Goal: Task Accomplishment & Management: Manage account settings

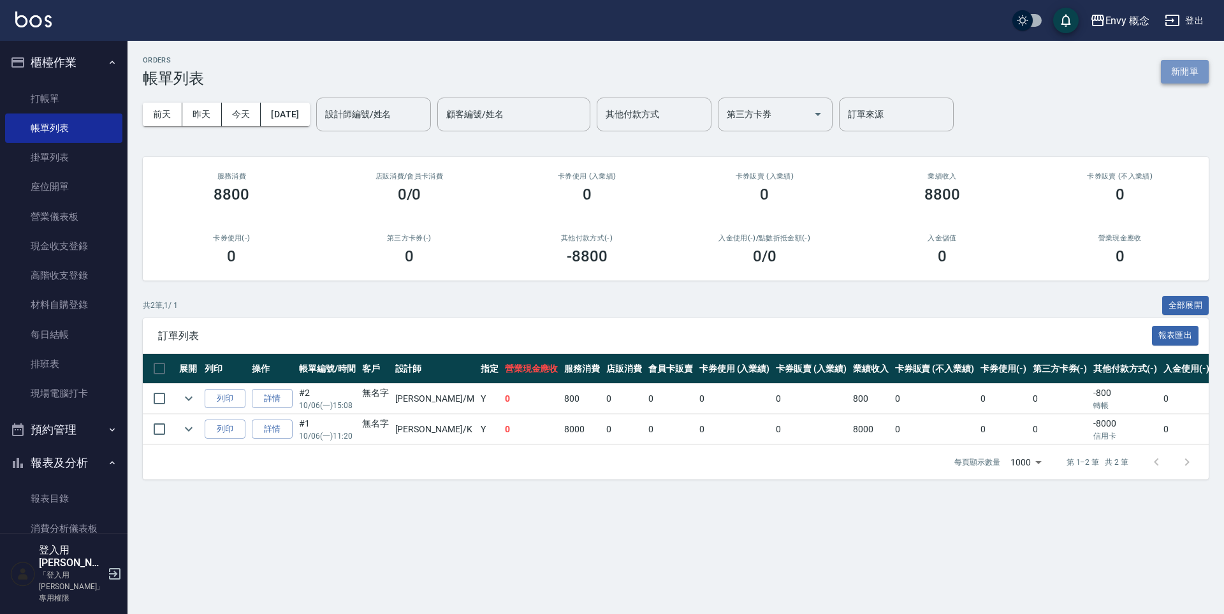
click at [1186, 70] on button "新開單" at bounding box center [1185, 72] width 48 height 24
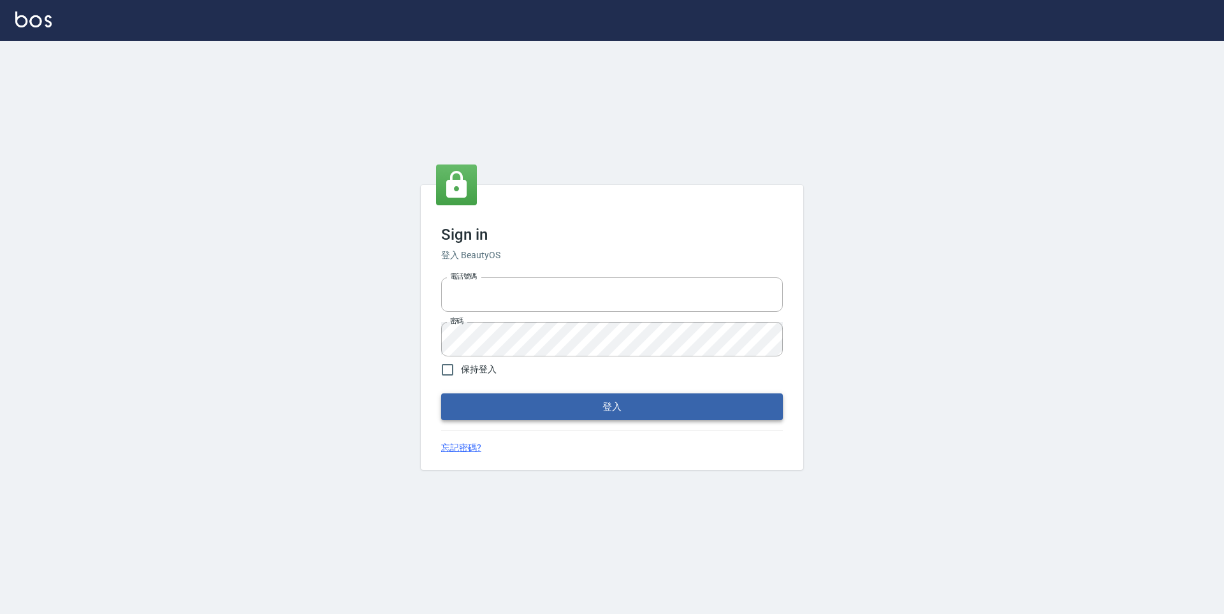
type input "9990001234567"
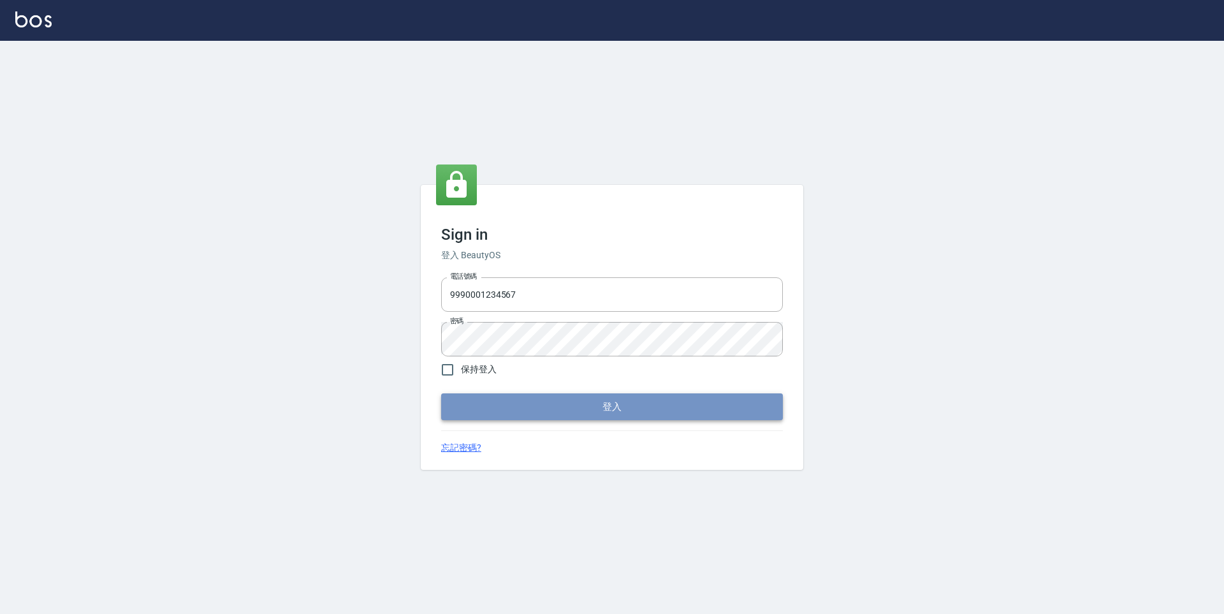
click at [631, 409] on button "登入" at bounding box center [612, 406] width 342 height 27
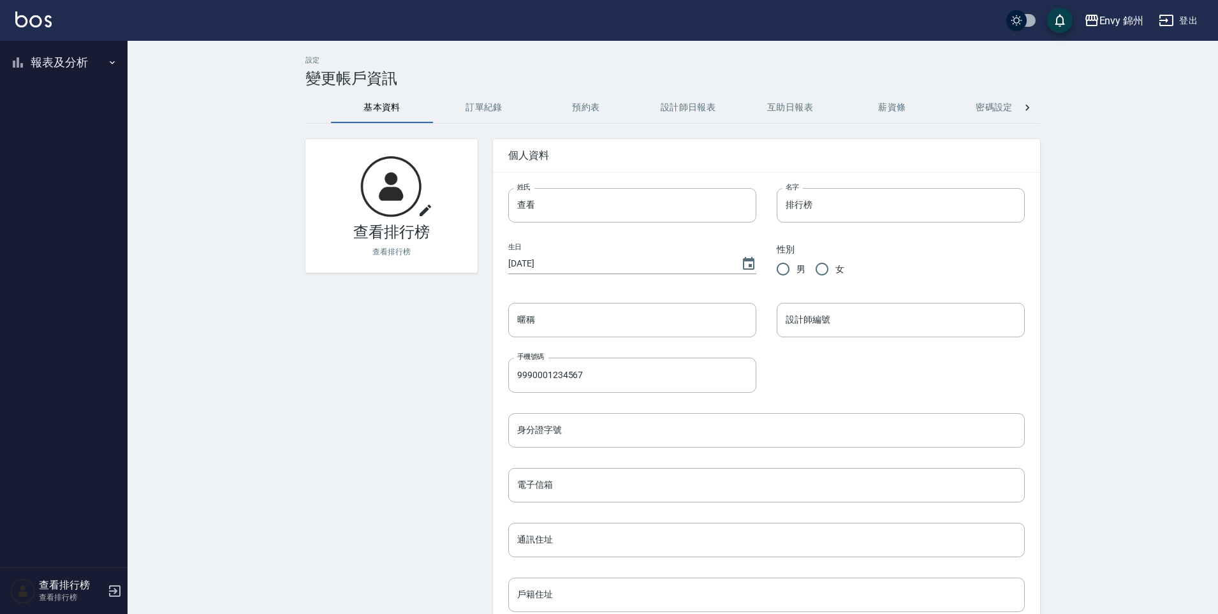
click at [1177, 22] on button "登出" at bounding box center [1177, 21] width 49 height 24
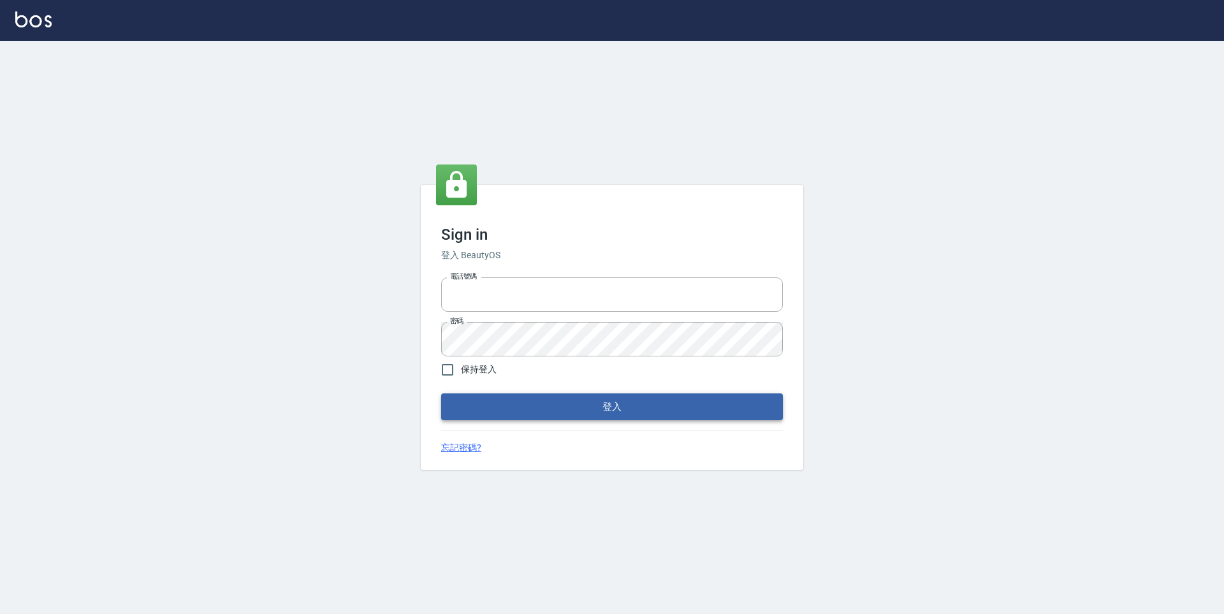
type input "9990001234567"
click at [561, 402] on button "登入" at bounding box center [612, 406] width 342 height 27
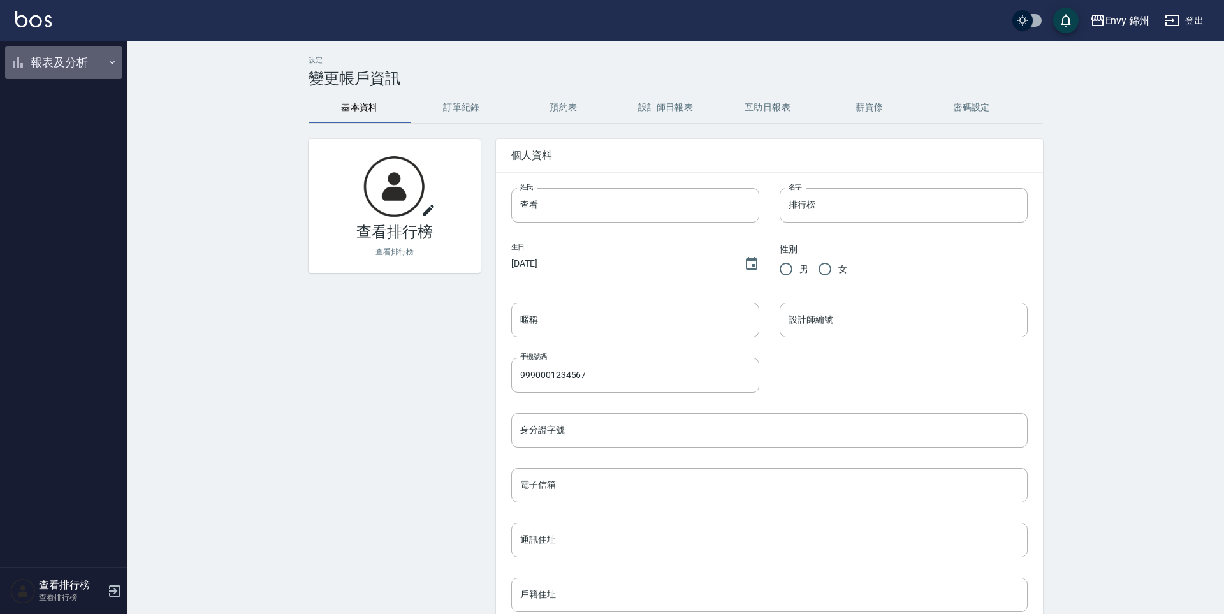
click at [69, 62] on button "報表及分析" at bounding box center [63, 62] width 117 height 33
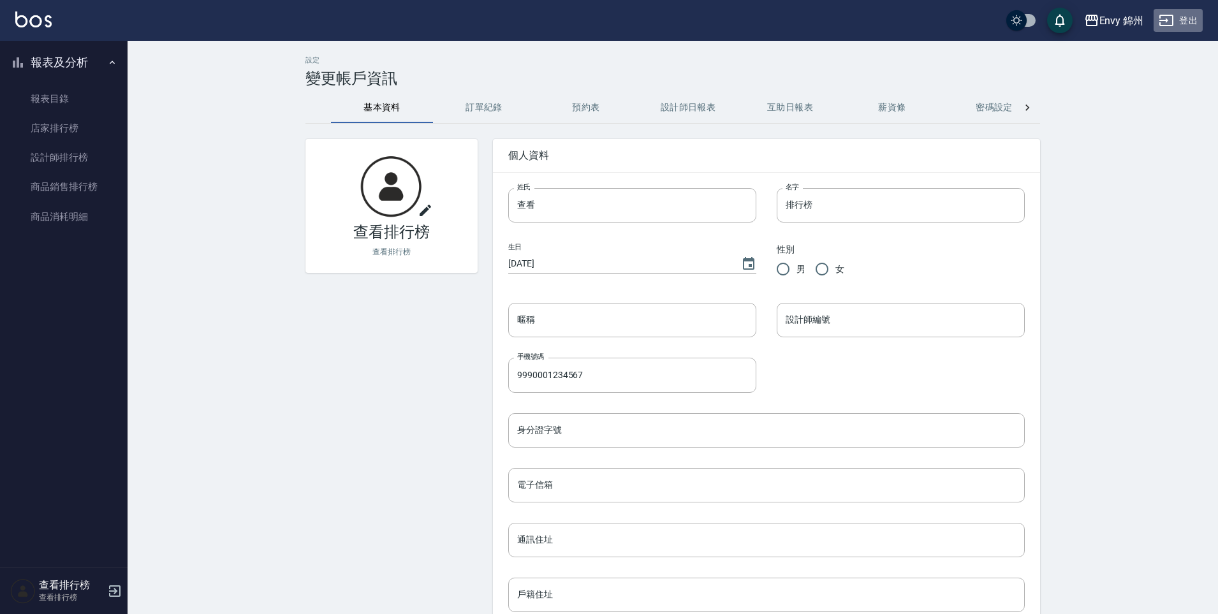
click at [1197, 22] on button "登出" at bounding box center [1177, 21] width 49 height 24
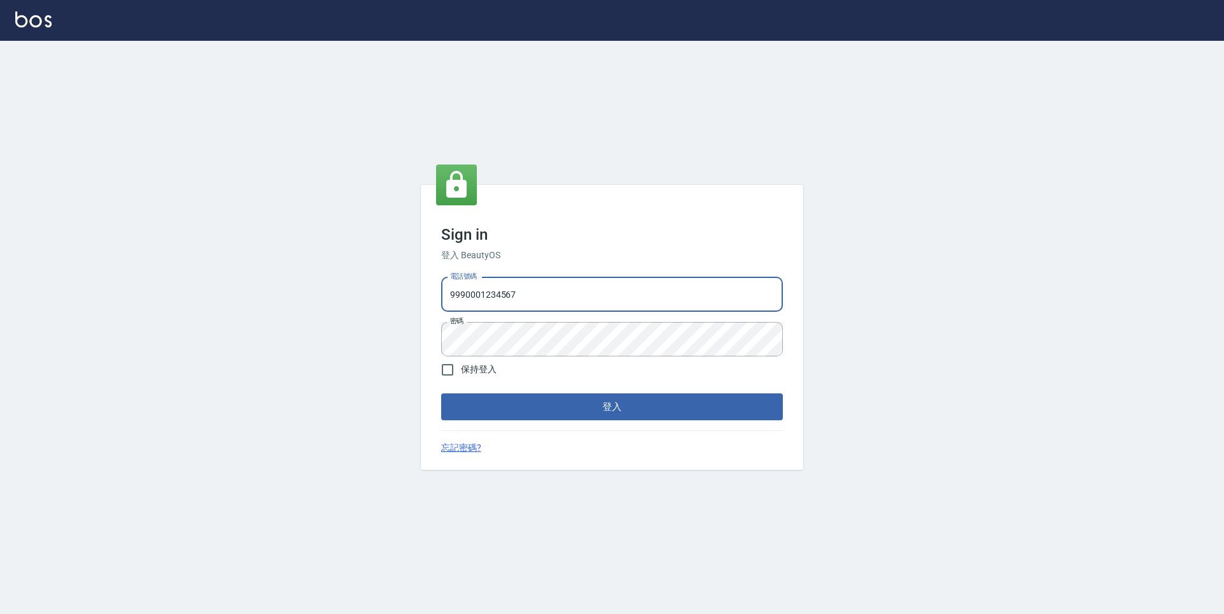
drag, startPoint x: 527, startPoint y: 300, endPoint x: 403, endPoint y: 292, distance: 123.9
click at [403, 292] on div "Sign in 登入 BeautyOS 電話號碼 9990001234567 電話號碼 密碼 密碼 保持登入 登入 忘記密碼?" at bounding box center [612, 327] width 1224 height 573
type input "0930889212"
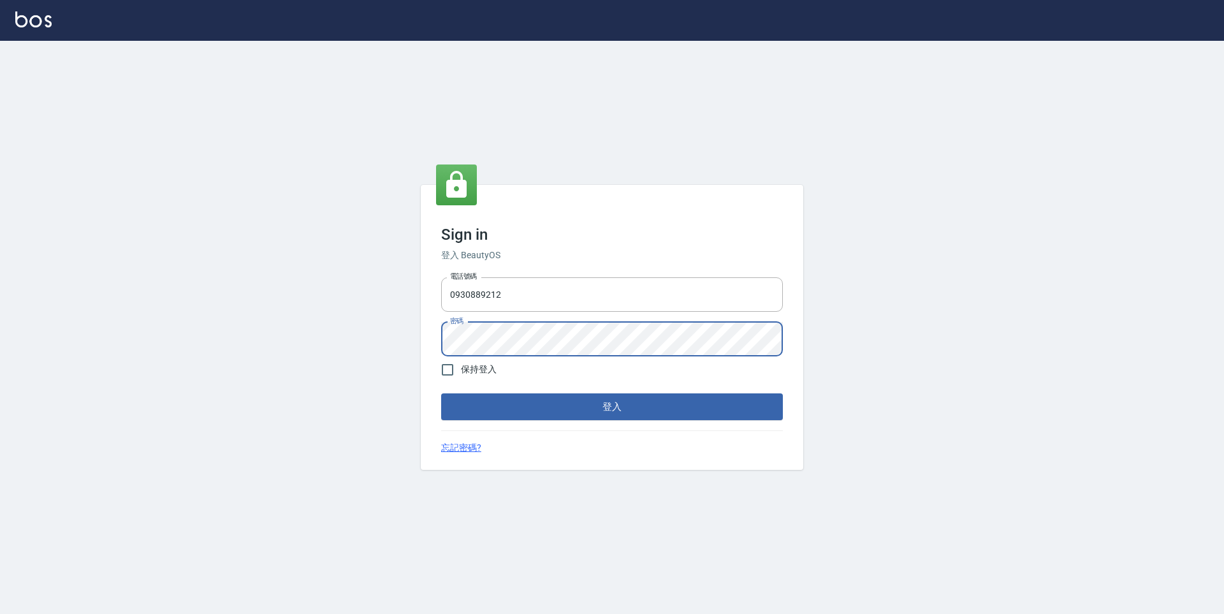
click at [433, 338] on div "Sign in 登入 BeautyOS 電話號碼 0930889212 電話號碼 密碼 密碼 保持登入 登入 忘記密碼?" at bounding box center [612, 327] width 382 height 285
click at [660, 412] on button "登入" at bounding box center [612, 406] width 342 height 27
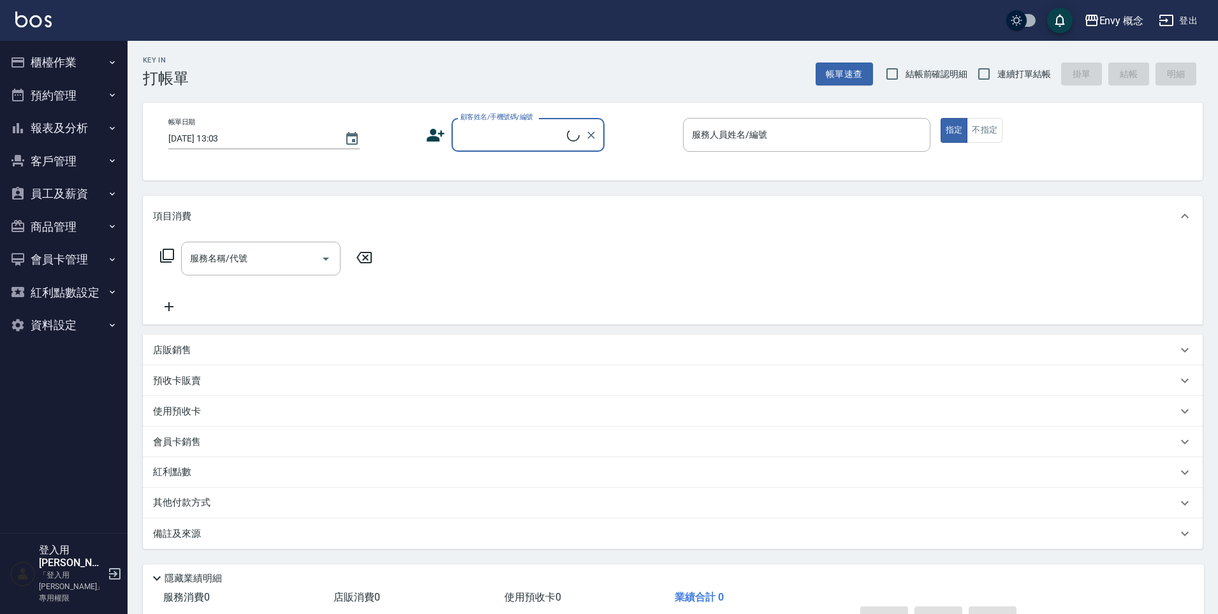
click at [63, 57] on button "櫃檯作業" at bounding box center [63, 62] width 117 height 33
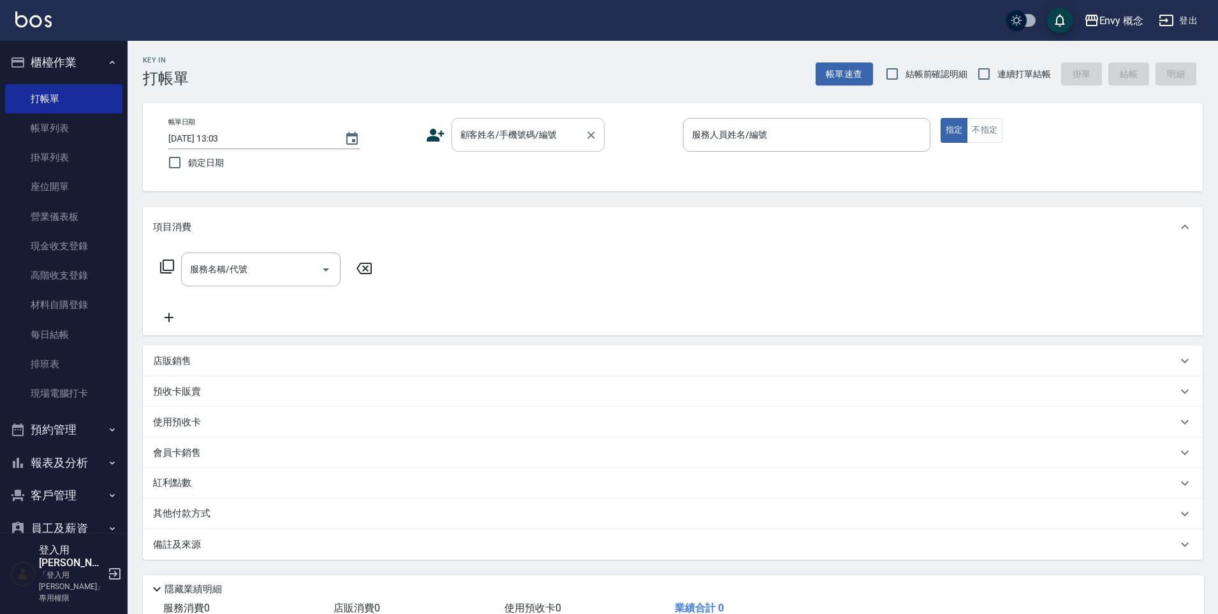
click at [484, 133] on div "顧客姓名/手機號碼/編號 顧客姓名/手機號碼/編號" at bounding box center [527, 135] width 153 height 34
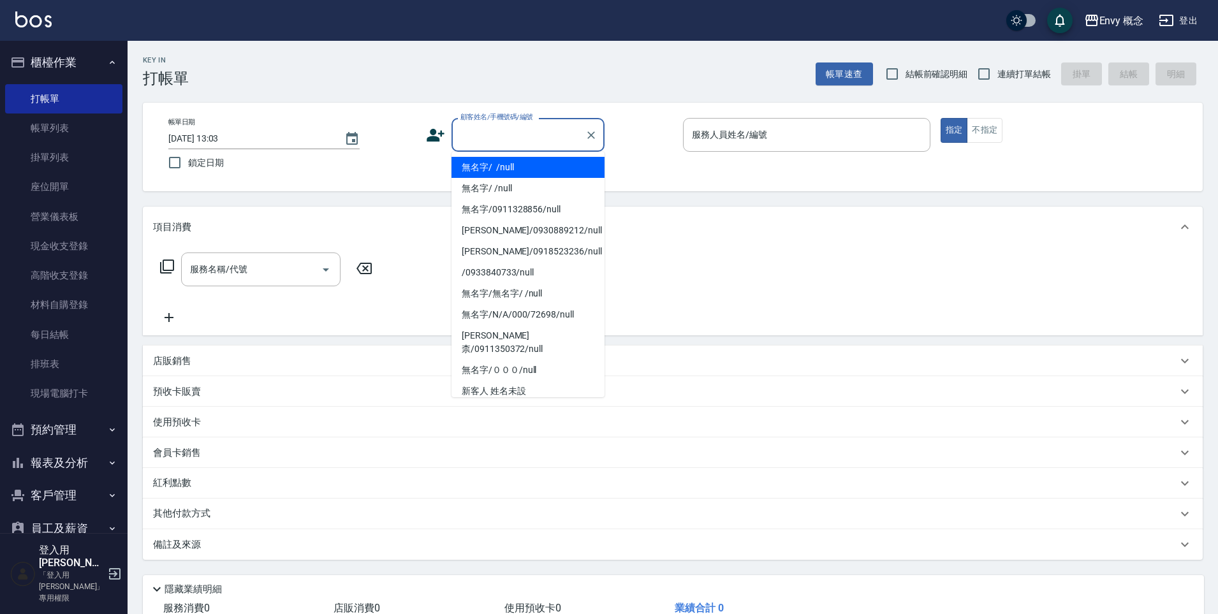
click at [498, 167] on li "無名字/ /null" at bounding box center [527, 167] width 153 height 21
type input "無名字/ /null"
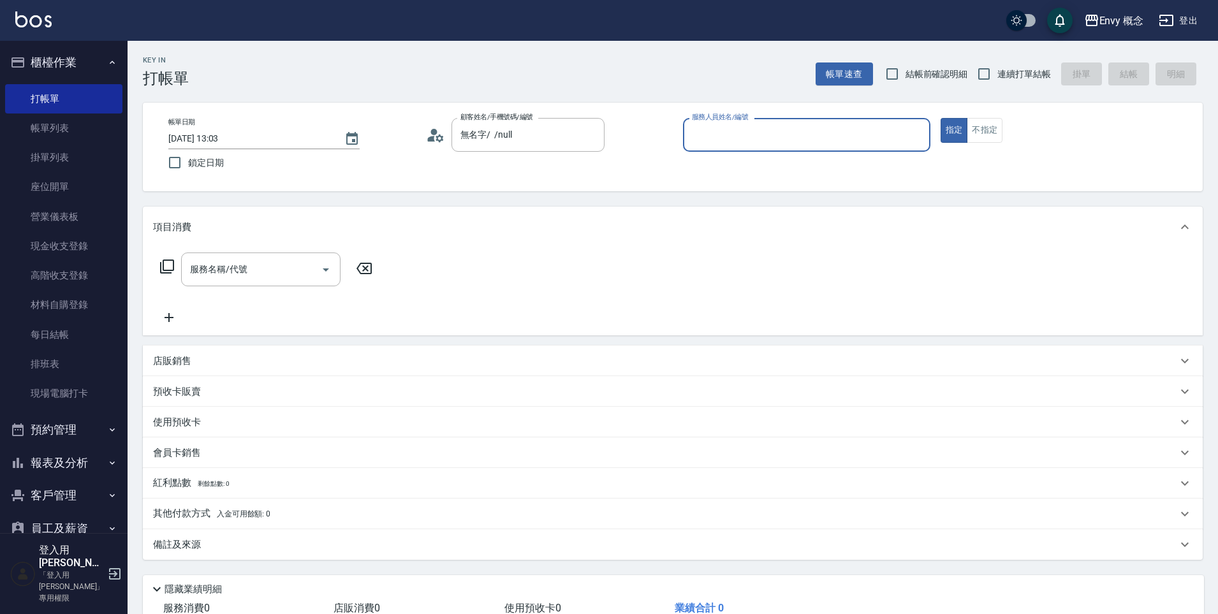
click at [713, 138] on input "服務人員姓名/編號" at bounding box center [806, 135] width 236 height 22
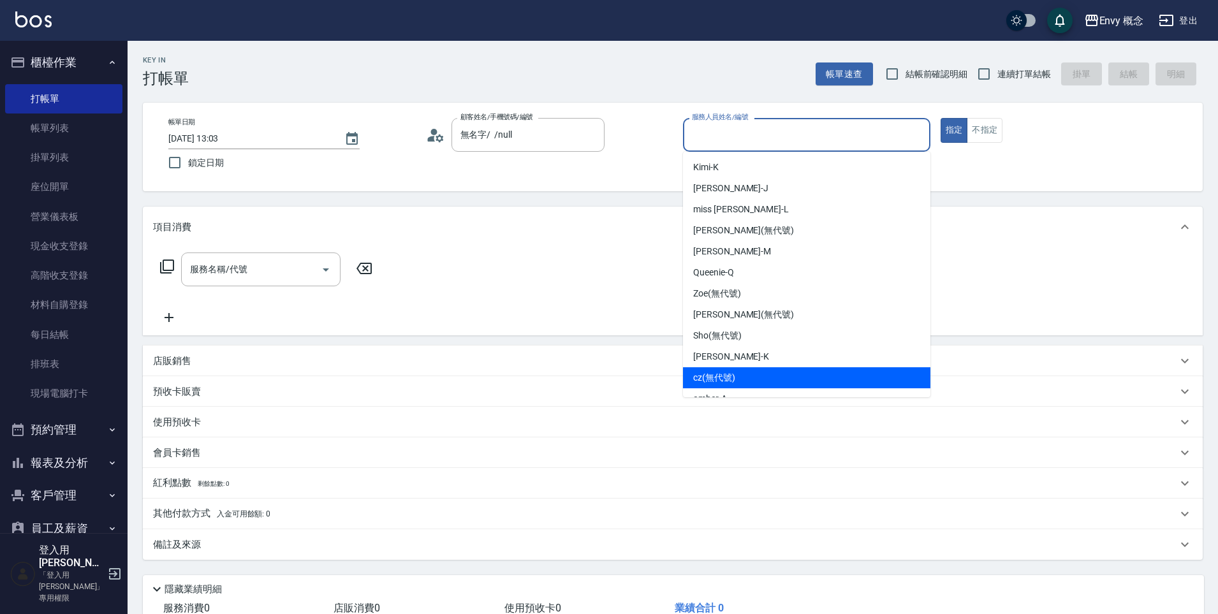
click at [748, 376] on div "cz (無代號)" at bounding box center [806, 377] width 247 height 21
type input "cz(無代號)"
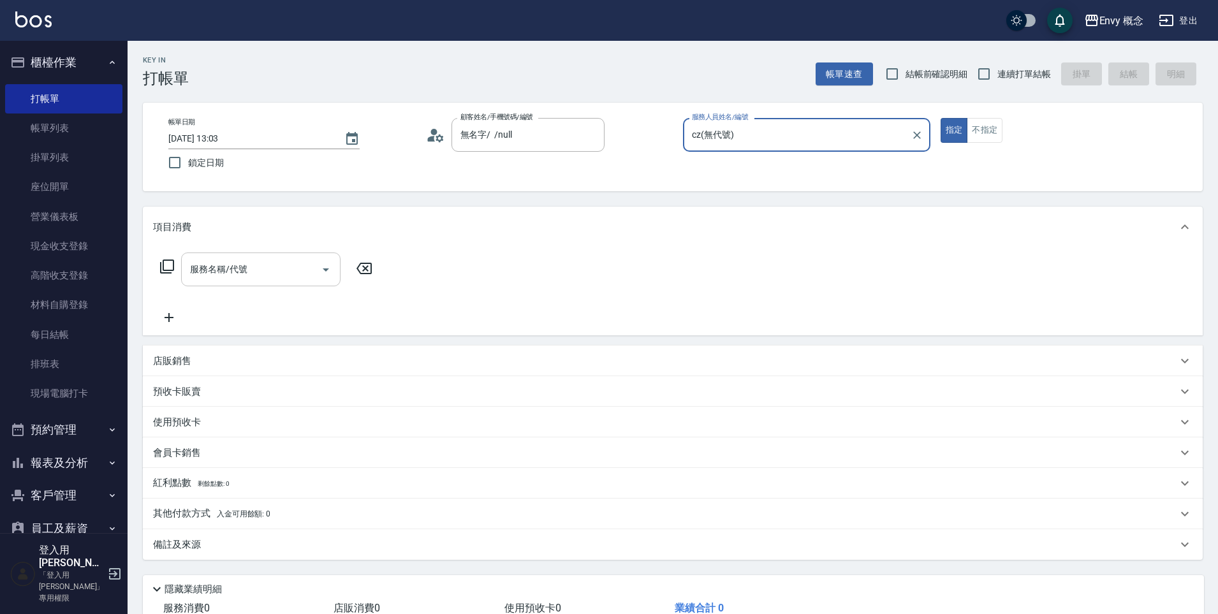
click at [247, 265] on input "服務名稱/代號" at bounding box center [251, 269] width 129 height 22
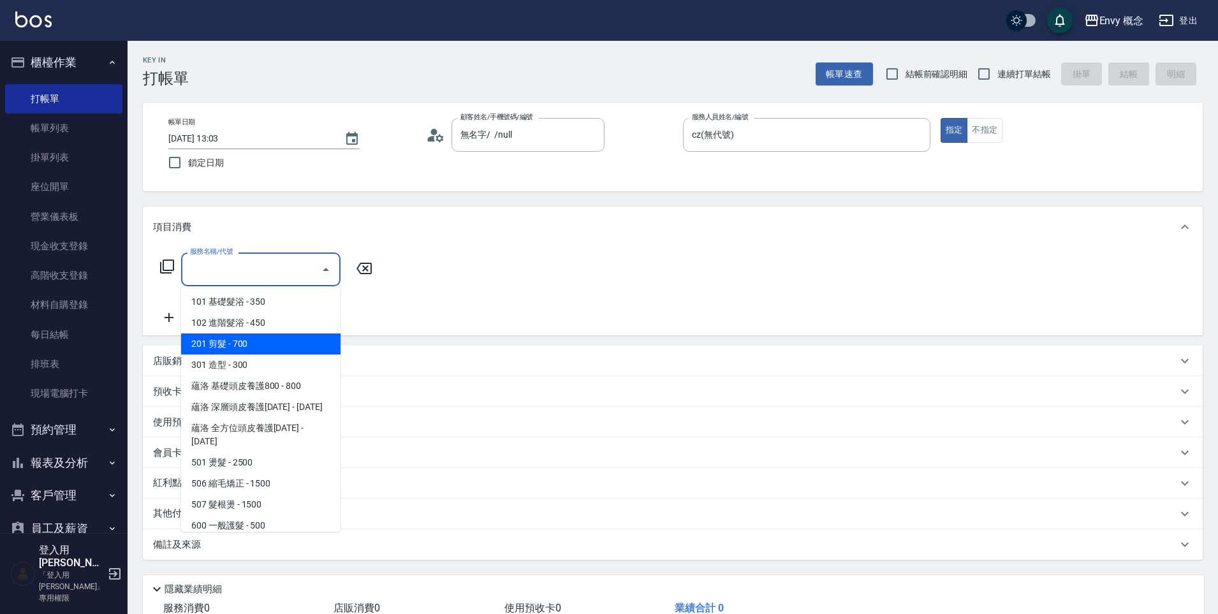
click at [240, 338] on span "201 剪髮 - 700" at bounding box center [260, 343] width 159 height 21
type input "201 剪髮(201)"
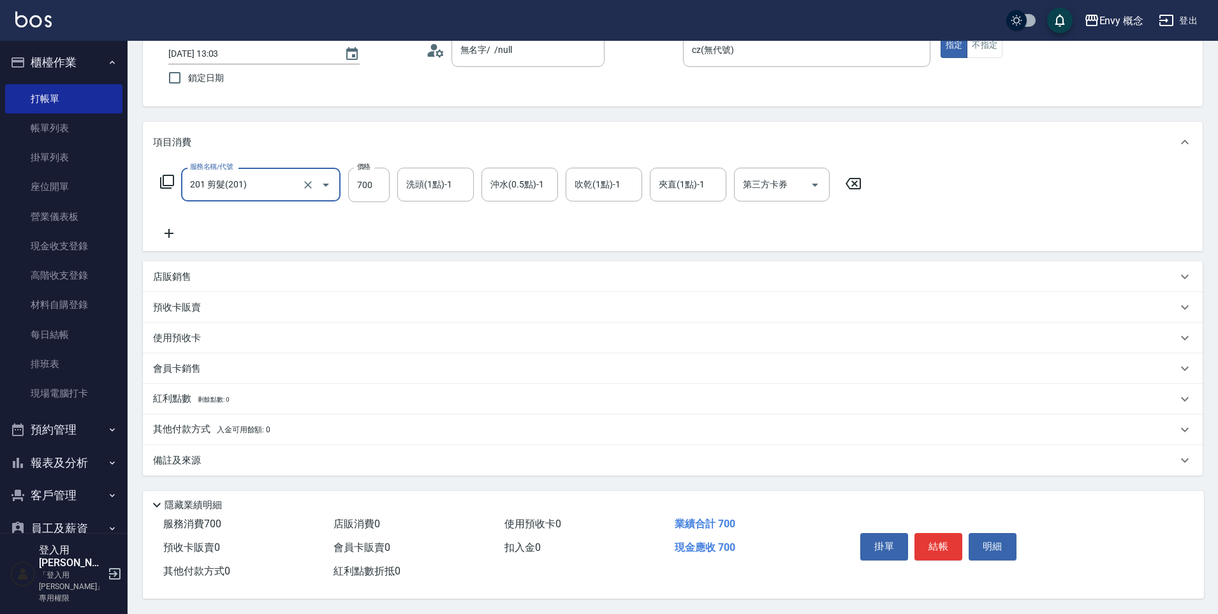
scroll to position [91, 0]
click at [380, 186] on input "700" at bounding box center [368, 185] width 41 height 34
type input "1400"
click at [200, 423] on p "其他付款方式 入金可用餘額: 0" at bounding box center [211, 430] width 117 height 14
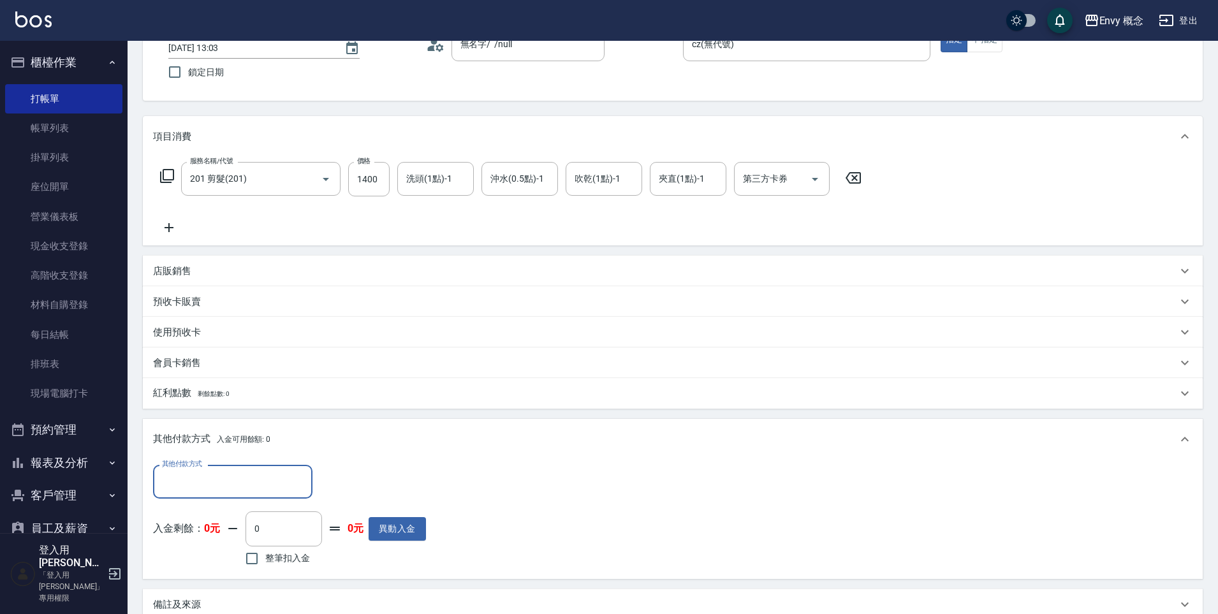
scroll to position [0, 0]
click at [217, 484] on input "其他付款方式" at bounding box center [233, 481] width 148 height 22
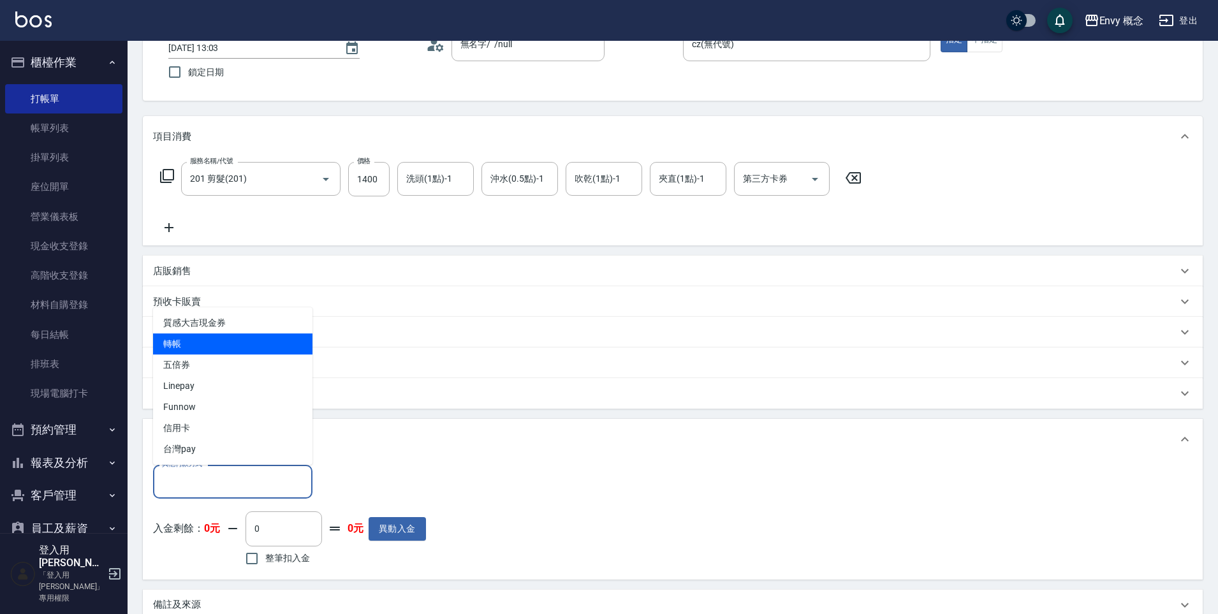
click at [214, 344] on span "轉帳" at bounding box center [232, 343] width 159 height 21
type input "轉帳"
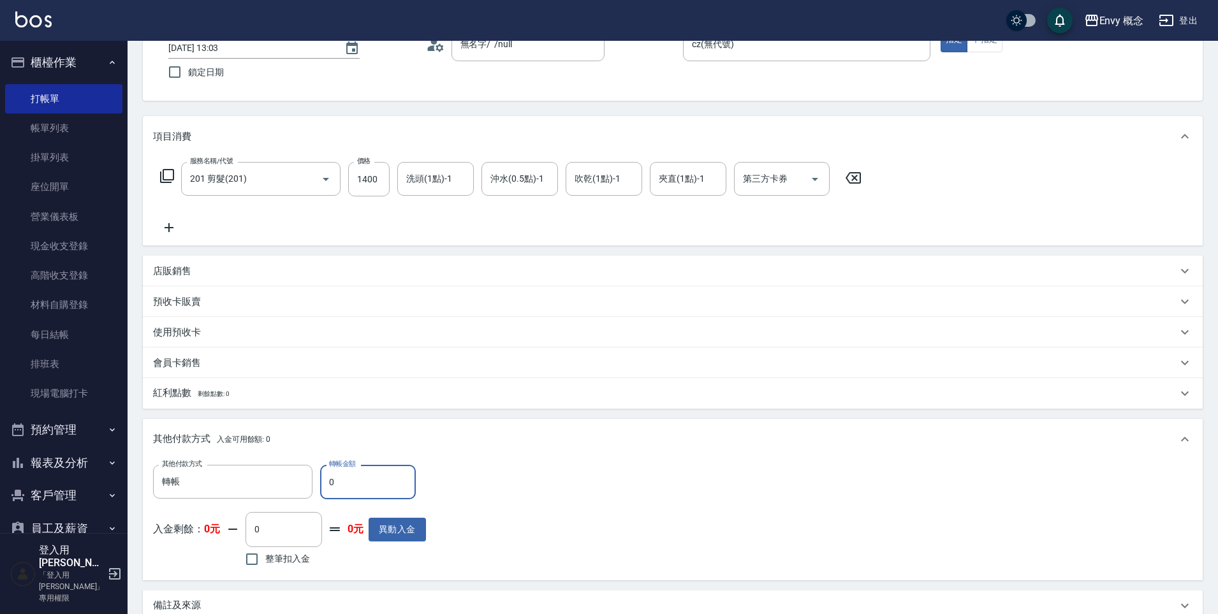
drag, startPoint x: 345, startPoint y: 482, endPoint x: 319, endPoint y: 481, distance: 25.5
click at [320, 481] on input "0" at bounding box center [368, 482] width 96 height 34
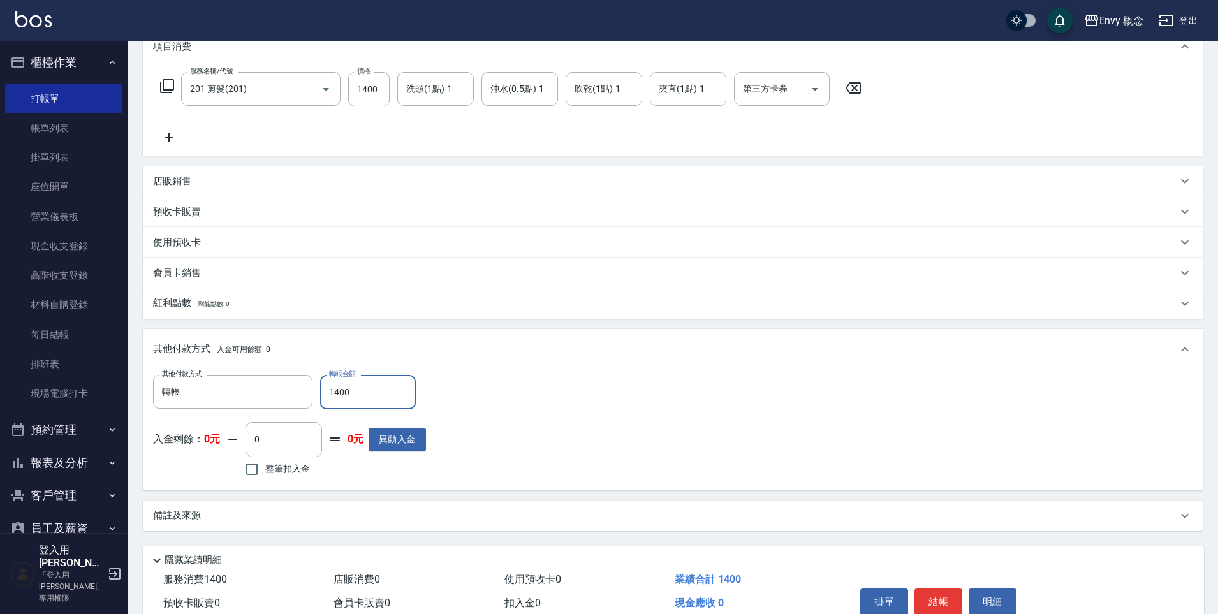
scroll to position [242, 0]
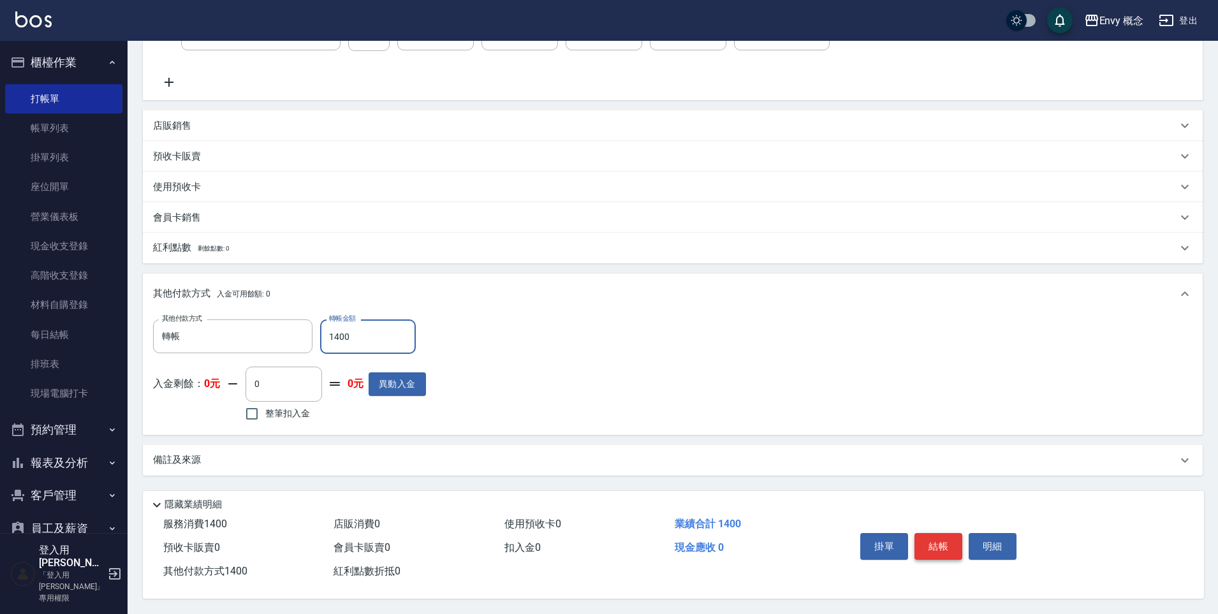
type input "1400"
click at [942, 543] on button "結帳" at bounding box center [938, 546] width 48 height 27
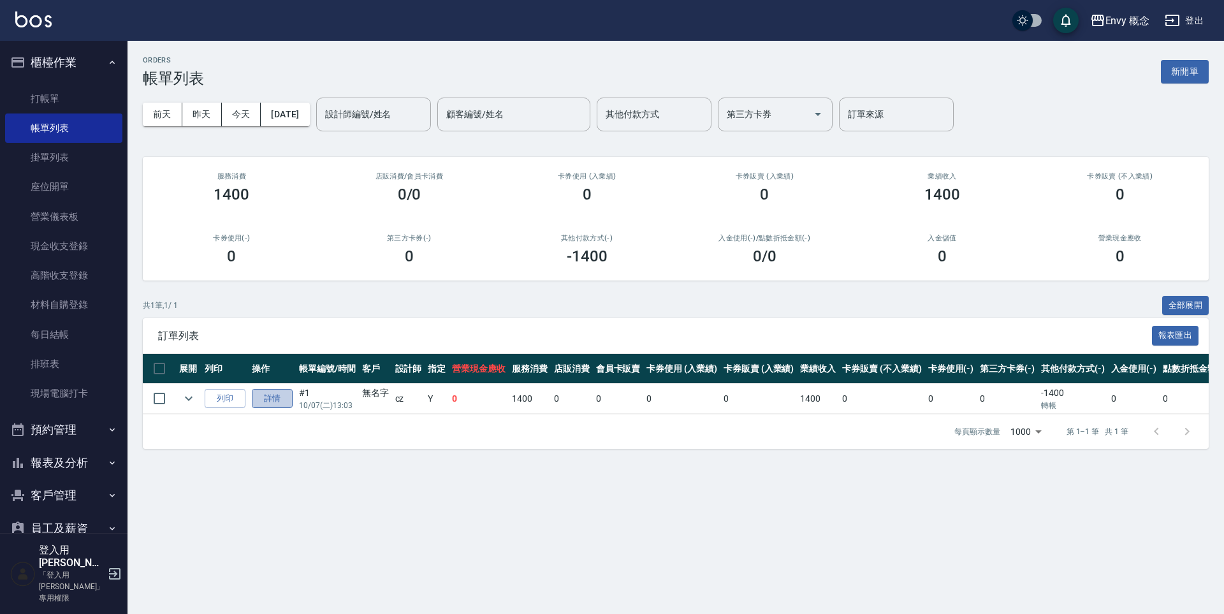
click at [266, 400] on link "詳情" at bounding box center [272, 399] width 41 height 20
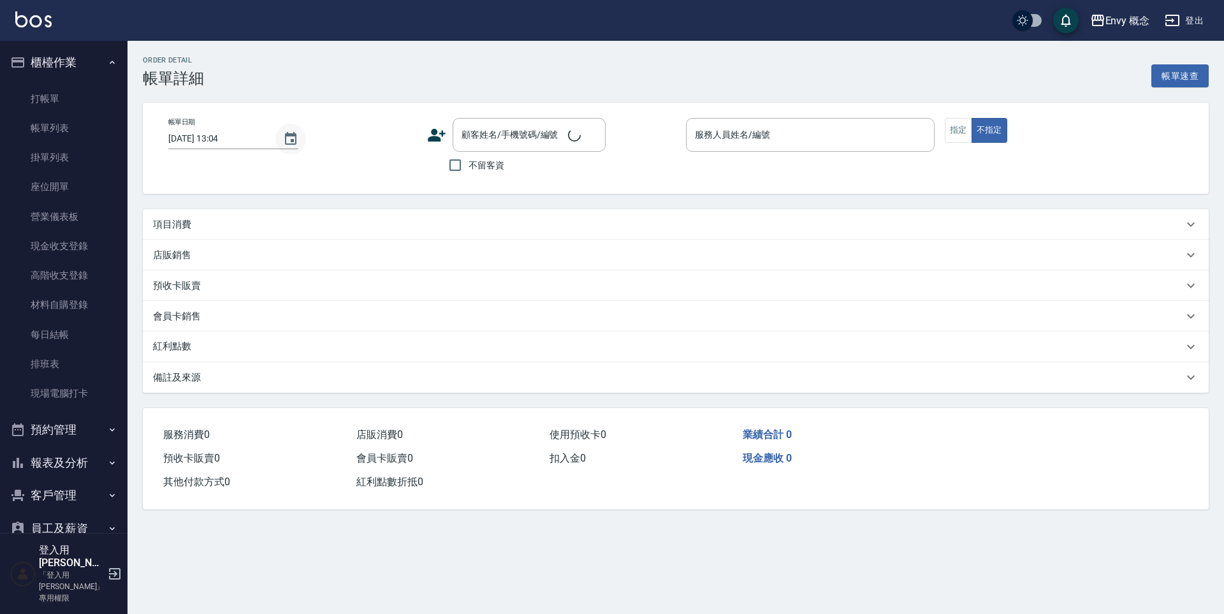
click at [289, 141] on icon "Choose date, selected date is 2025-10-07" at bounding box center [290, 138] width 11 height 13
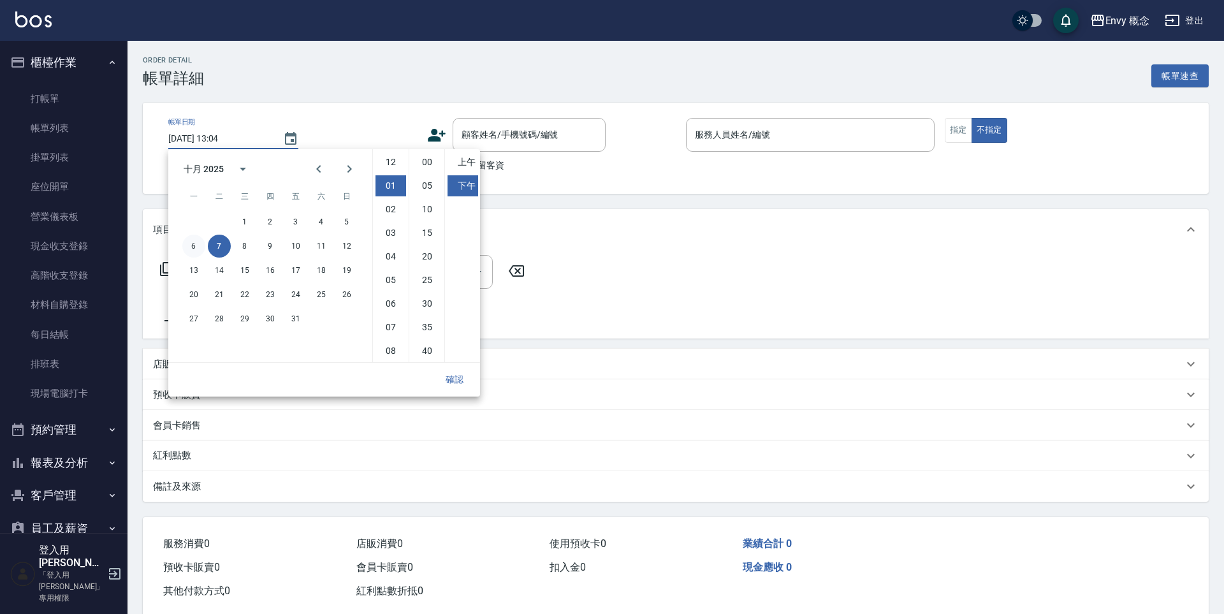
click at [200, 245] on button "6" at bounding box center [193, 246] width 23 height 23
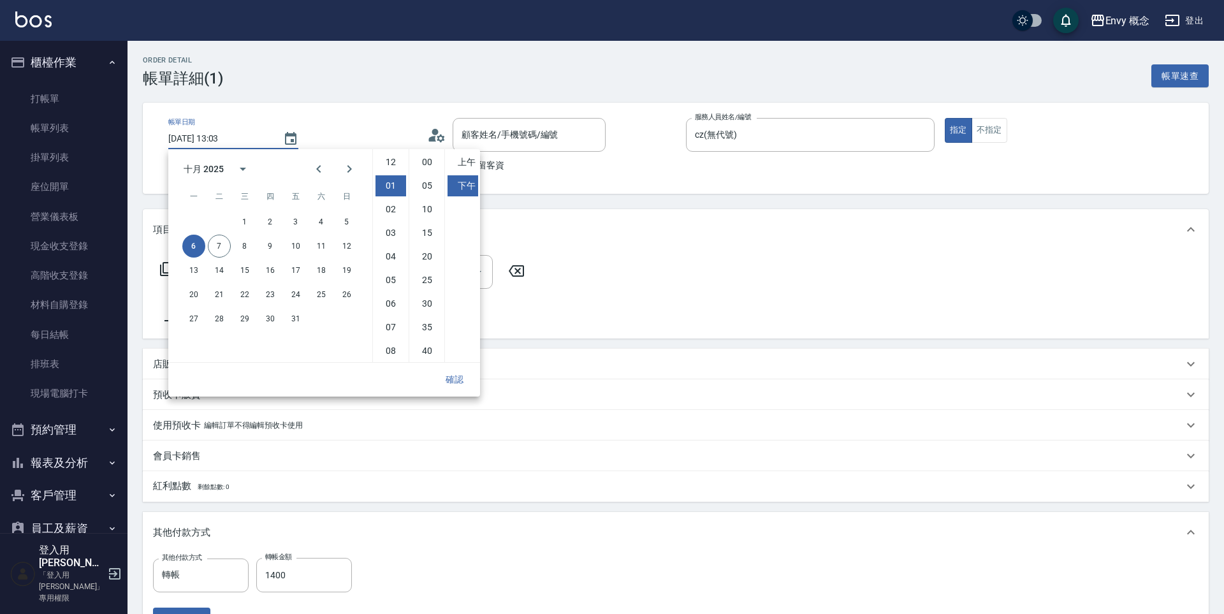
type input "2025/10/07 13:03"
type input "cz(無代號)"
type input "2025/10/06 13:03"
type input "201 剪髮(201)"
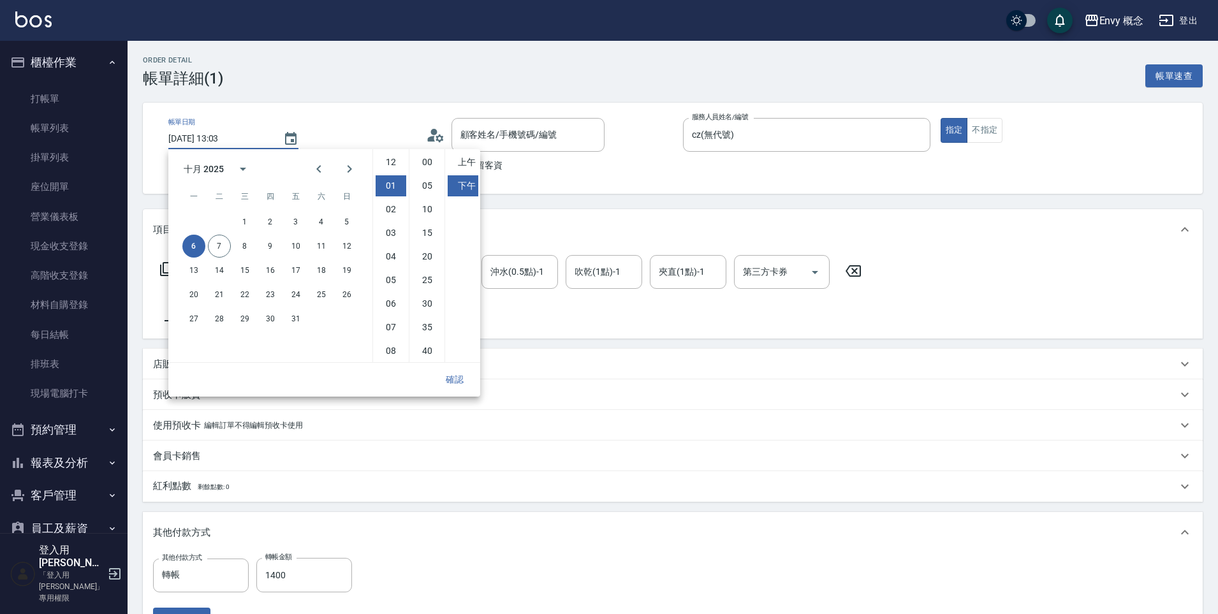
scroll to position [24, 0]
type input "無名字/ /null"
click at [454, 381] on button "確認" at bounding box center [454, 380] width 41 height 24
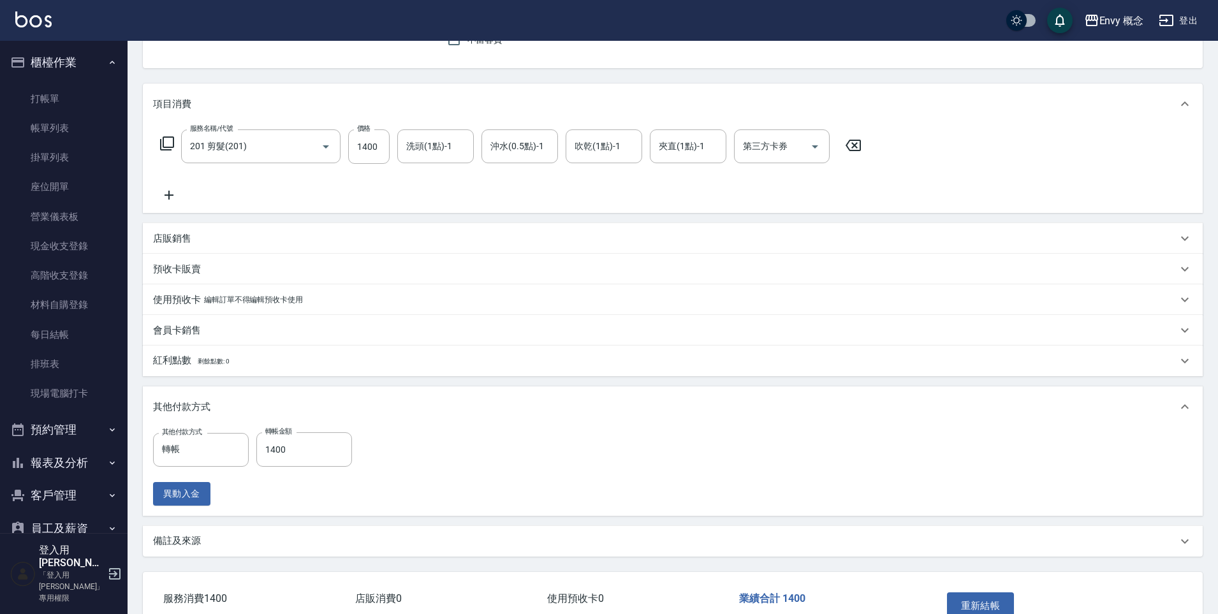
scroll to position [206, 0]
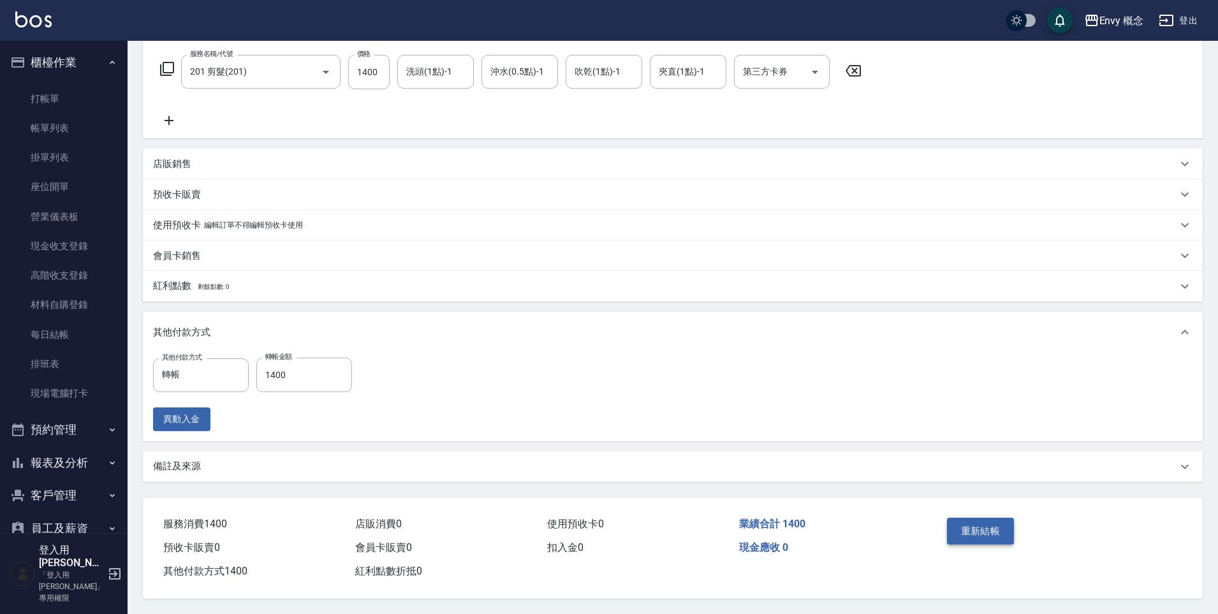
click at [986, 518] on button "重新結帳" at bounding box center [981, 531] width 68 height 27
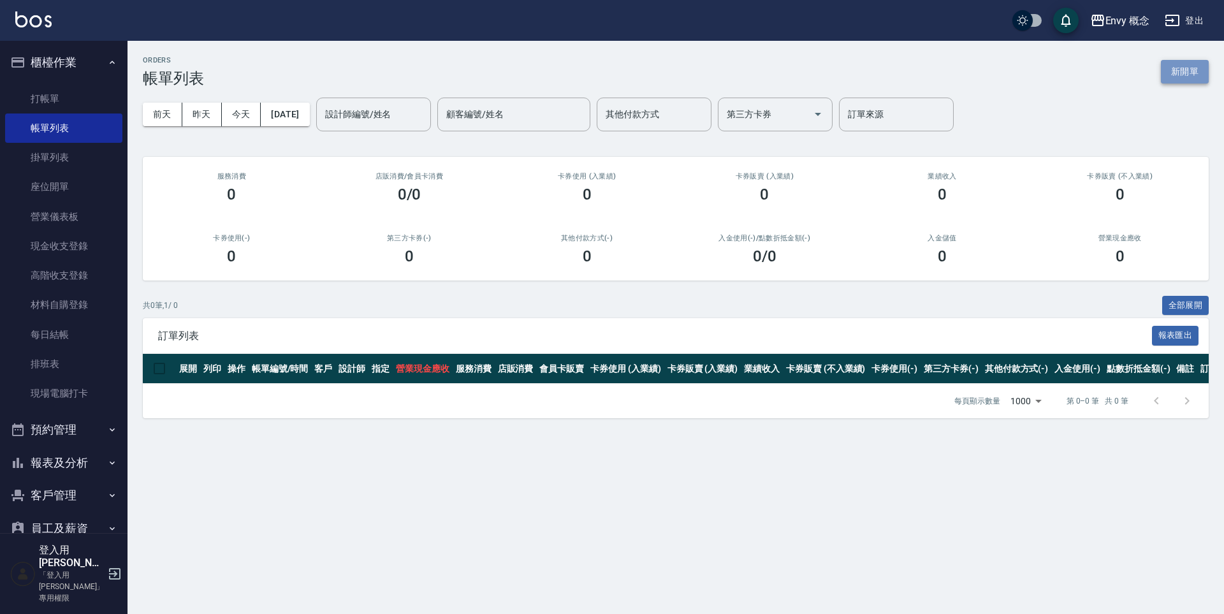
click at [1176, 76] on button "新開單" at bounding box center [1185, 72] width 48 height 24
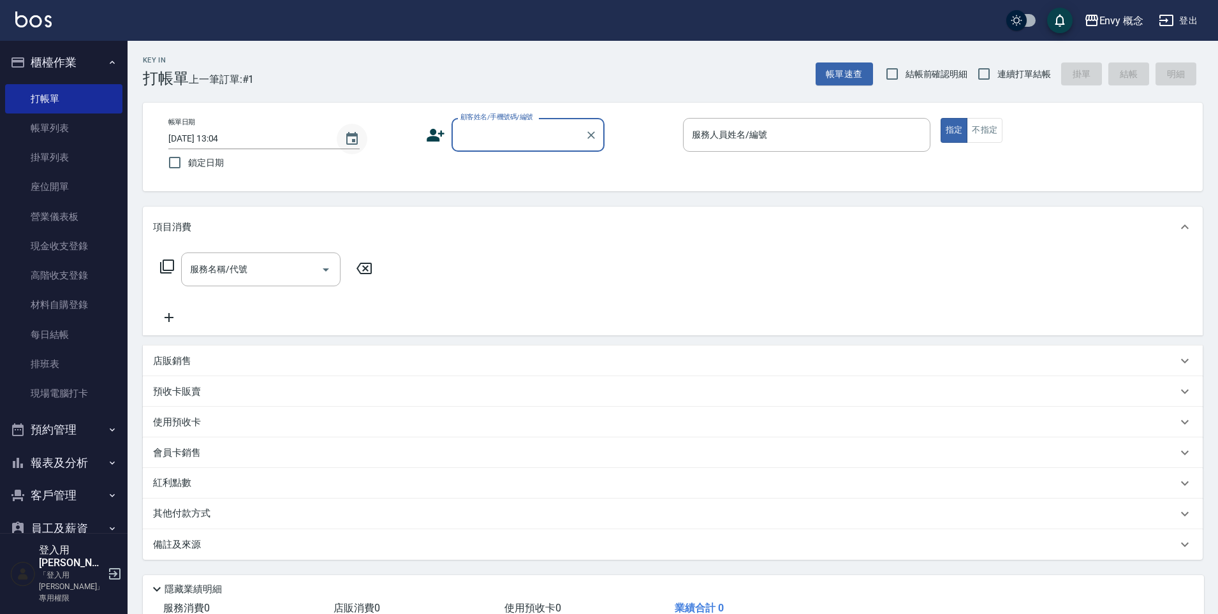
click at [353, 137] on icon "Choose date, selected date is 2025-10-07" at bounding box center [351, 138] width 15 height 15
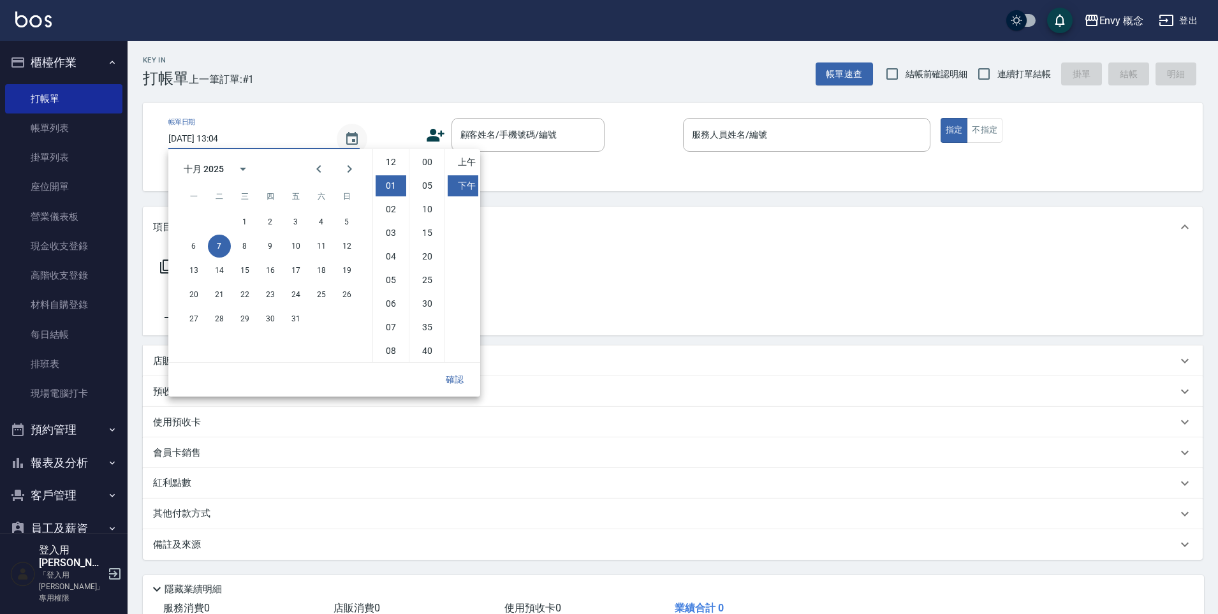
scroll to position [24, 0]
click at [190, 248] on button "6" at bounding box center [193, 246] width 23 height 23
type input "2025/10/06 13:04"
click at [451, 381] on button "確認" at bounding box center [454, 380] width 41 height 24
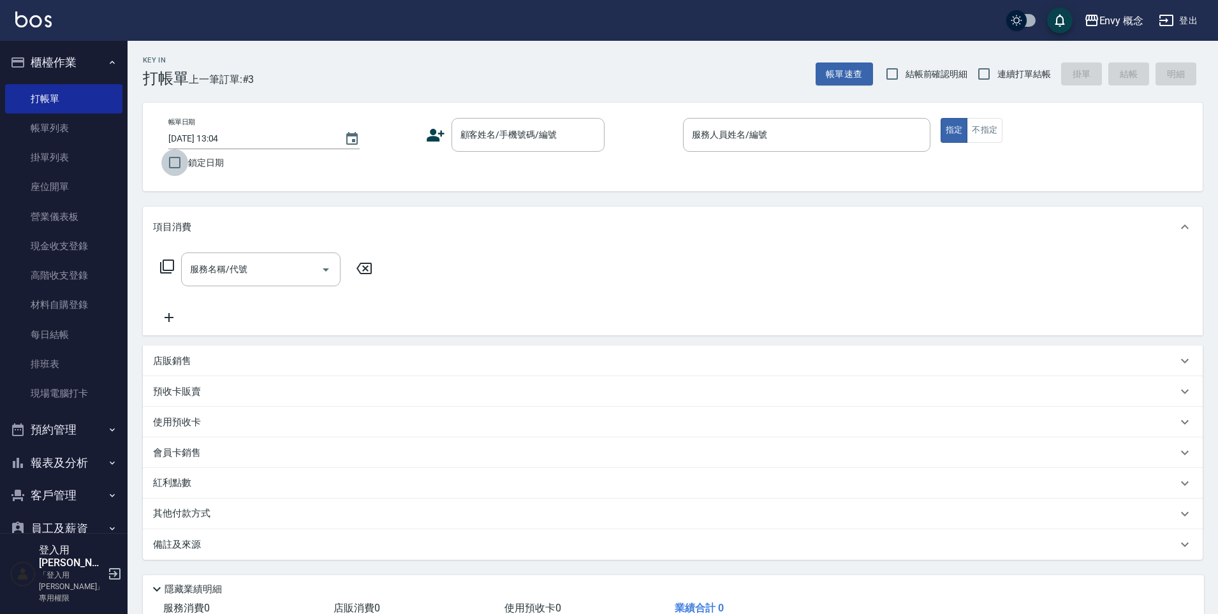
click at [175, 168] on input "鎖定日期" at bounding box center [174, 162] width 27 height 27
checkbox input "true"
click at [982, 76] on input "連續打單結帳" at bounding box center [983, 74] width 27 height 27
checkbox input "true"
click at [532, 129] on div "顧客姓名/手機號碼/編號 顧客姓名/手機號碼/編號" at bounding box center [527, 135] width 153 height 34
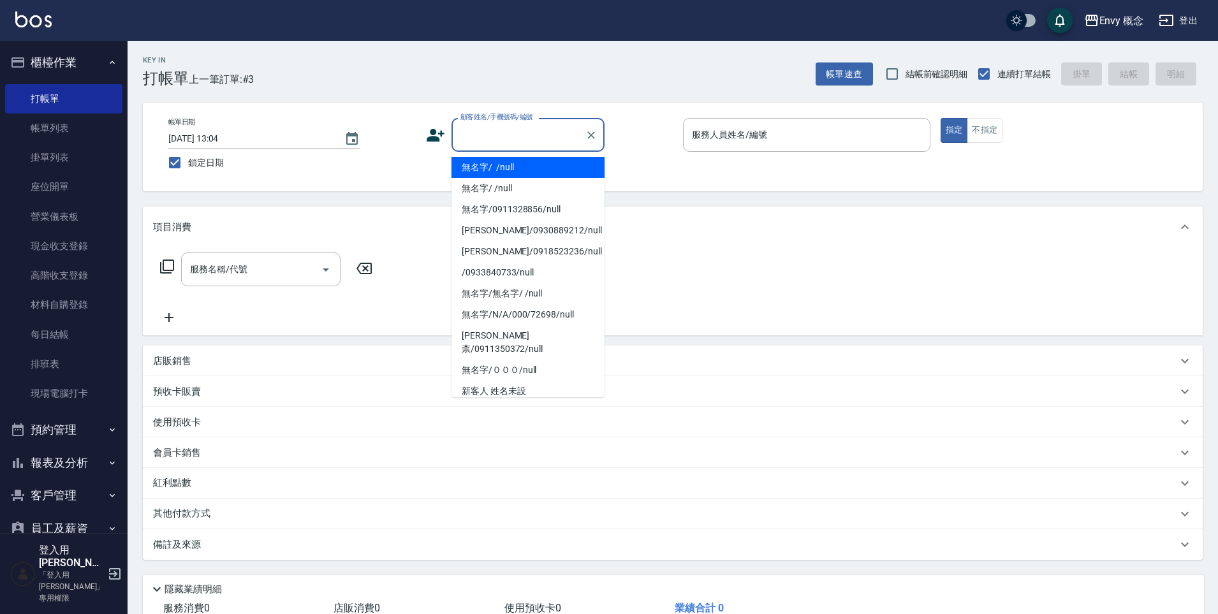
click at [528, 163] on li "無名字/ /null" at bounding box center [527, 167] width 153 height 21
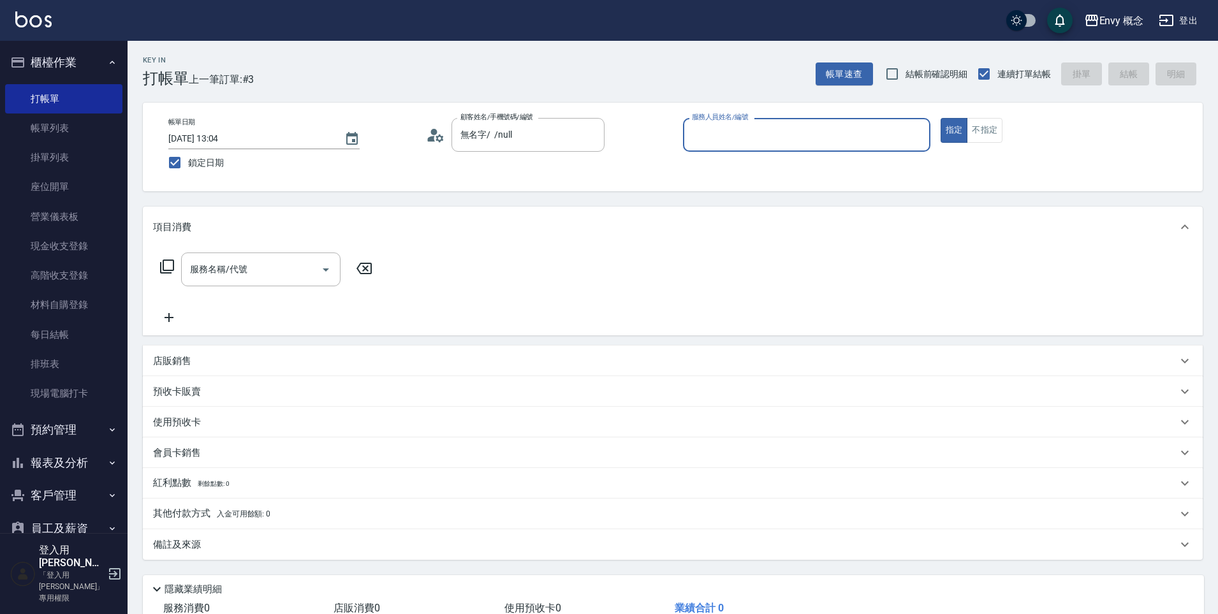
type input "無名字/ /null"
click at [731, 135] on input "服務人員姓名/編號" at bounding box center [806, 135] width 236 height 22
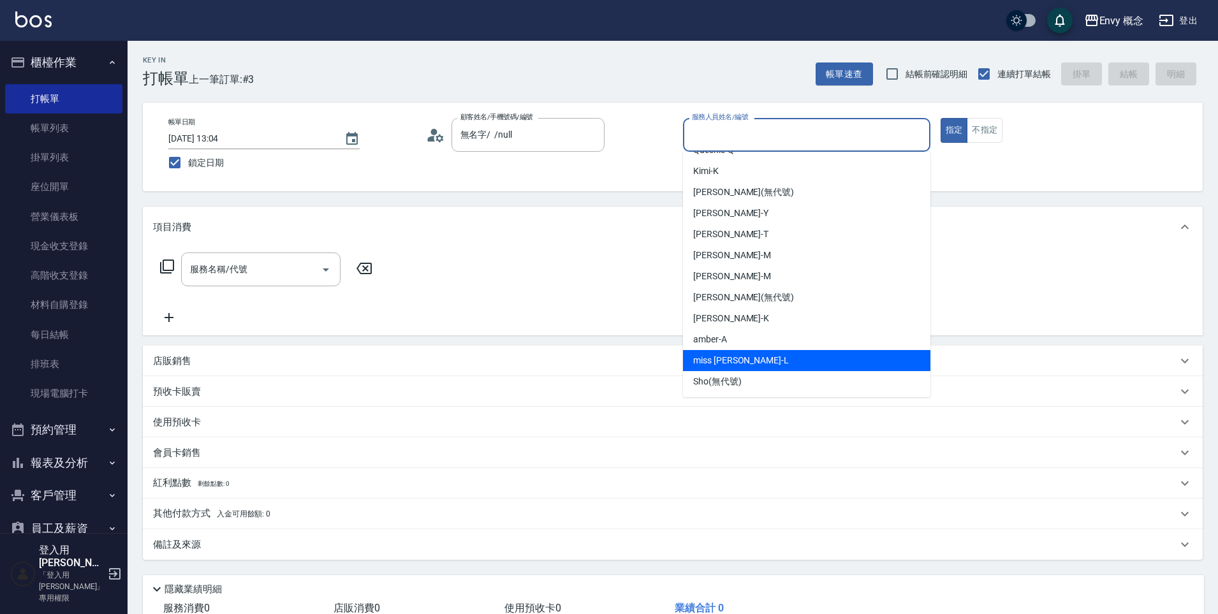
scroll to position [80, 0]
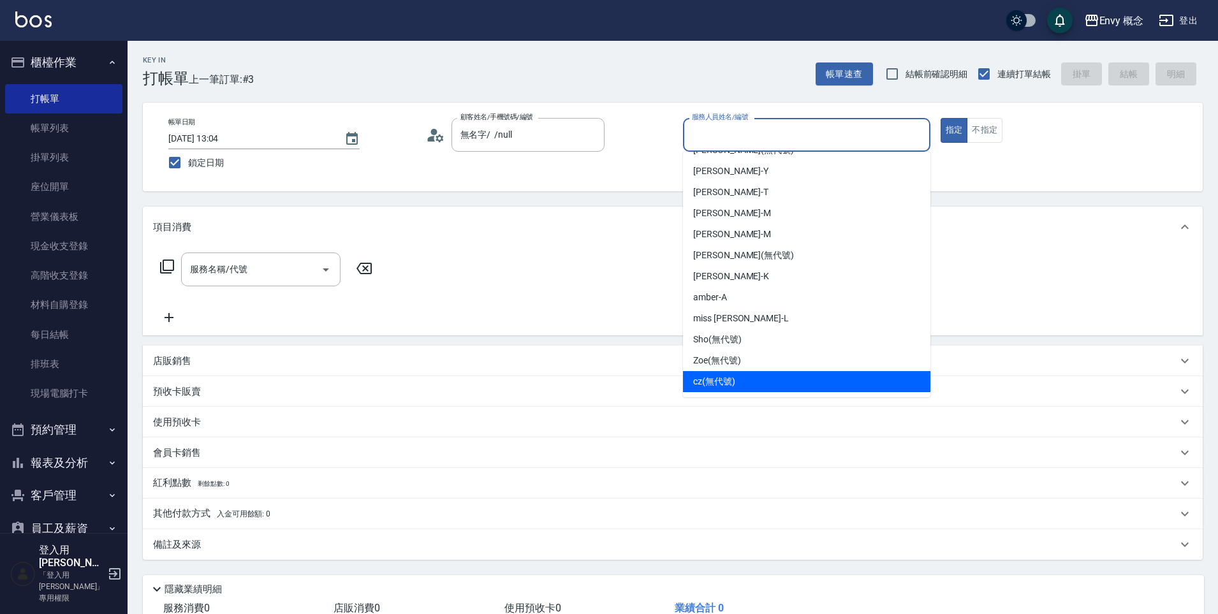
click at [753, 375] on div "cz (無代號)" at bounding box center [806, 381] width 247 height 21
type input "cz(無代號)"
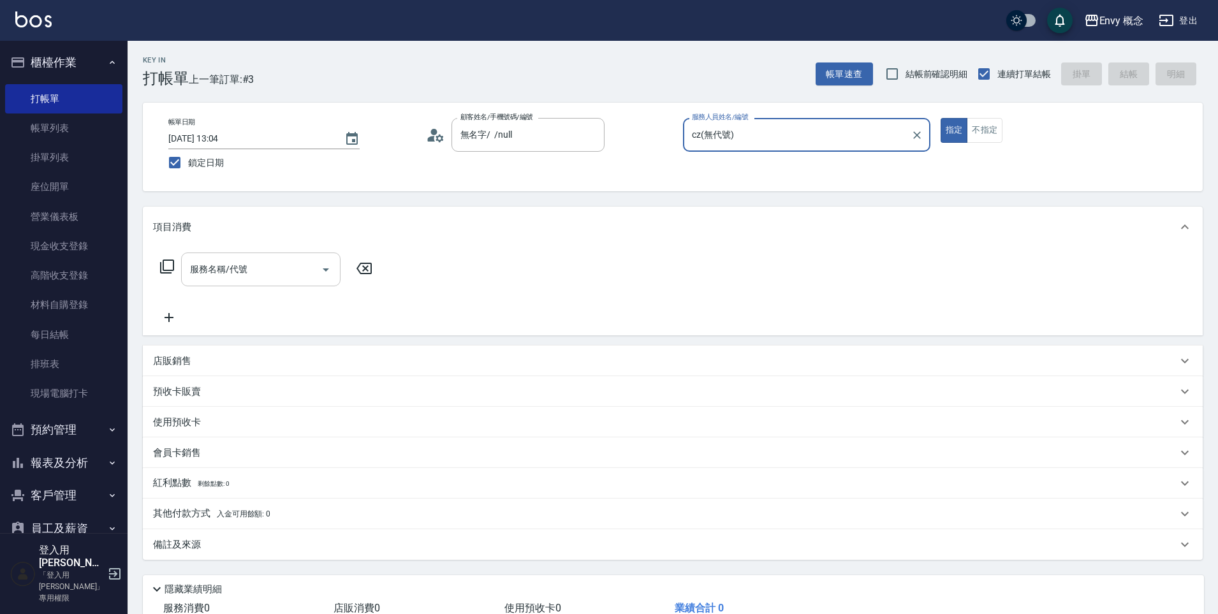
click at [236, 275] on div "服務名稱/代號 服務名稱/代號" at bounding box center [260, 269] width 159 height 34
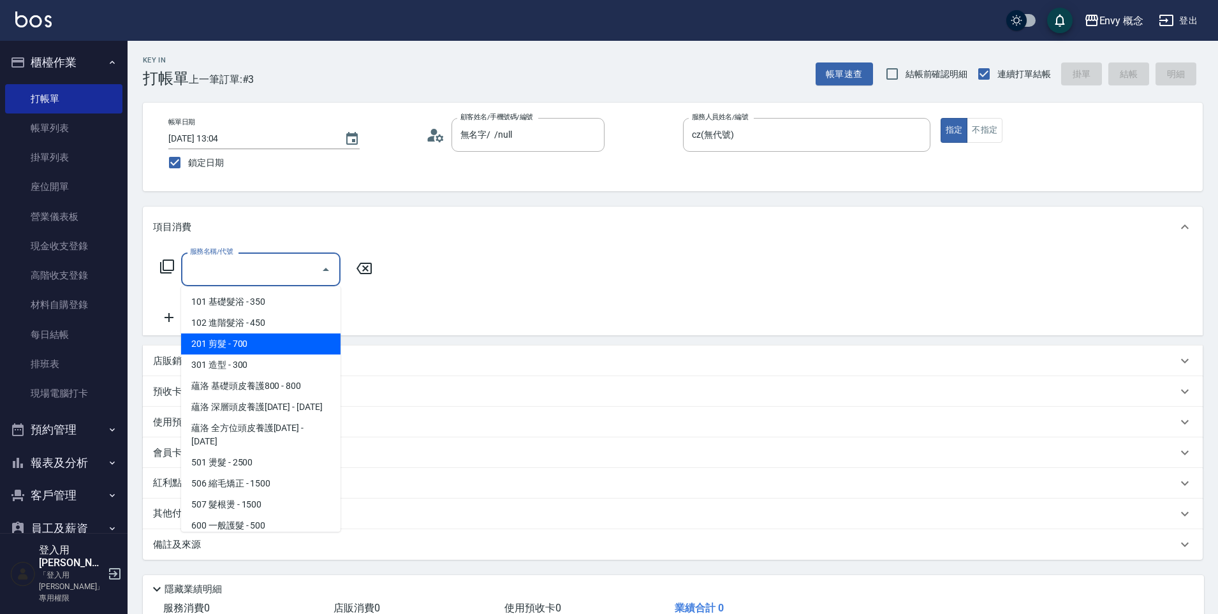
click at [242, 344] on span "201 剪髮 - 700" at bounding box center [260, 343] width 159 height 21
type input "201 剪髮(201)"
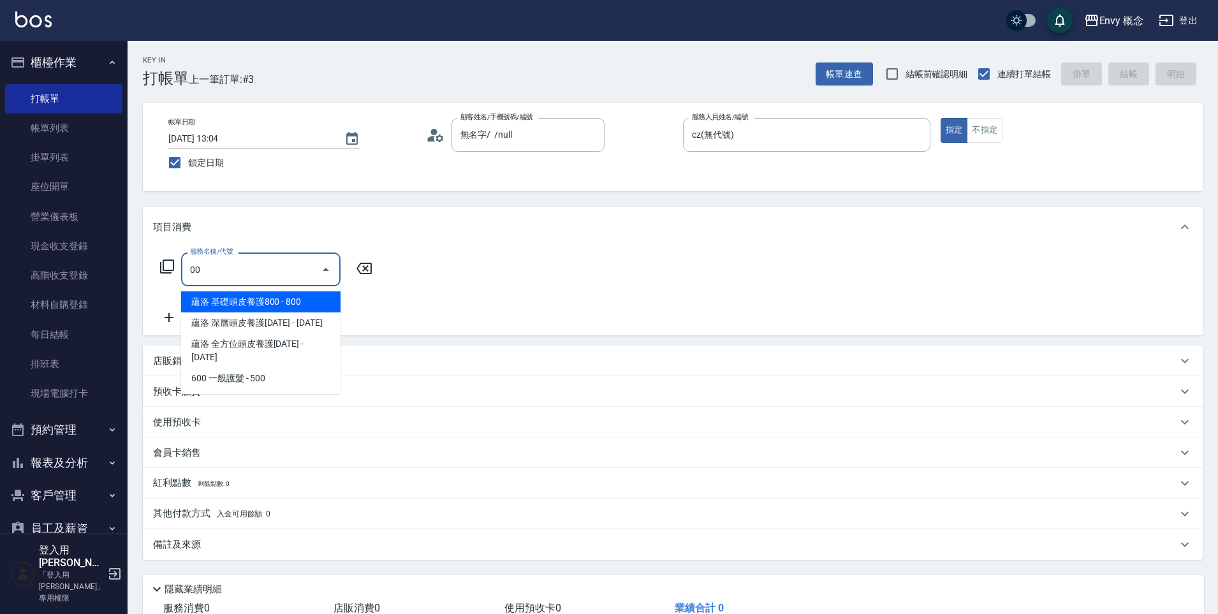
type input "000"
click at [261, 266] on input "000" at bounding box center [251, 269] width 129 height 22
drag, startPoint x: 254, startPoint y: 270, endPoint x: 176, endPoint y: 266, distance: 78.5
click at [176, 266] on div "服務名稱/代號 000 服務名稱/代號" at bounding box center [266, 269] width 227 height 34
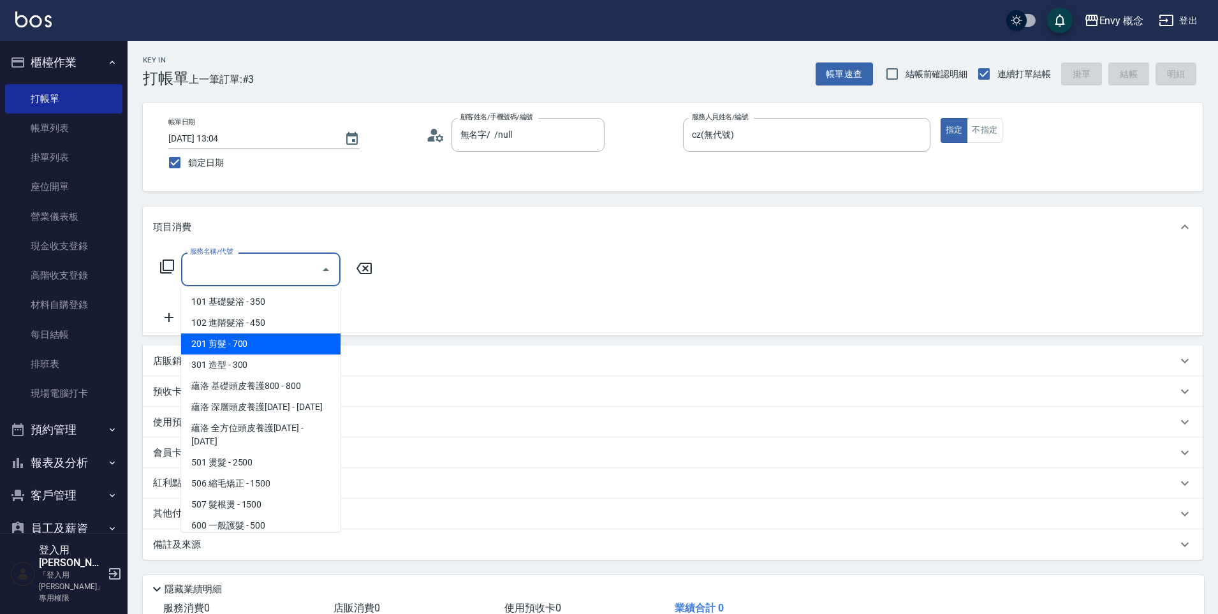
click at [226, 340] on span "201 剪髮 - 700" at bounding box center [260, 343] width 159 height 21
type input "201 剪髮(201)"
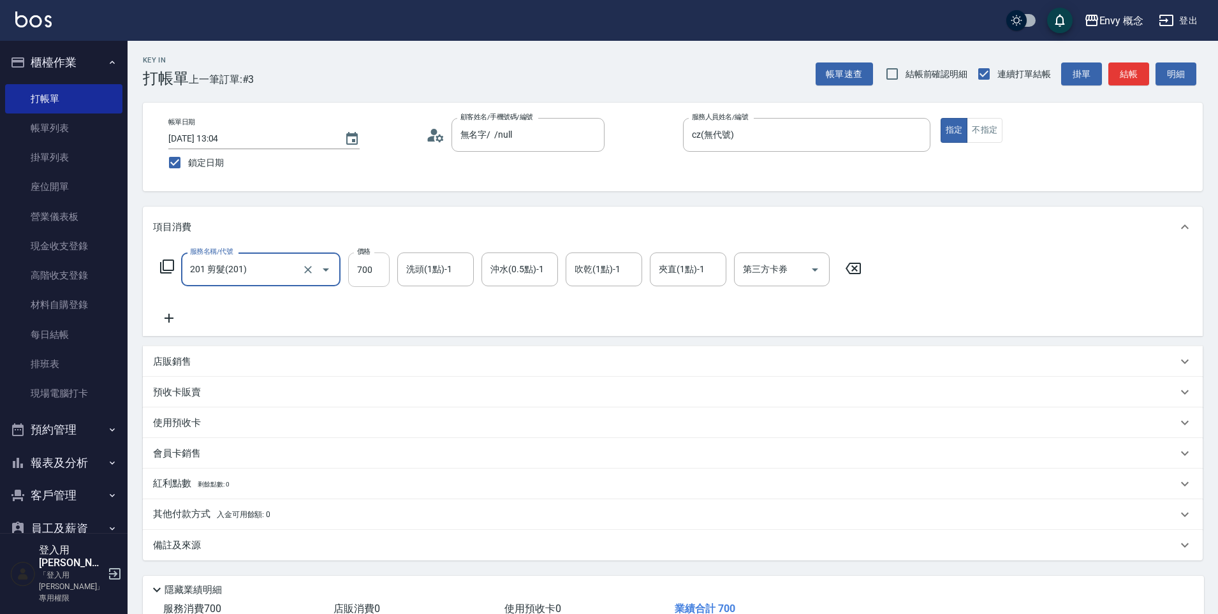
click at [372, 279] on input "700" at bounding box center [368, 269] width 41 height 34
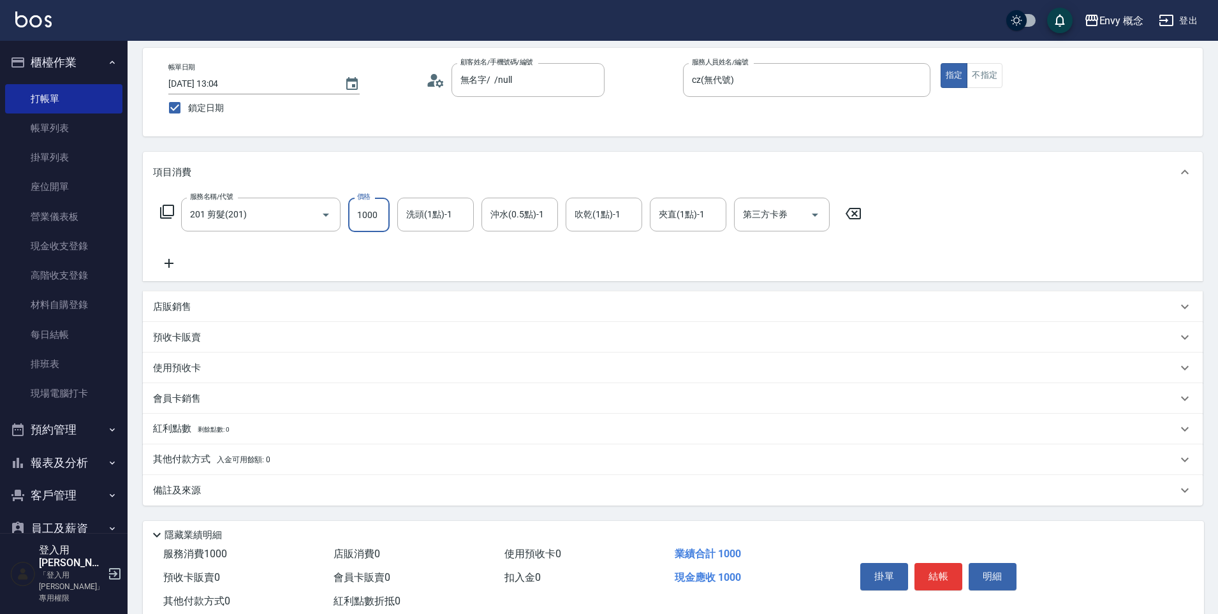
scroll to position [91, 0]
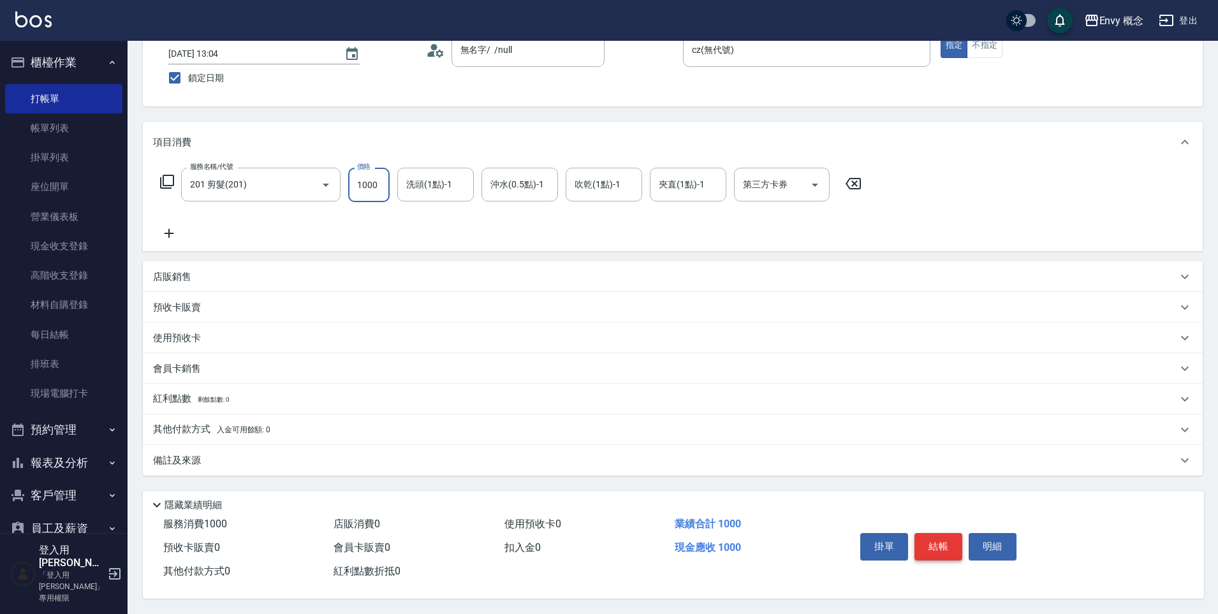
type input "1000"
click at [929, 541] on button "結帳" at bounding box center [938, 546] width 48 height 27
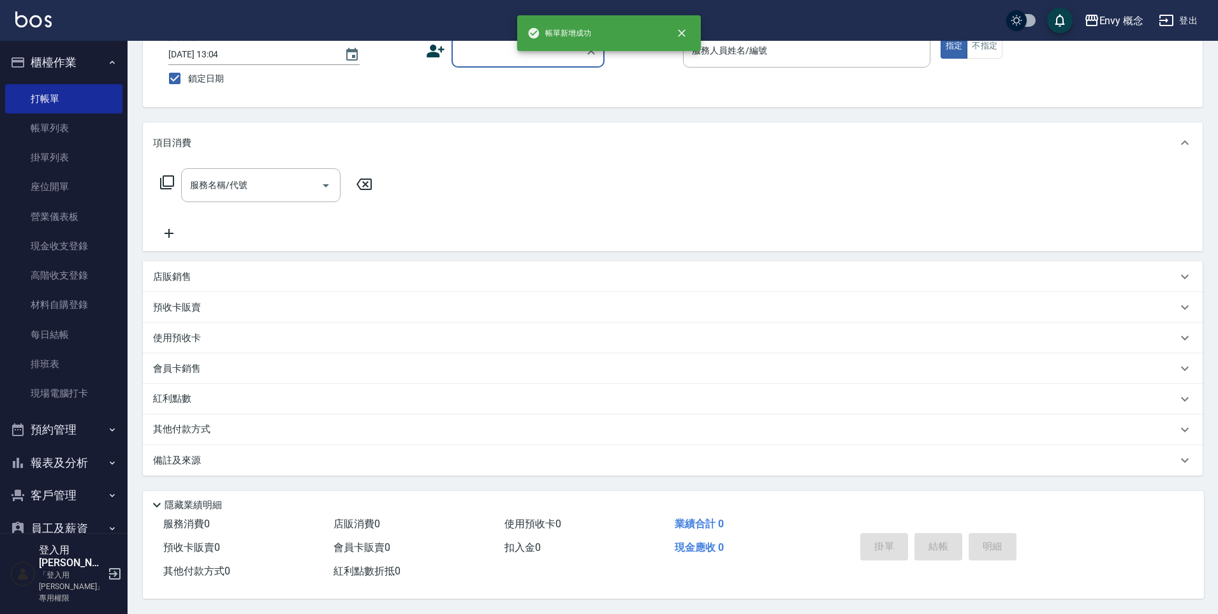
scroll to position [90, 0]
click at [473, 52] on input "顧客姓名/手機號碼/編號" at bounding box center [518, 51] width 122 height 22
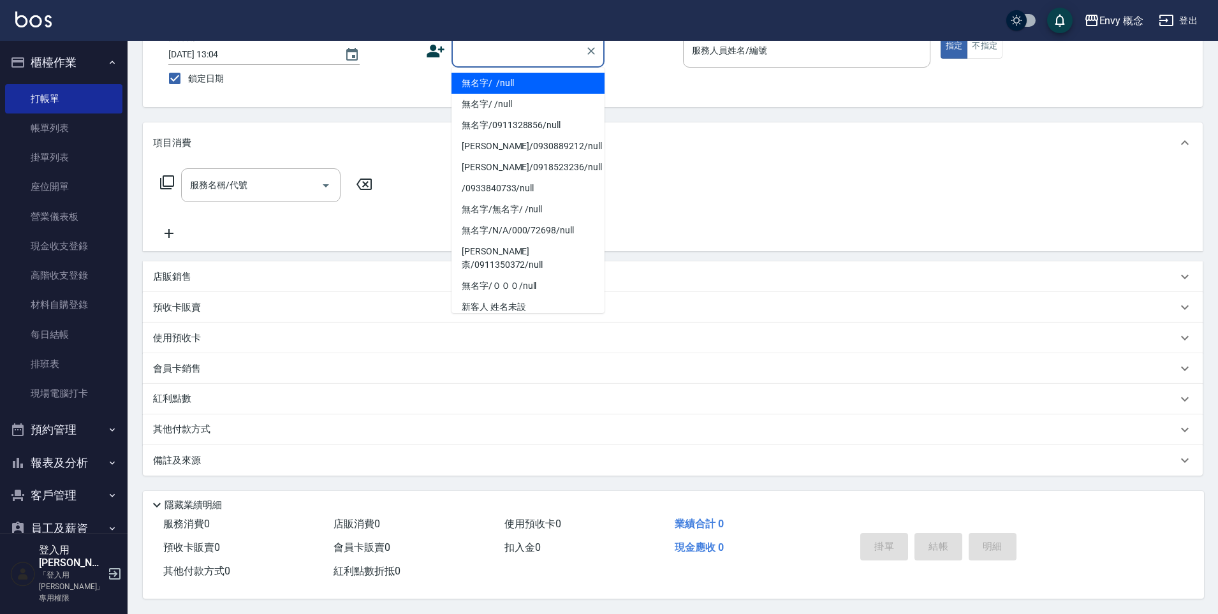
click at [482, 85] on li "無名字/ /null" at bounding box center [527, 83] width 153 height 21
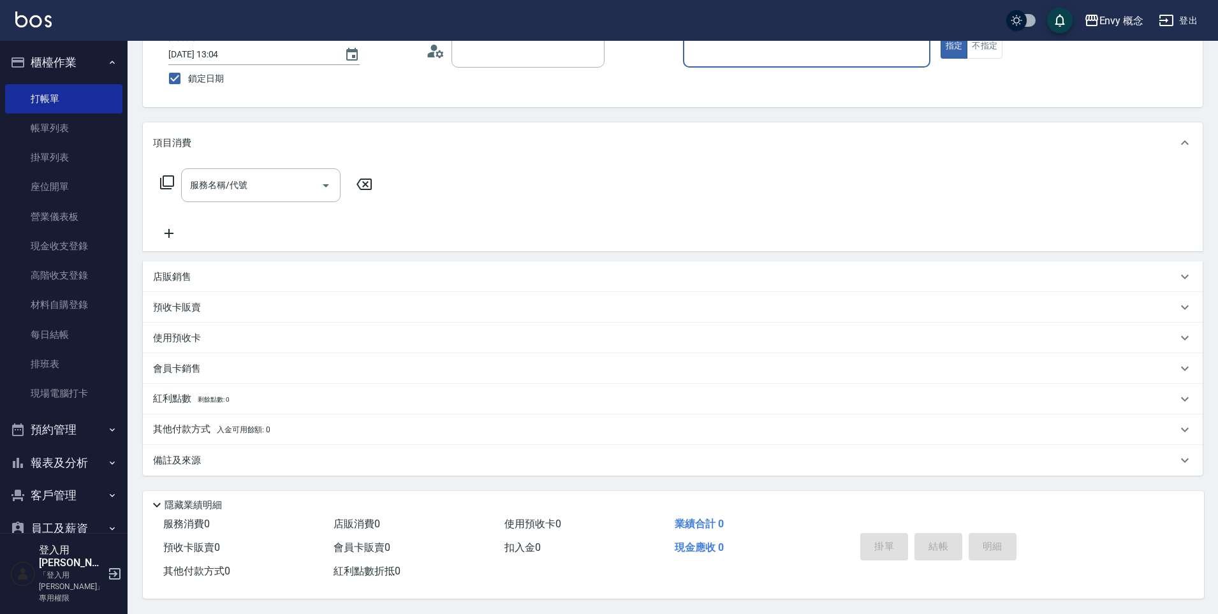
type input "無名字/ /null"
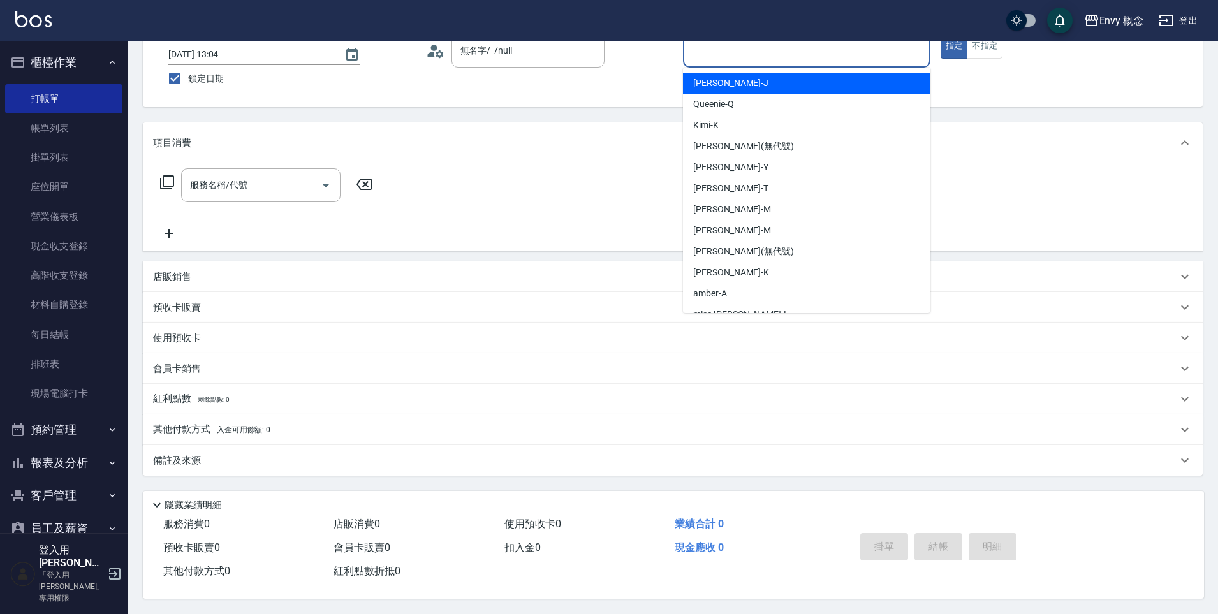
click at [704, 47] on input "服務人員姓名/編號" at bounding box center [806, 51] width 236 height 22
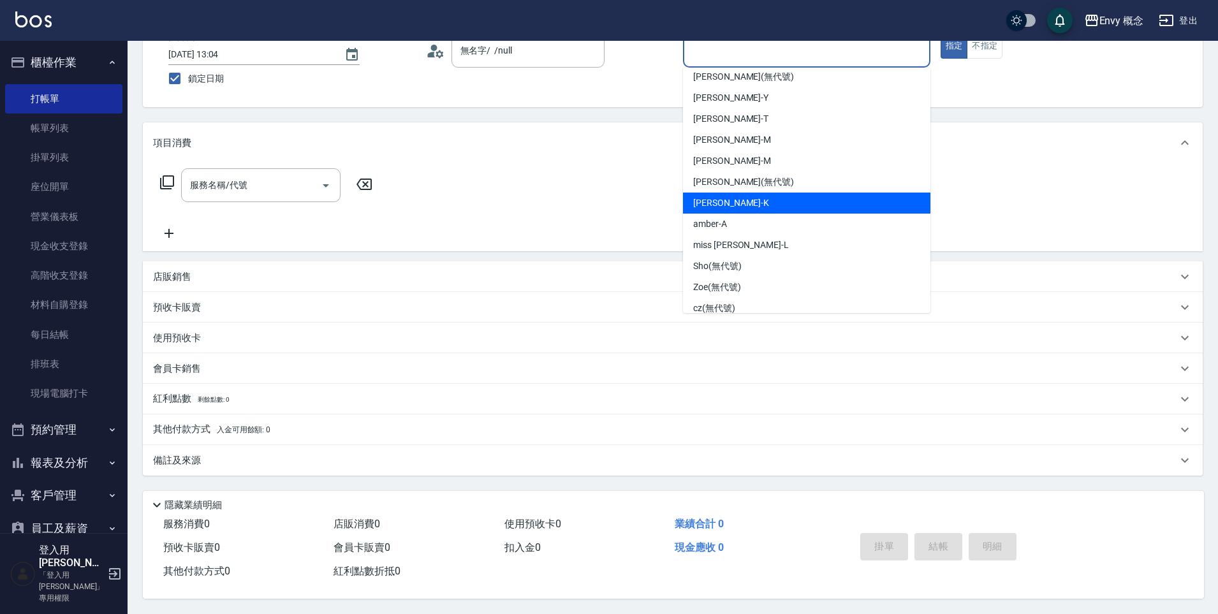
scroll to position [80, 0]
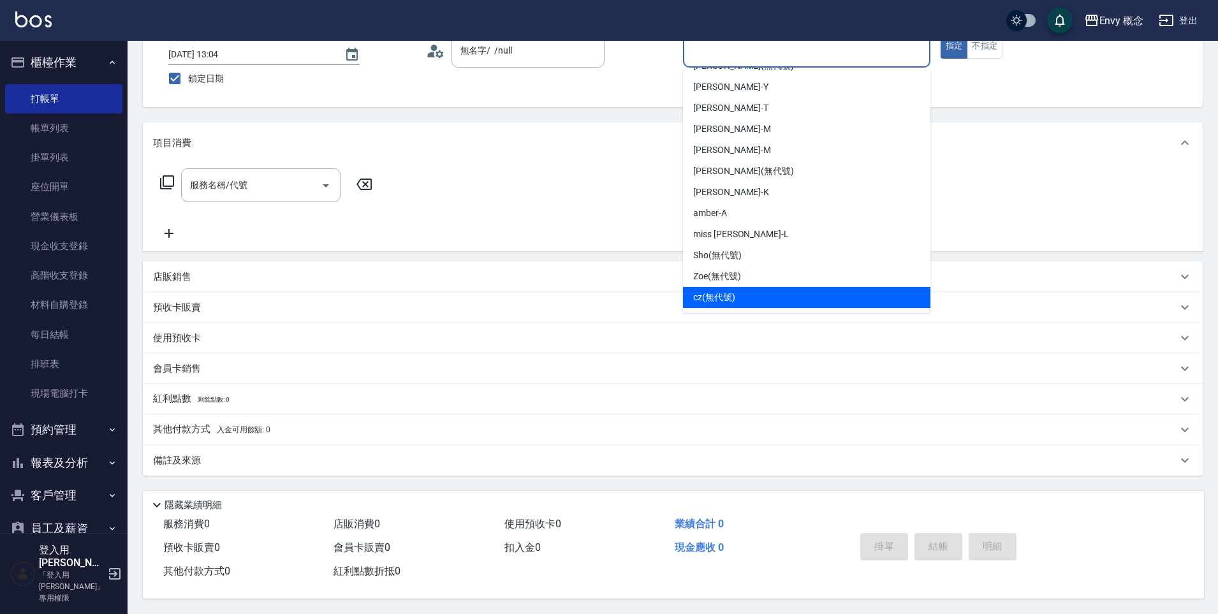
click at [715, 291] on span "cz (無代號)" at bounding box center [714, 297] width 42 height 13
type input "cz(無代號)"
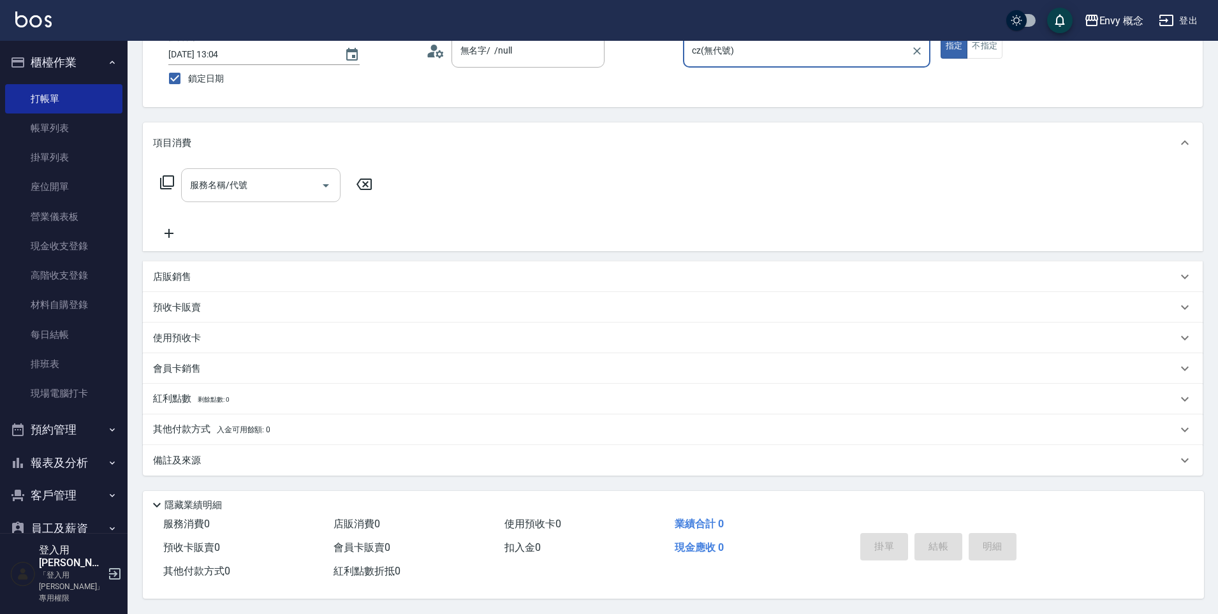
click at [244, 177] on div "服務名稱/代號 服務名稱/代號" at bounding box center [260, 185] width 159 height 34
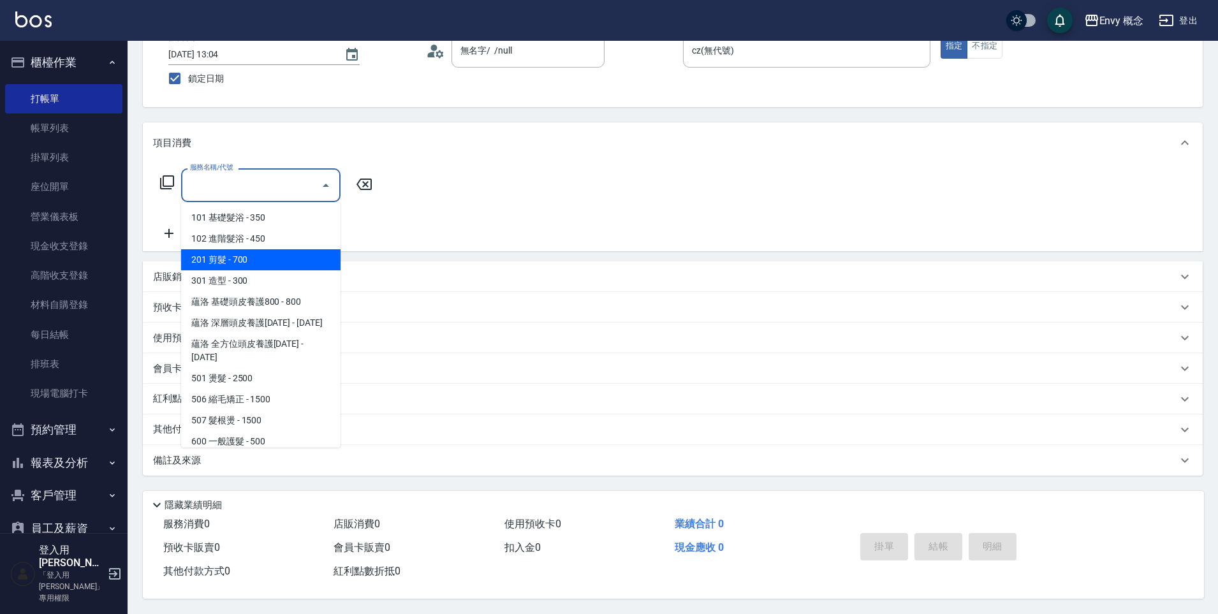
click at [252, 254] on span "201 剪髮 - 700" at bounding box center [260, 259] width 159 height 21
type input "201 剪髮(201)"
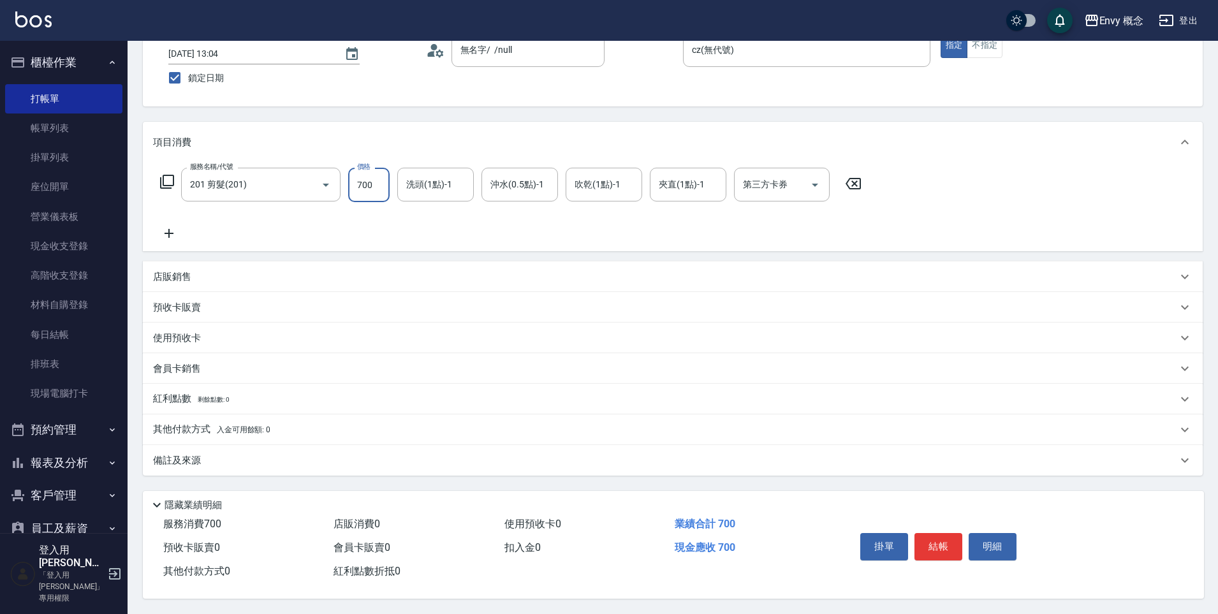
click at [378, 175] on input "700" at bounding box center [368, 185] width 41 height 34
type input "1000"
click at [945, 535] on button "結帳" at bounding box center [938, 546] width 48 height 27
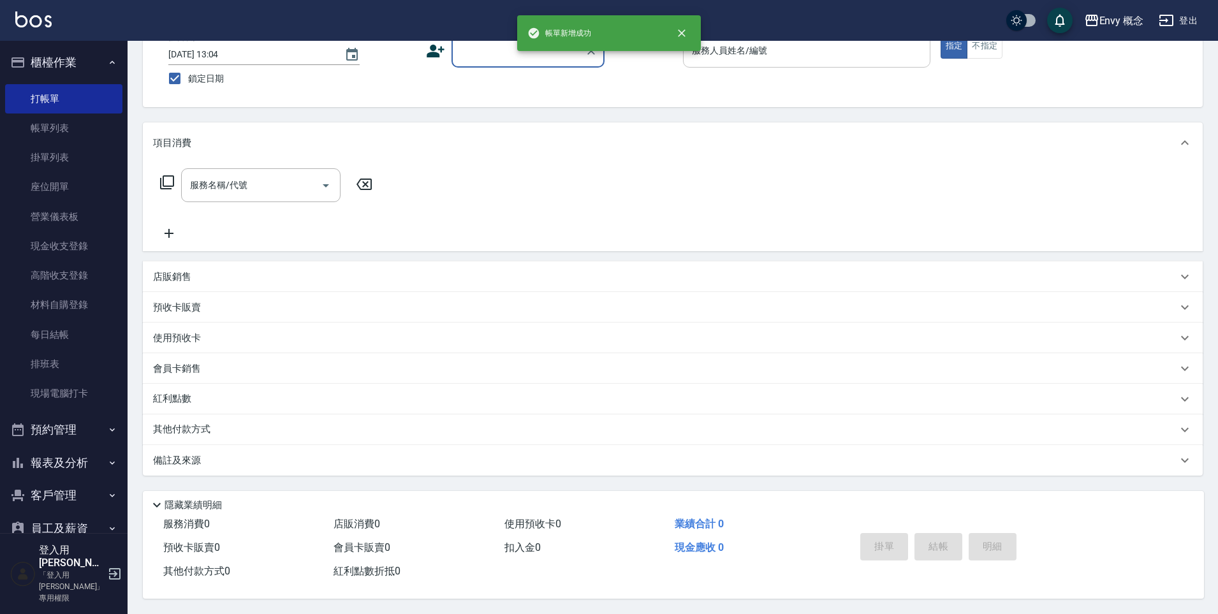
click at [752, 54] on input "服務人員姓名/編號" at bounding box center [806, 51] width 236 height 22
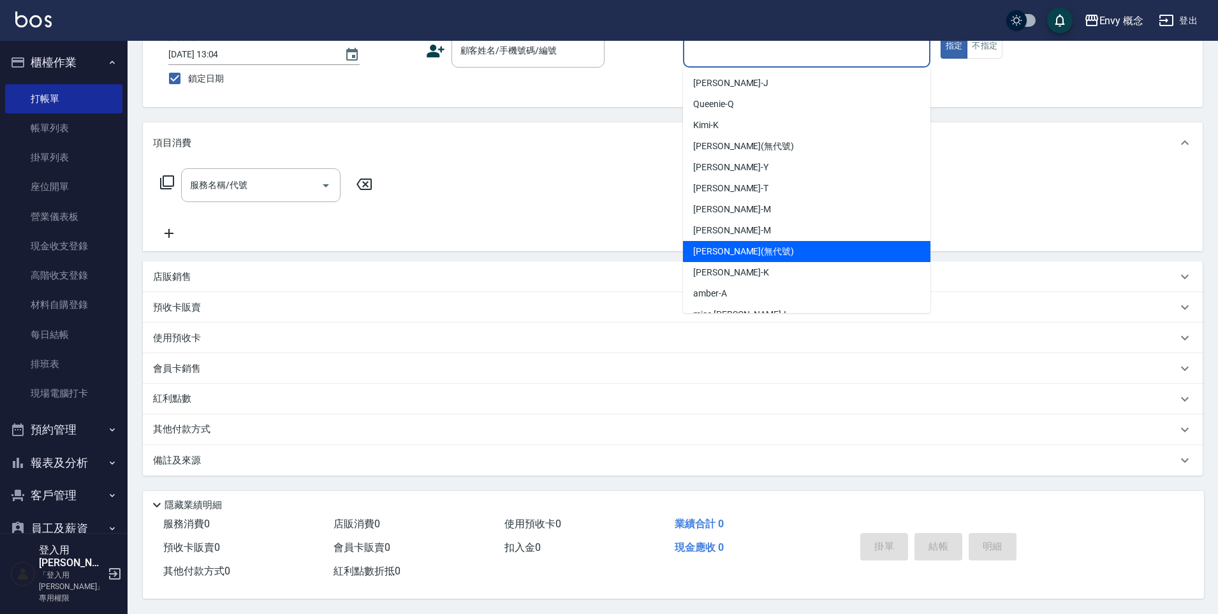
scroll to position [80, 0]
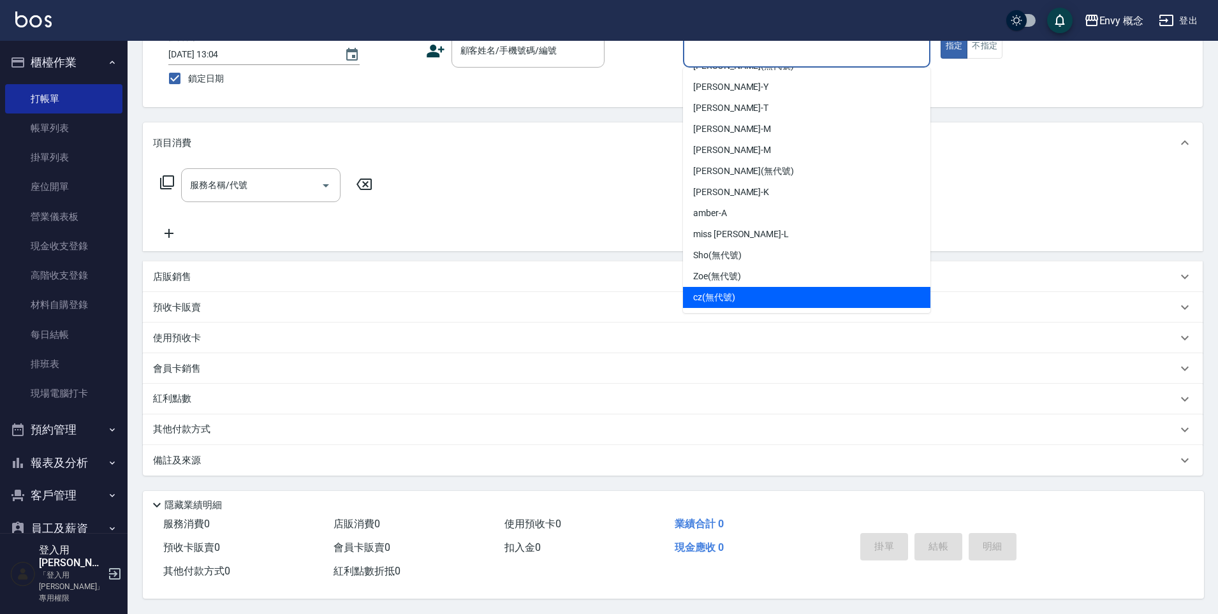
click at [749, 287] on div "cz (無代號)" at bounding box center [806, 297] width 247 height 21
type input "cz(無代號)"
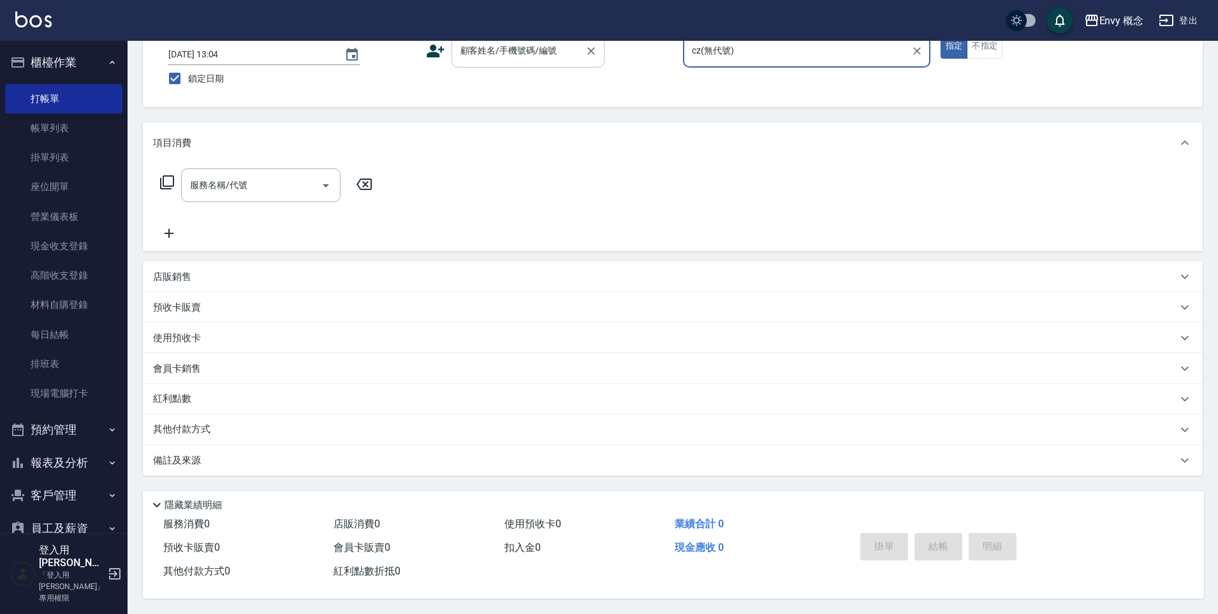
click at [493, 47] on div "顧客姓名/手機號碼/編號 顧客姓名/手機號碼/編號" at bounding box center [527, 51] width 153 height 34
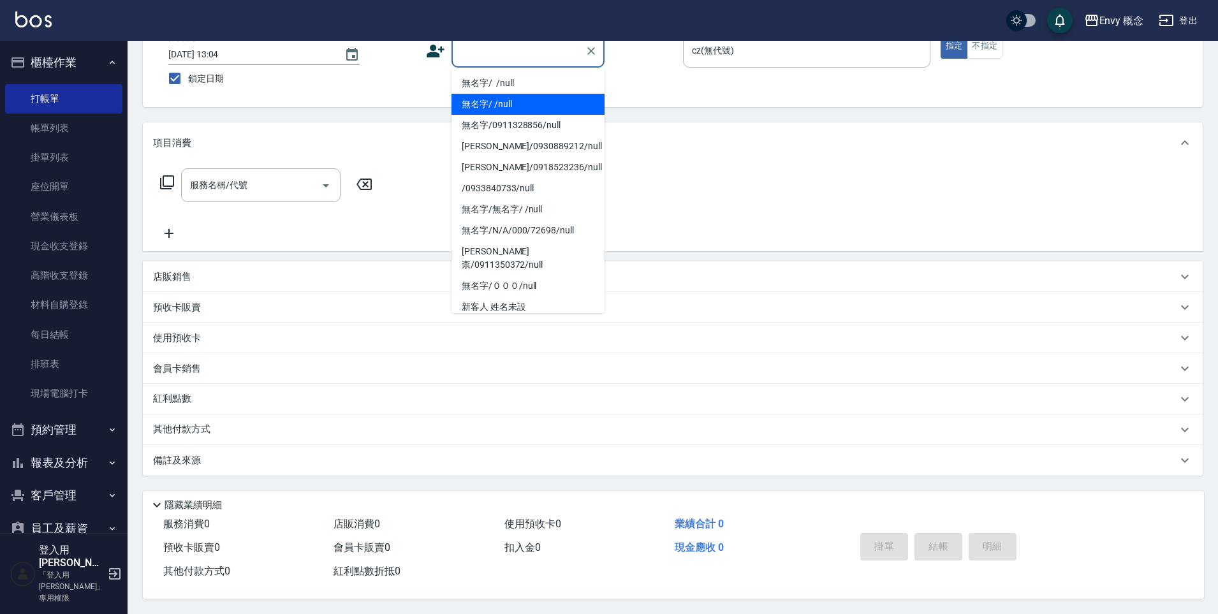
click at [496, 94] on li "無名字/ /null" at bounding box center [527, 104] width 153 height 21
type input "無名字/ /null"
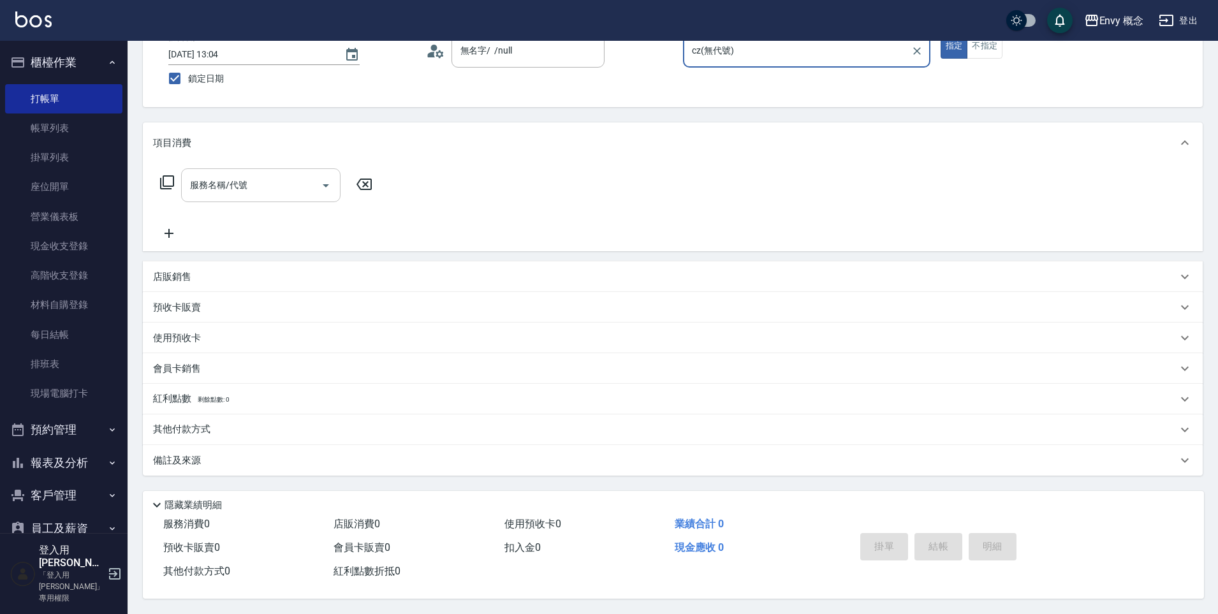
click at [249, 182] on input "服務名稱/代號" at bounding box center [251, 185] width 129 height 22
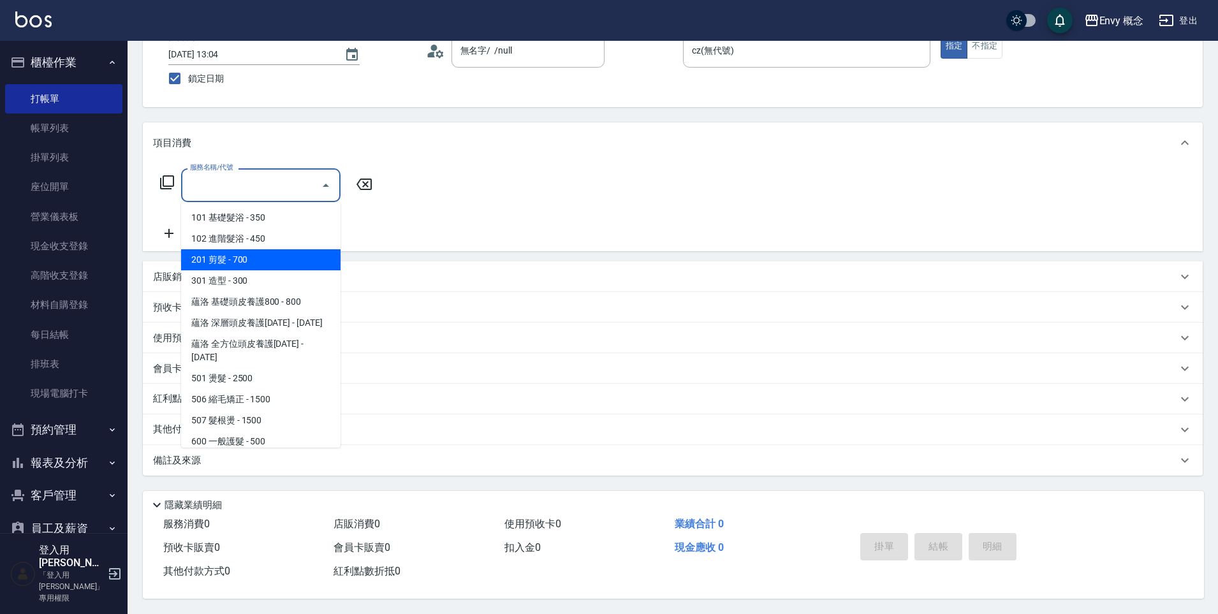
click at [244, 251] on span "201 剪髮 - 700" at bounding box center [260, 259] width 159 height 21
type input "201 剪髮(201)"
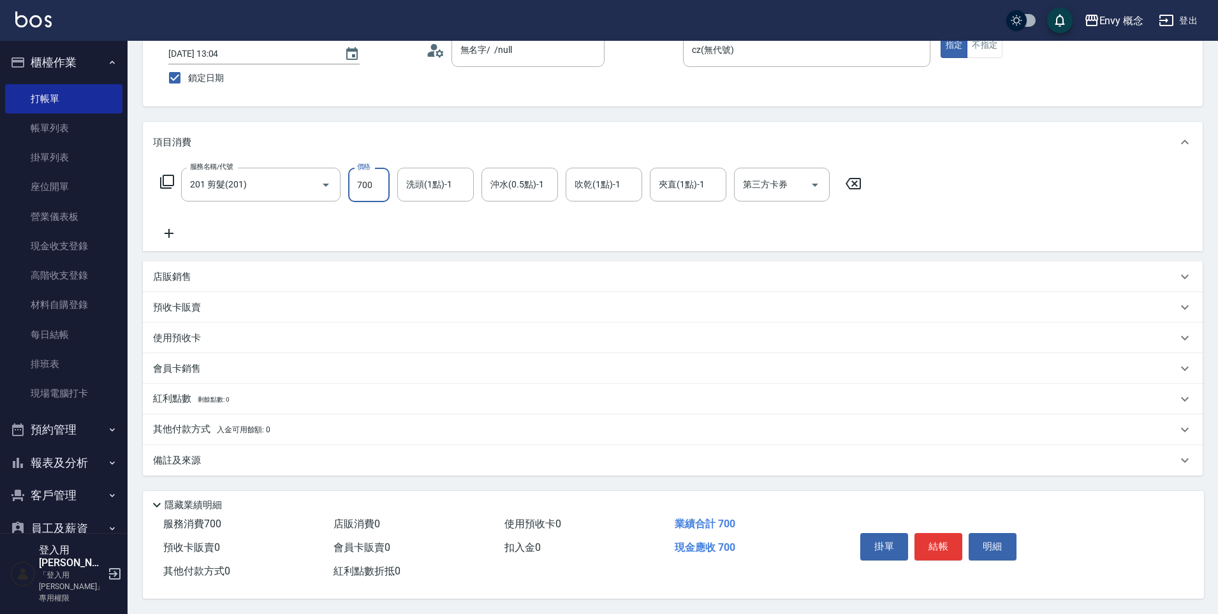
click at [375, 186] on input "700" at bounding box center [368, 185] width 41 height 34
type input "1000"
click at [933, 544] on button "結帳" at bounding box center [938, 546] width 48 height 27
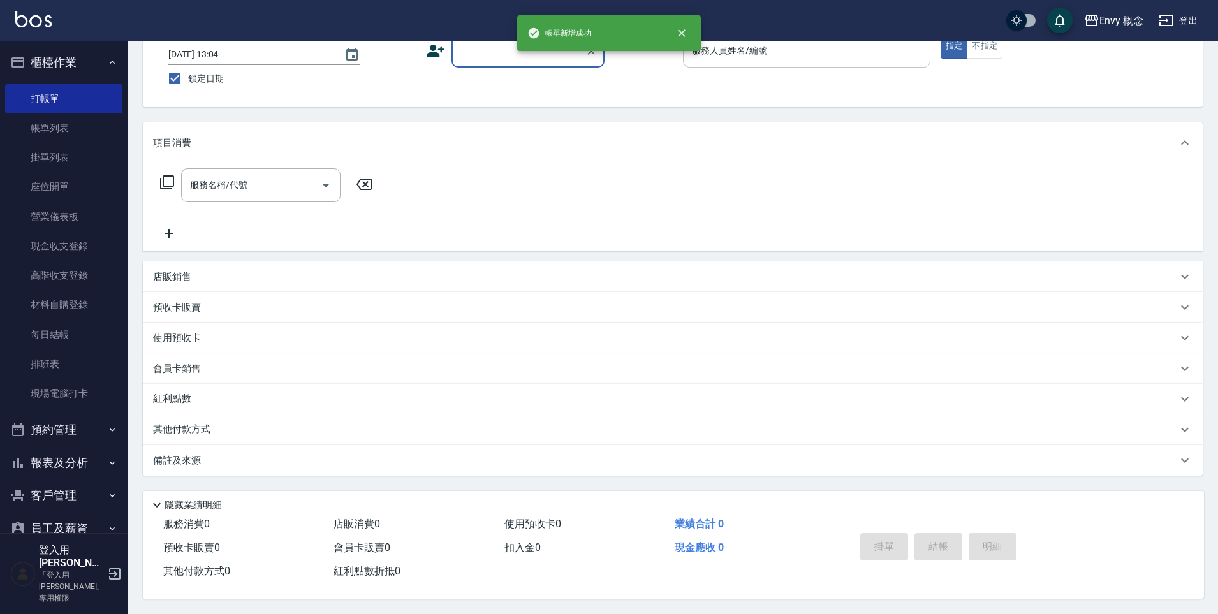
click at [716, 52] on input "服務人員姓名/編號" at bounding box center [806, 51] width 236 height 22
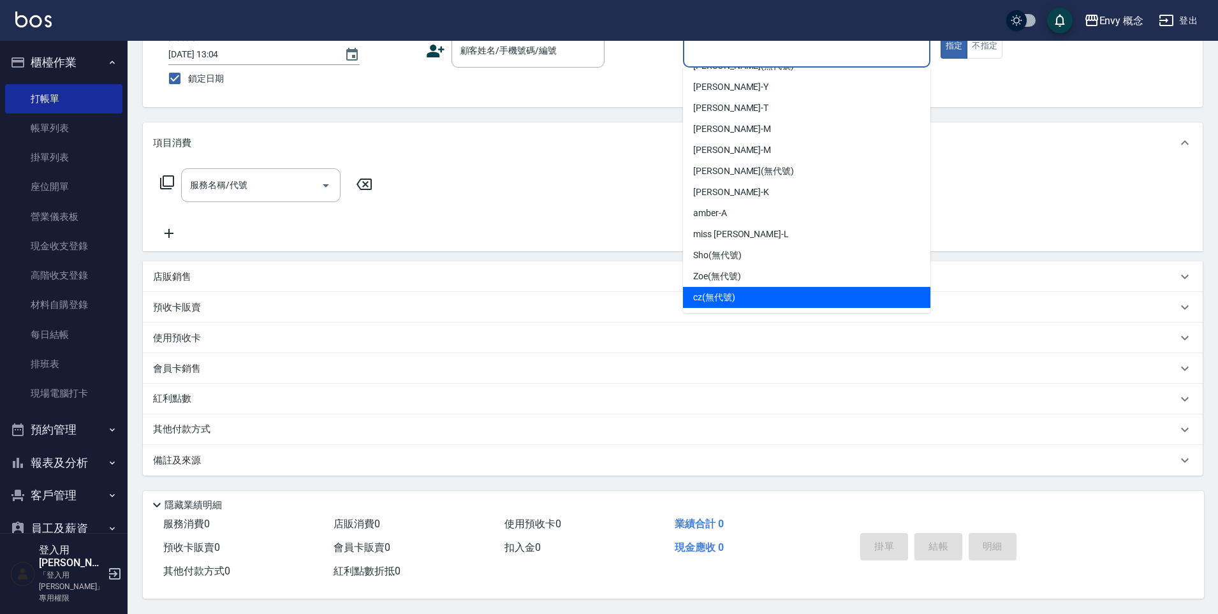
click at [719, 291] on span "cz (無代號)" at bounding box center [714, 297] width 42 height 13
type input "cz(無代號)"
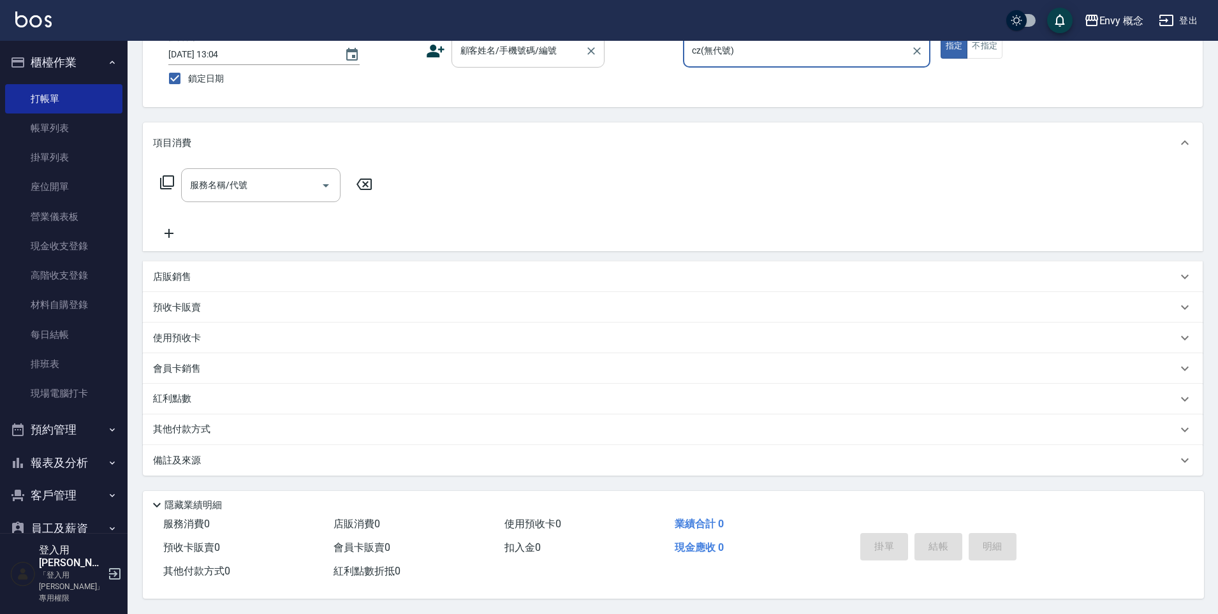
click at [497, 46] on div "顧客姓名/手機號碼/編號 顧客姓名/手機號碼/編號" at bounding box center [527, 51] width 153 height 34
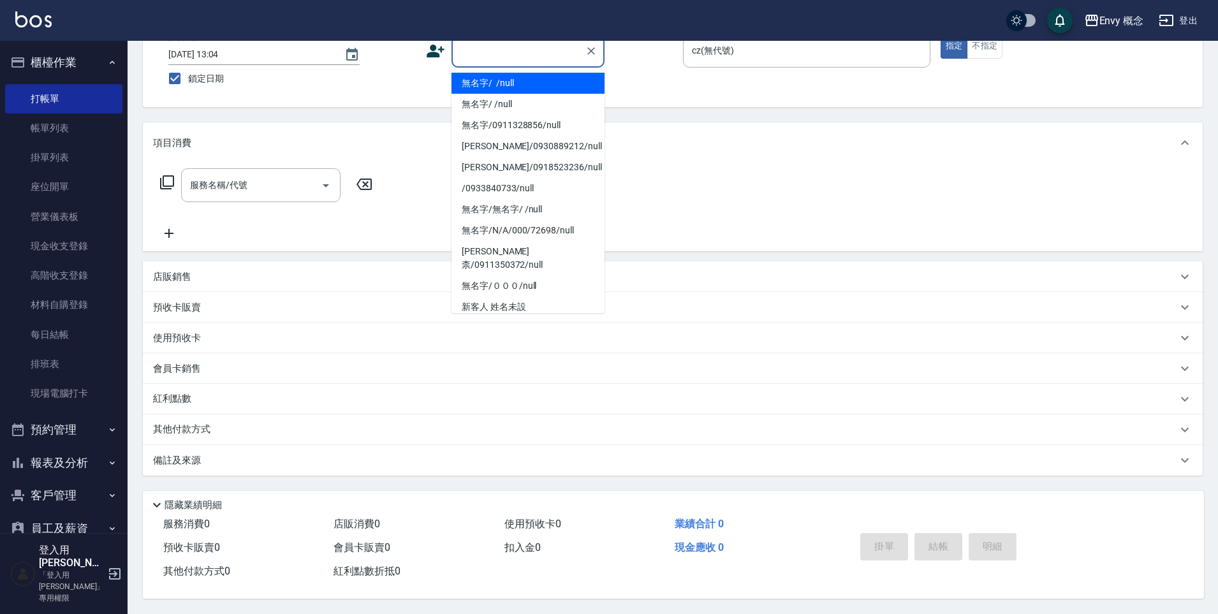
click at [503, 80] on li "無名字/ /null" at bounding box center [527, 83] width 153 height 21
type input "無名字/ /null"
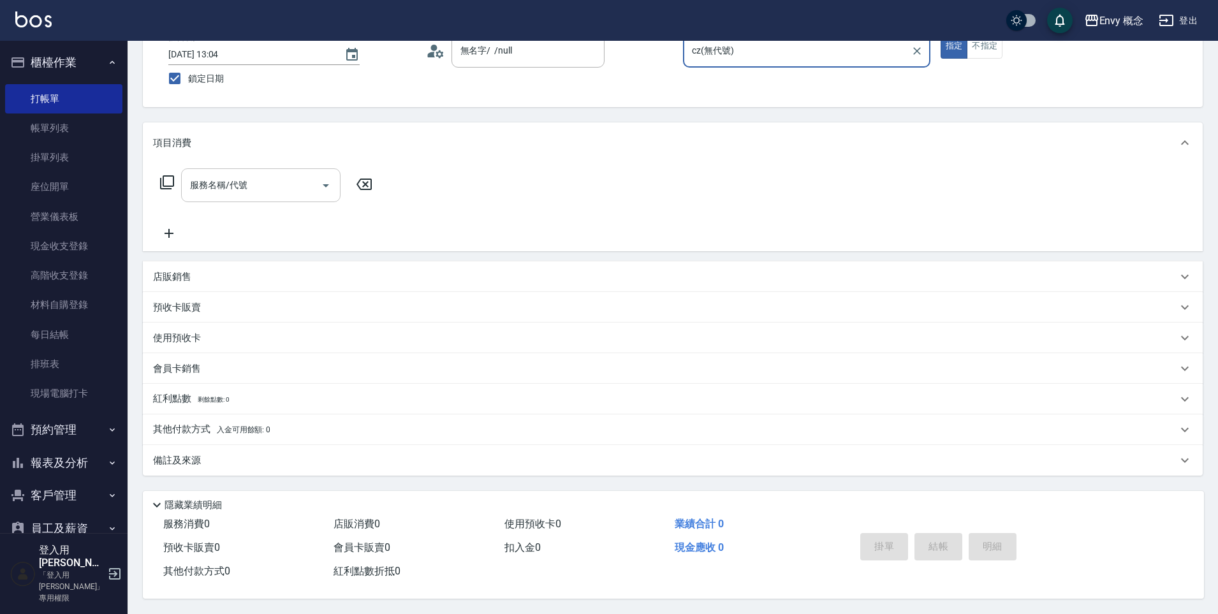
click at [268, 174] on input "服務名稱/代號" at bounding box center [251, 185] width 129 height 22
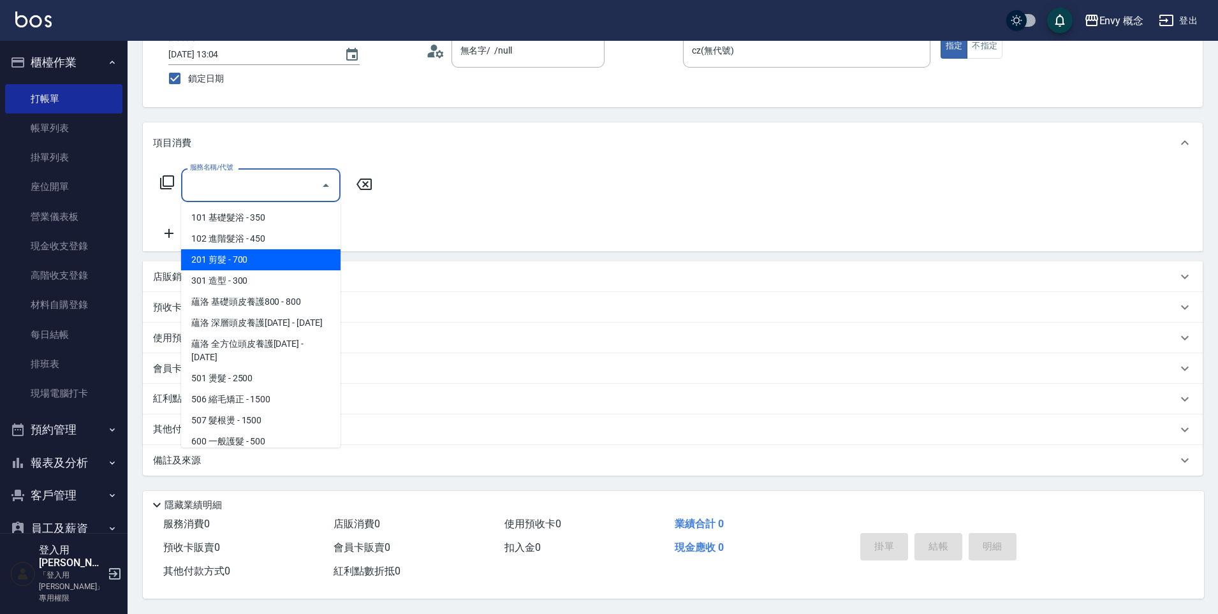
click at [245, 249] on span "201 剪髮 - 700" at bounding box center [260, 259] width 159 height 21
type input "201 剪髮(201)"
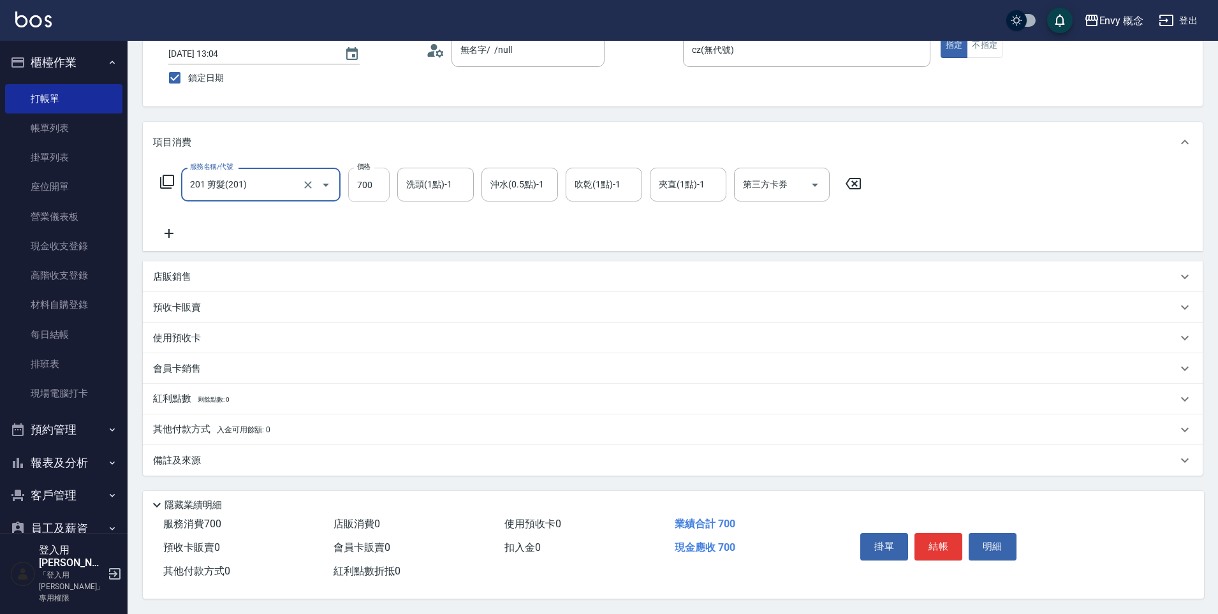
click at [376, 186] on input "700" at bounding box center [368, 185] width 41 height 34
type input "1000"
click at [938, 539] on button "結帳" at bounding box center [938, 546] width 48 height 27
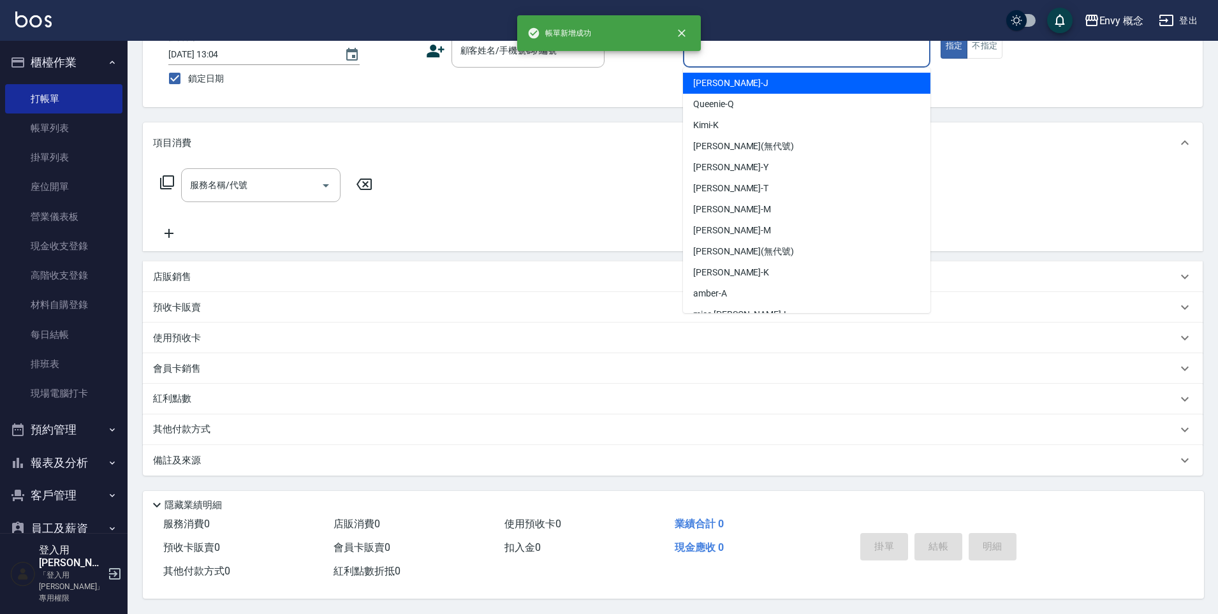
click at [727, 48] on input "服務人員姓名/編號" at bounding box center [806, 51] width 236 height 22
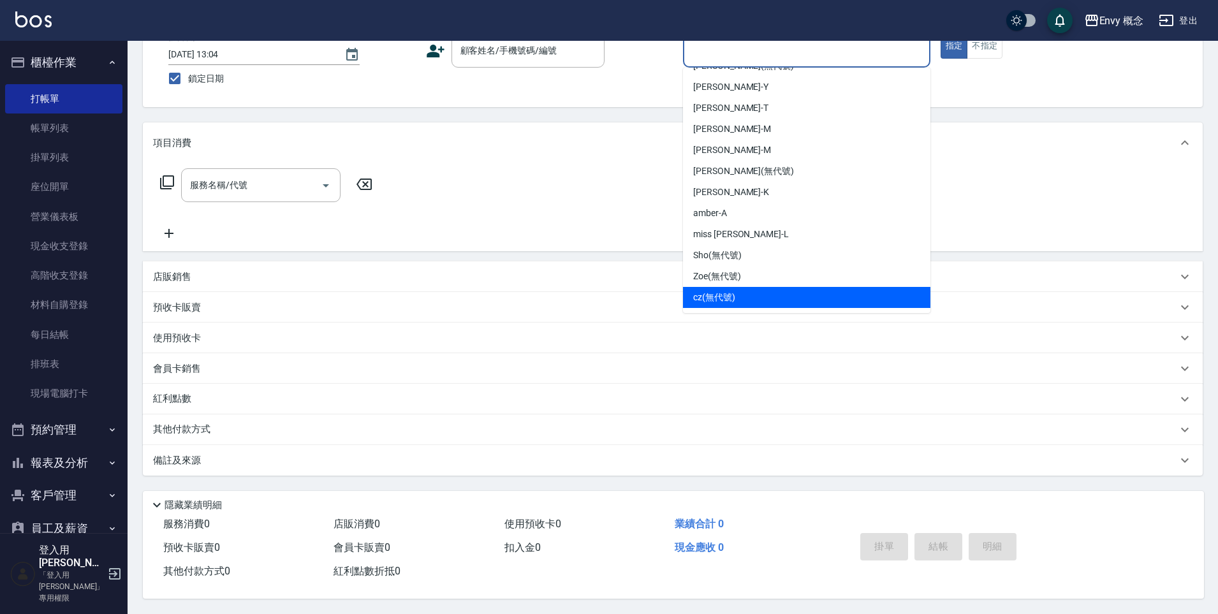
click at [746, 295] on div "cz (無代號)" at bounding box center [806, 297] width 247 height 21
type input "cz(無代號)"
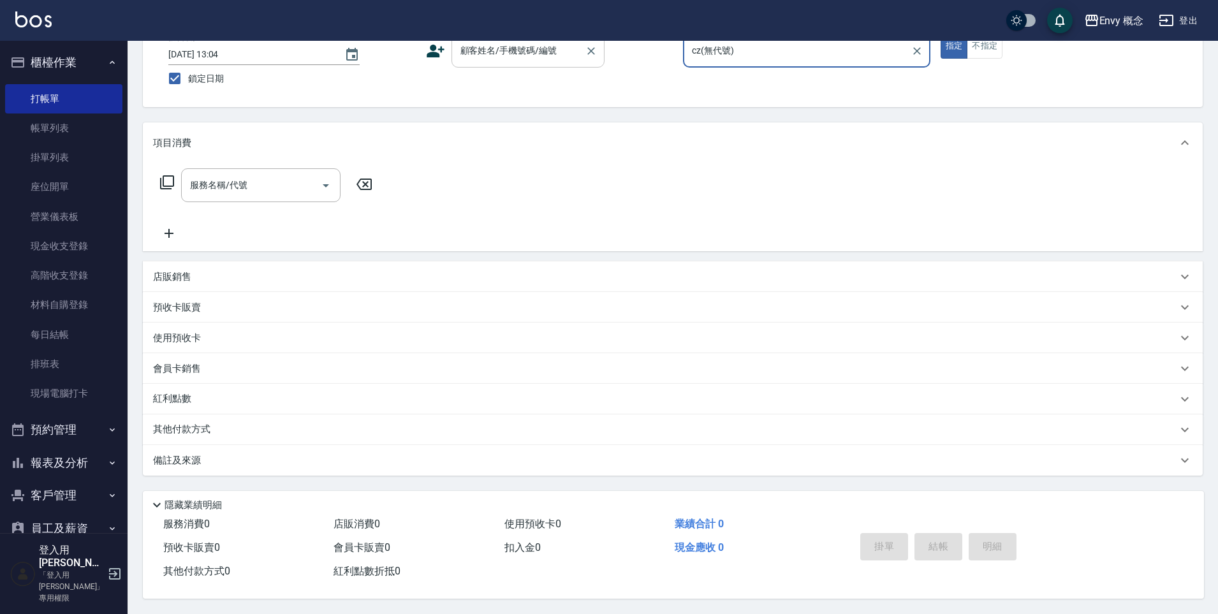
click at [507, 51] on input "顧客姓名/手機號碼/編號" at bounding box center [518, 51] width 122 height 22
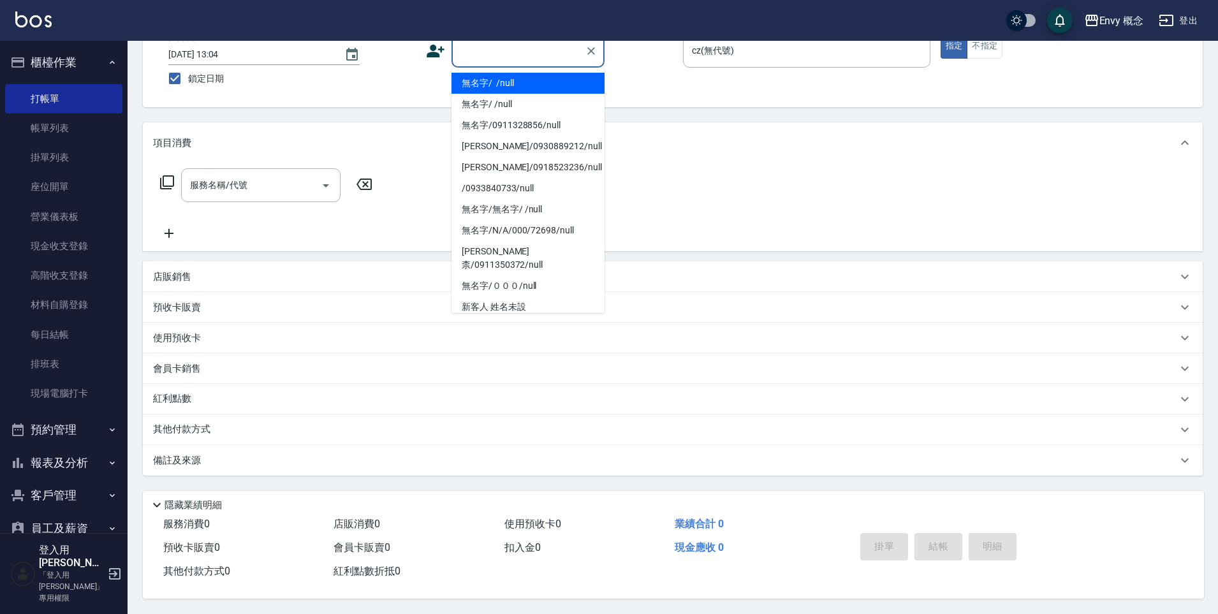
click at [505, 76] on li "無名字/ /null" at bounding box center [527, 83] width 153 height 21
type input "無名字/ /null"
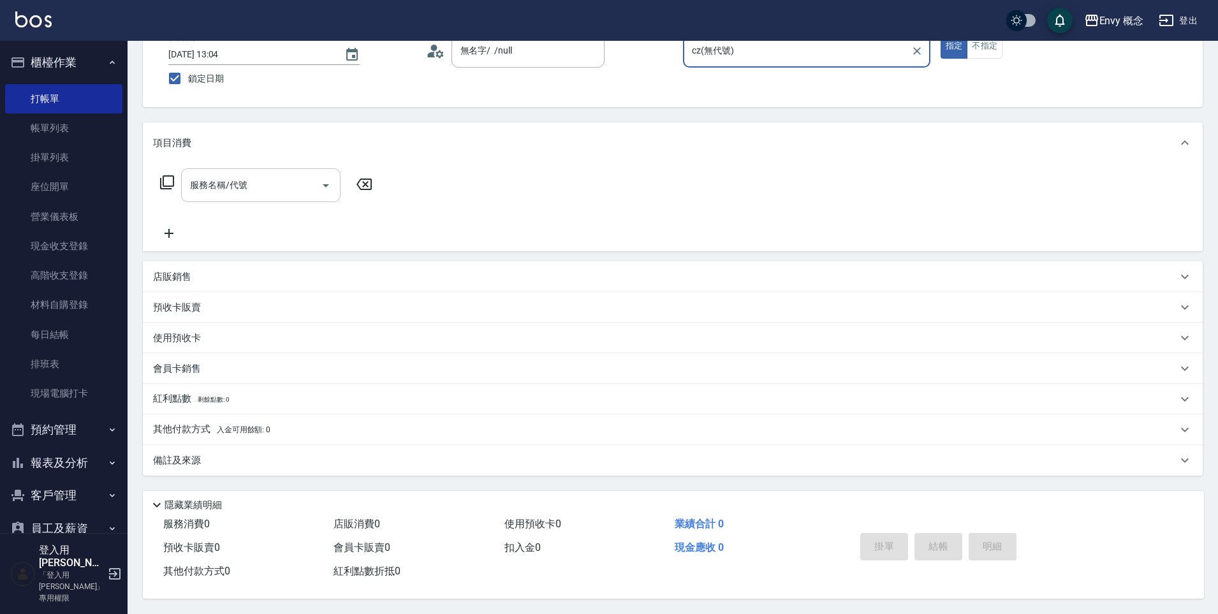
click at [248, 178] on input "服務名稱/代號" at bounding box center [251, 185] width 129 height 22
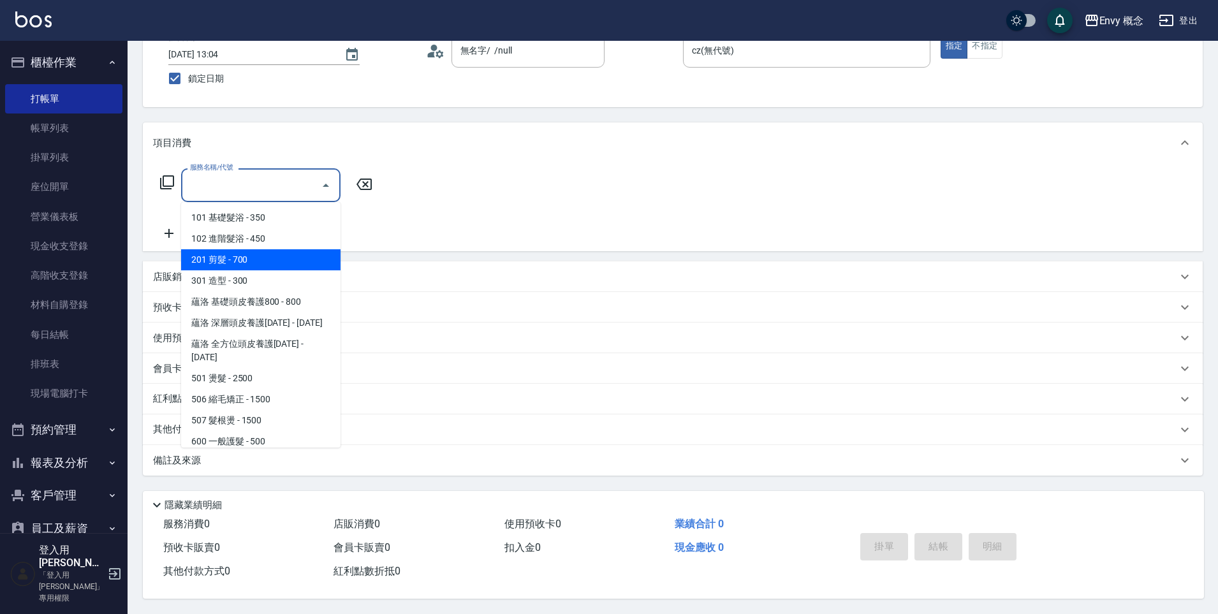
click at [238, 249] on span "201 剪髮 - 700" at bounding box center [260, 259] width 159 height 21
type input "201 剪髮(201)"
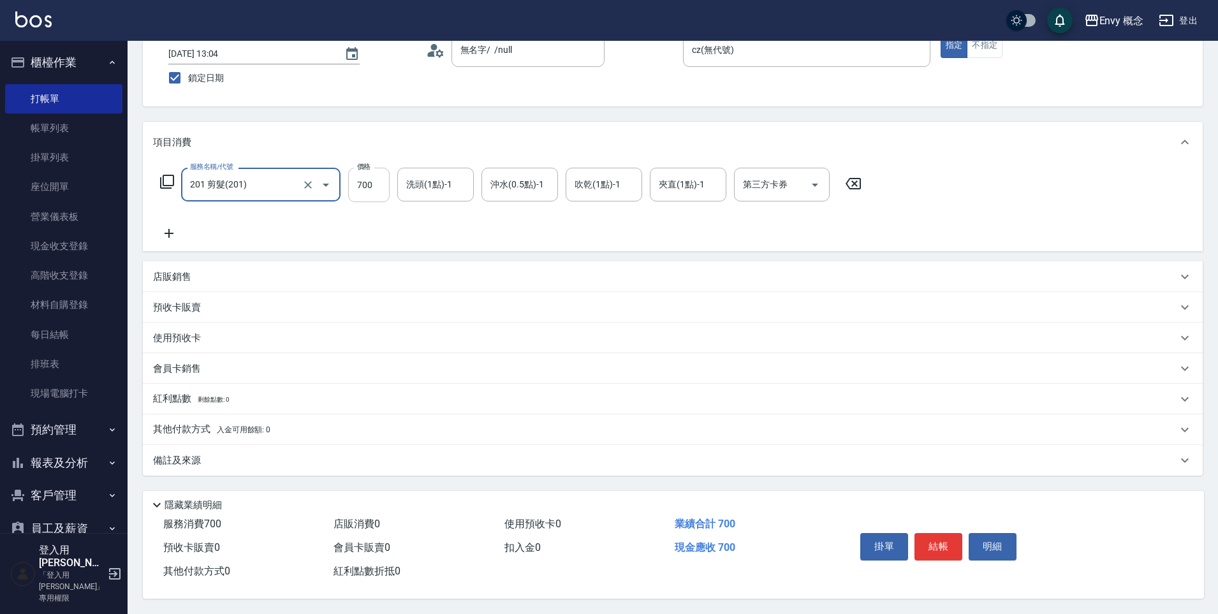
click at [378, 186] on input "700" at bounding box center [368, 185] width 41 height 34
type input "800"
click at [184, 426] on p "其他付款方式 入金可用餘額: 0" at bounding box center [211, 430] width 117 height 14
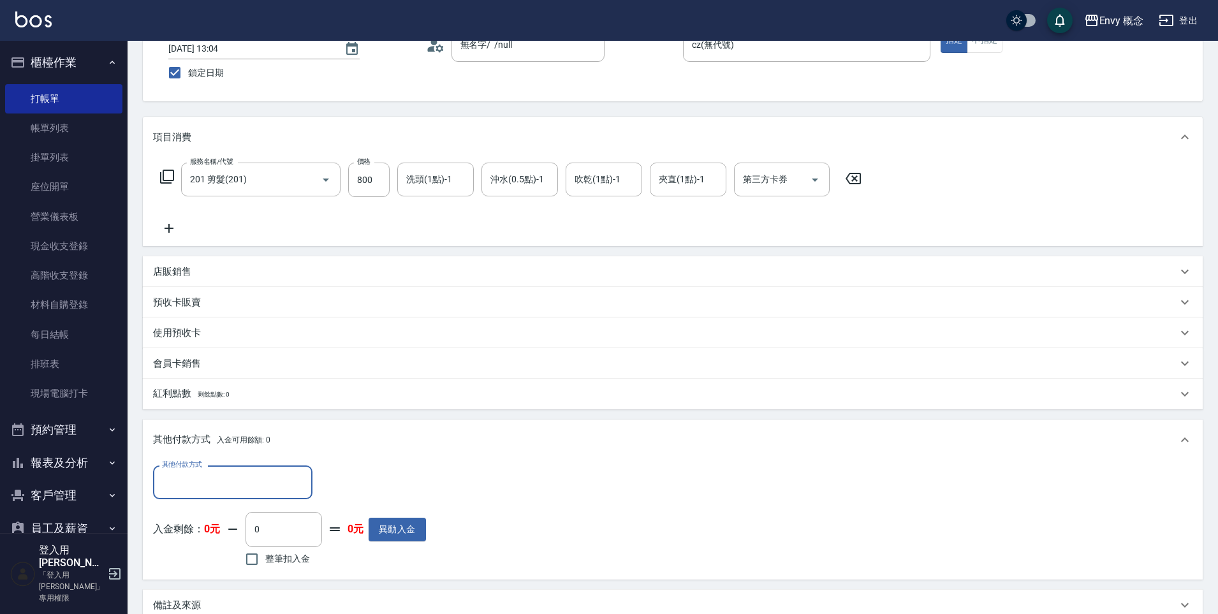
scroll to position [0, 0]
click at [203, 481] on input "其他付款方式" at bounding box center [233, 482] width 148 height 22
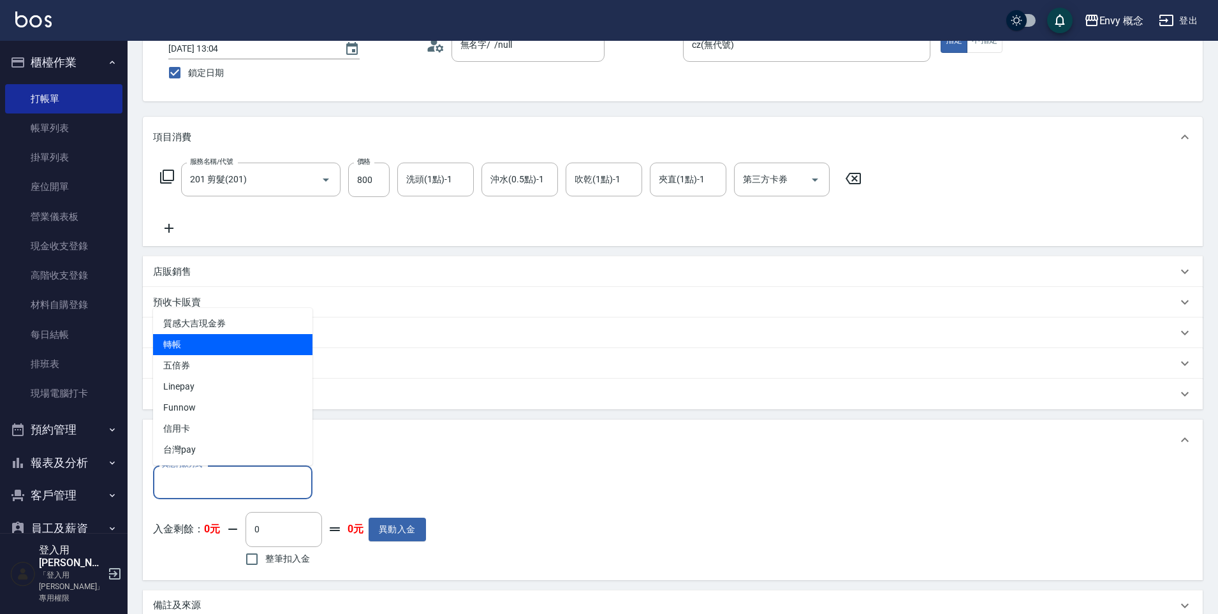
click at [226, 348] on span "轉帳" at bounding box center [232, 344] width 159 height 21
type input "轉帳"
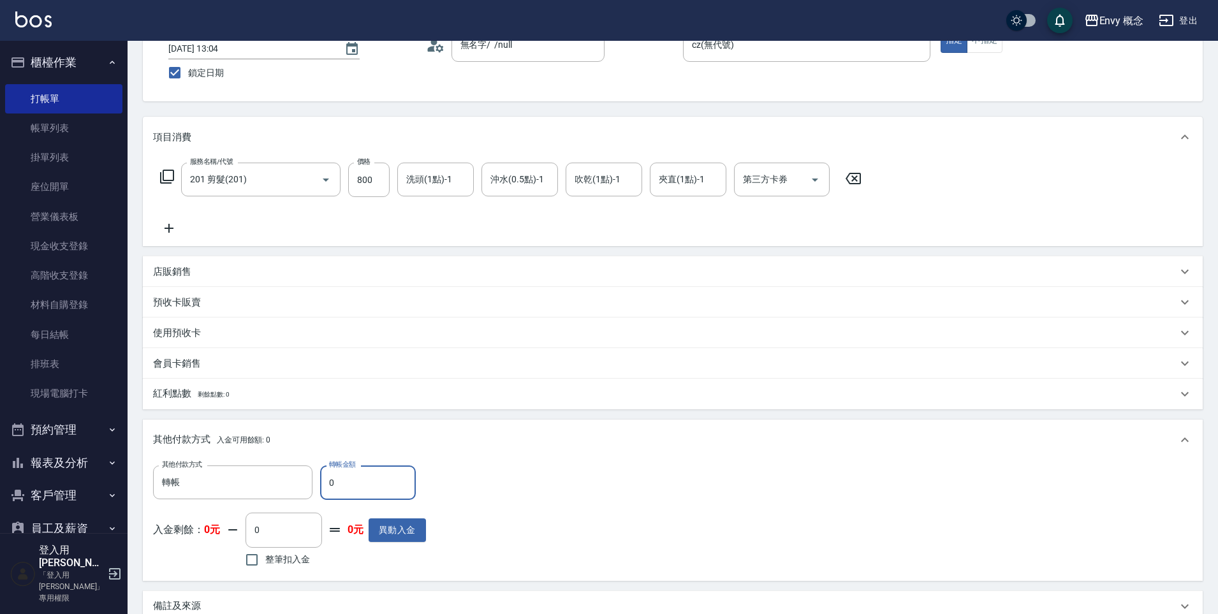
drag, startPoint x: 337, startPoint y: 483, endPoint x: 328, endPoint y: 483, distance: 9.6
click at [328, 483] on input "0" at bounding box center [368, 482] width 96 height 34
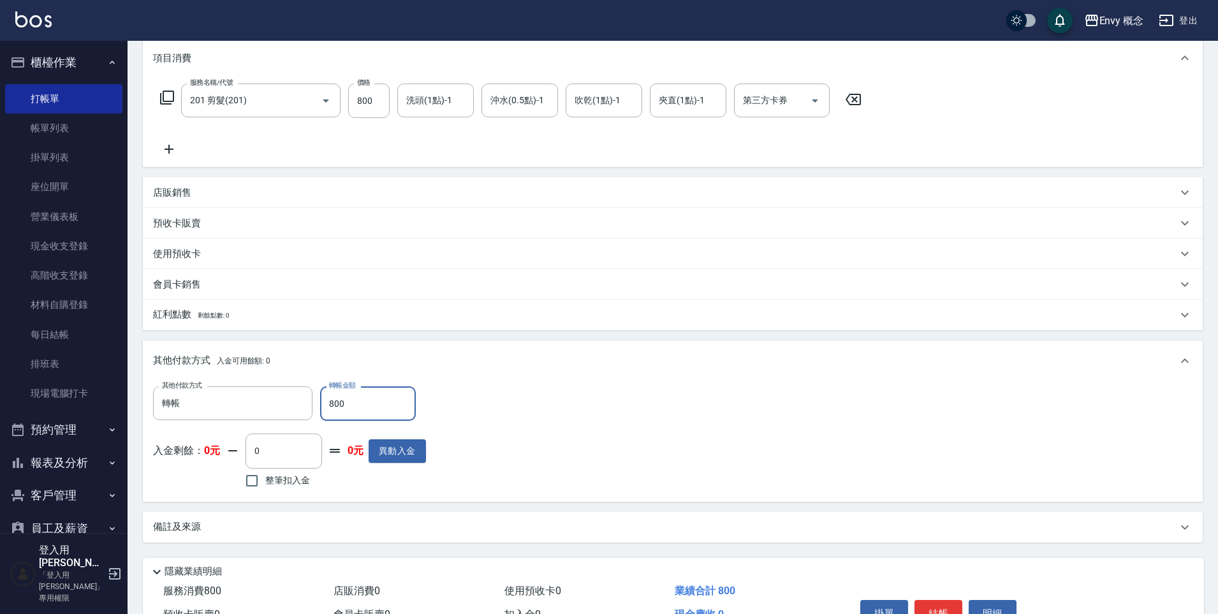
scroll to position [242, 0]
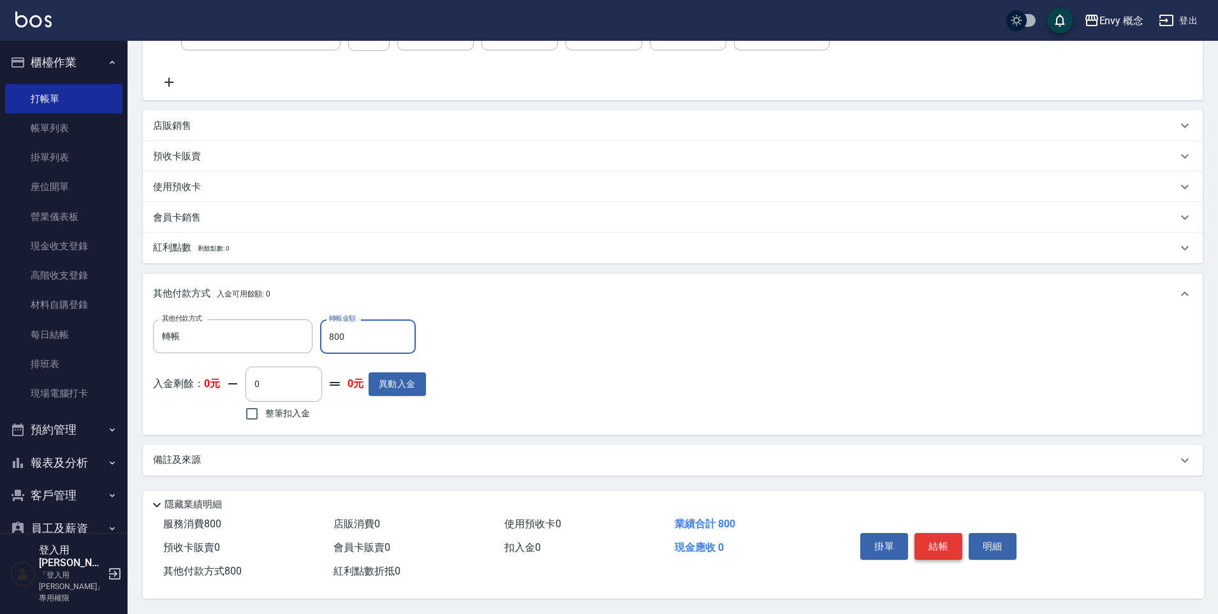
type input "800"
click at [943, 544] on button "結帳" at bounding box center [938, 546] width 48 height 27
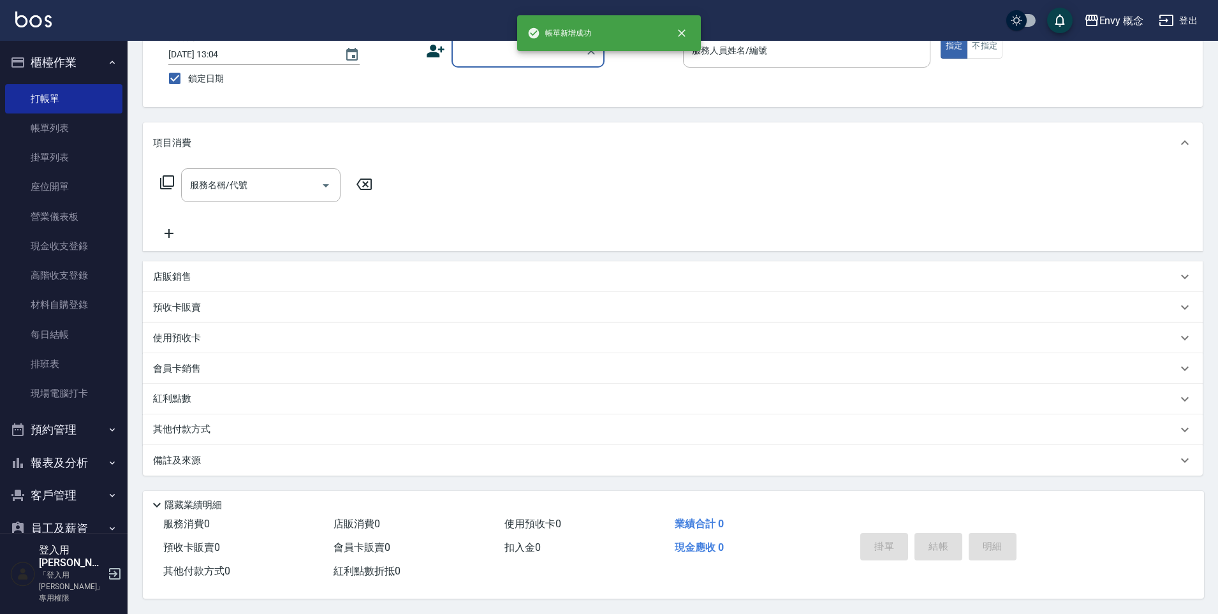
scroll to position [0, 0]
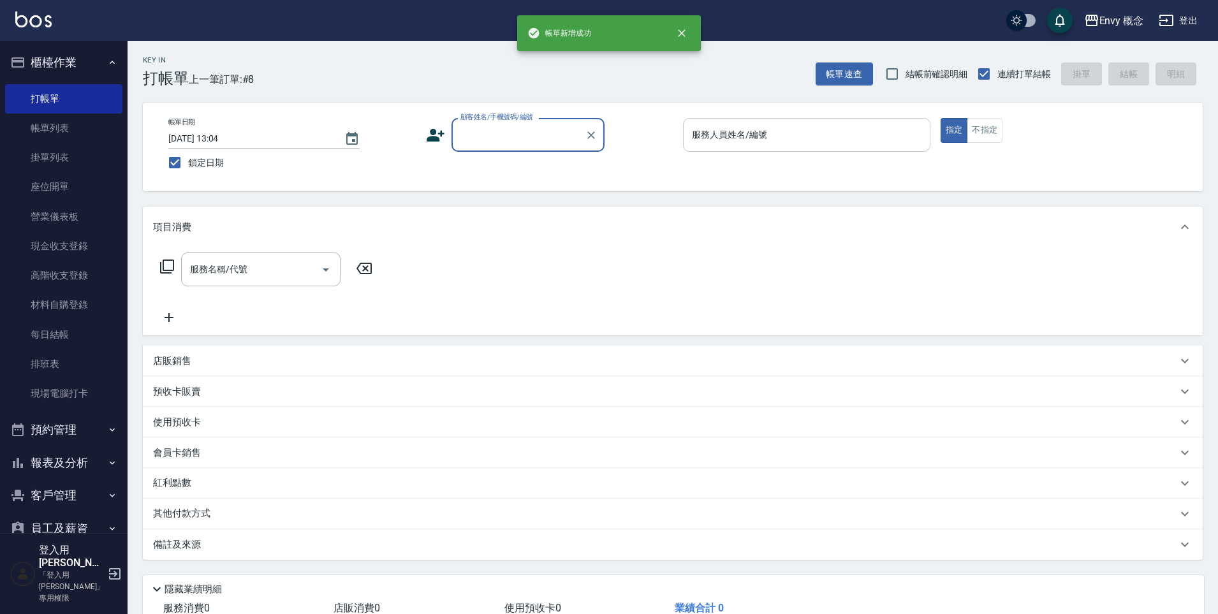
click at [762, 128] on div "服務人員姓名/編號 服務人員姓名/編號" at bounding box center [806, 135] width 247 height 34
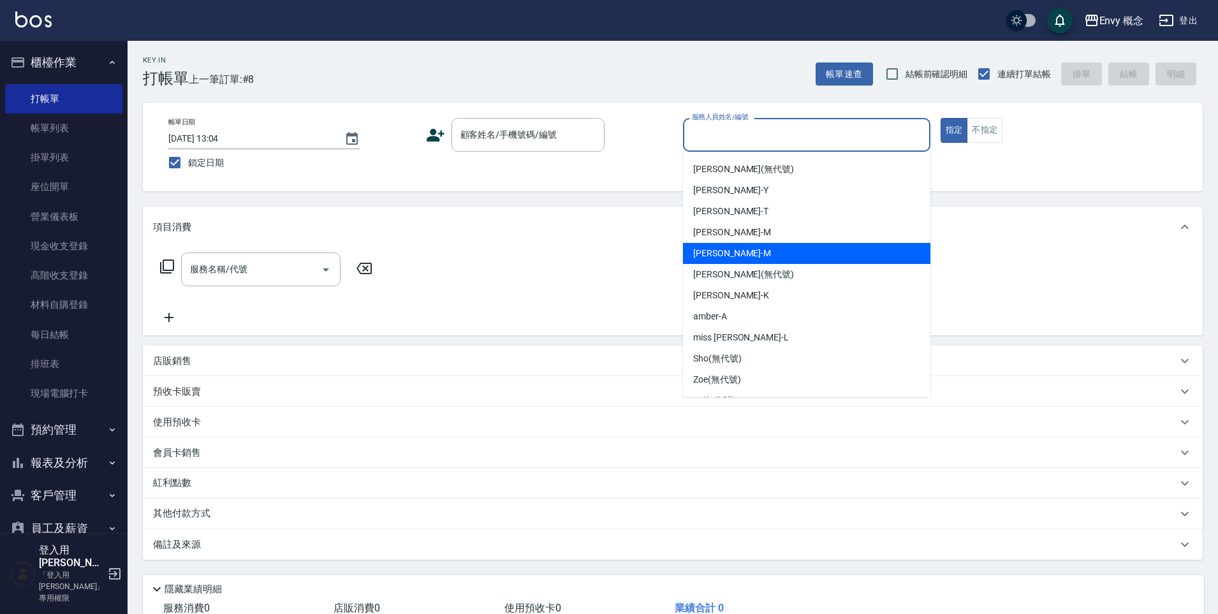
scroll to position [80, 0]
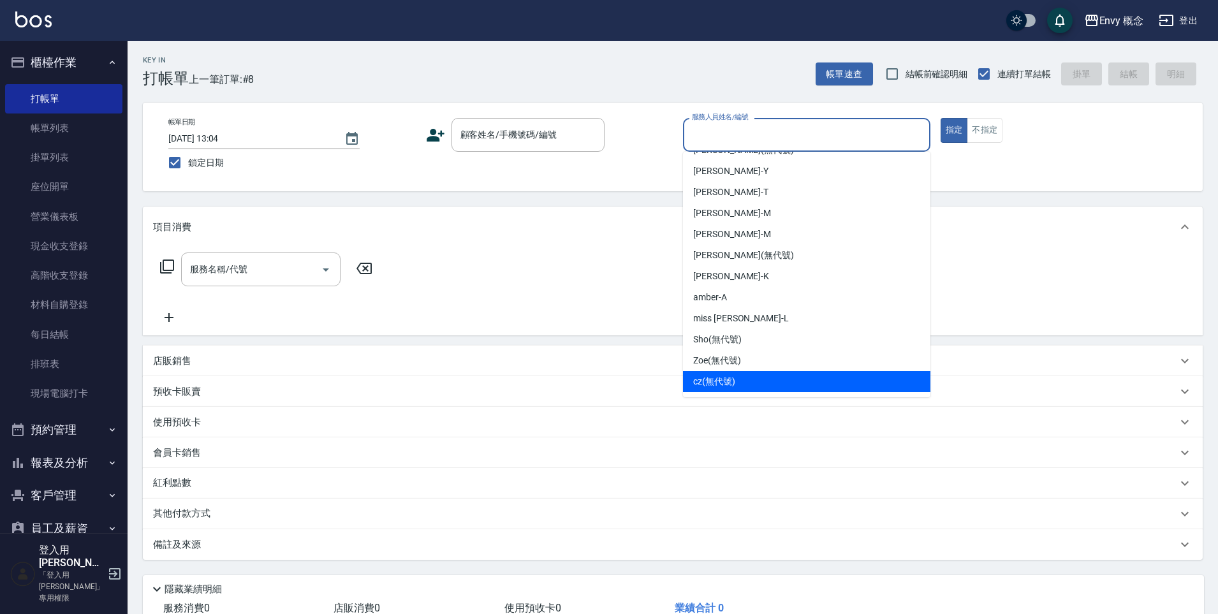
click at [743, 371] on div "cz (無代號)" at bounding box center [806, 381] width 247 height 21
type input "cz(無代號)"
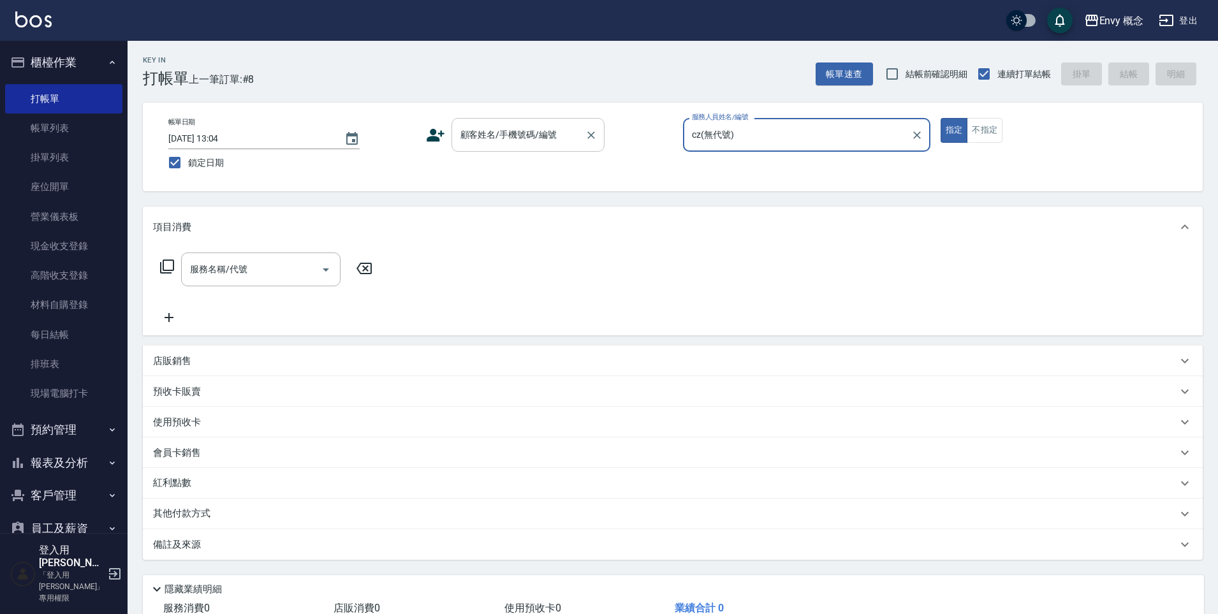
click at [518, 149] on div "顧客姓名/手機號碼/編號" at bounding box center [527, 135] width 153 height 34
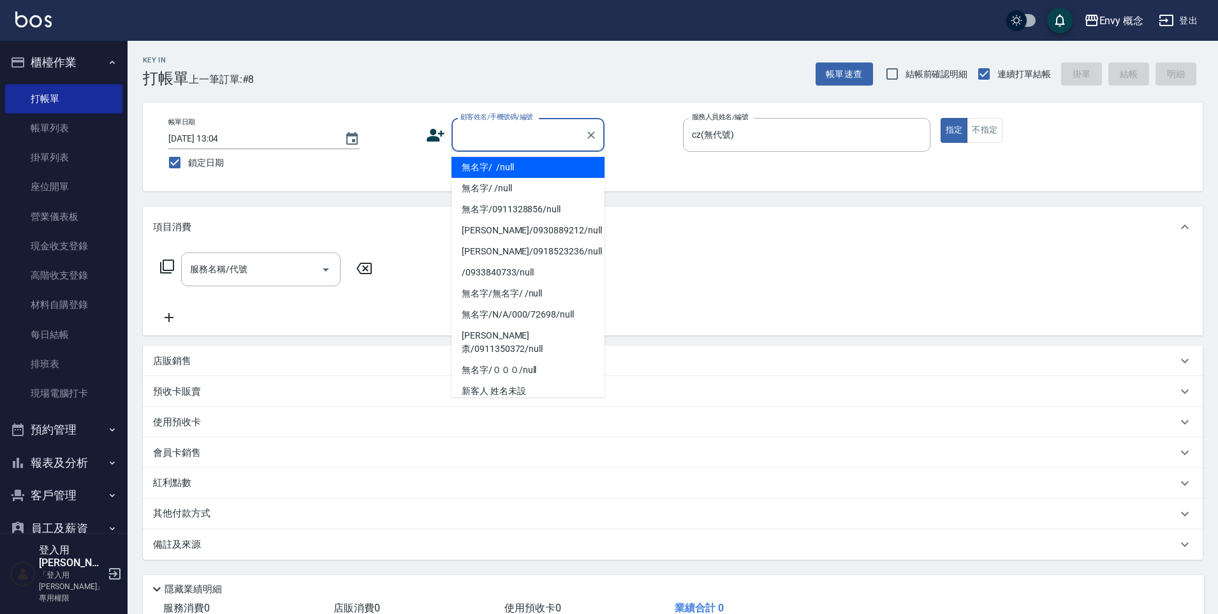
click at [513, 176] on li "無名字/ /null" at bounding box center [527, 167] width 153 height 21
type input "無名字/ /null"
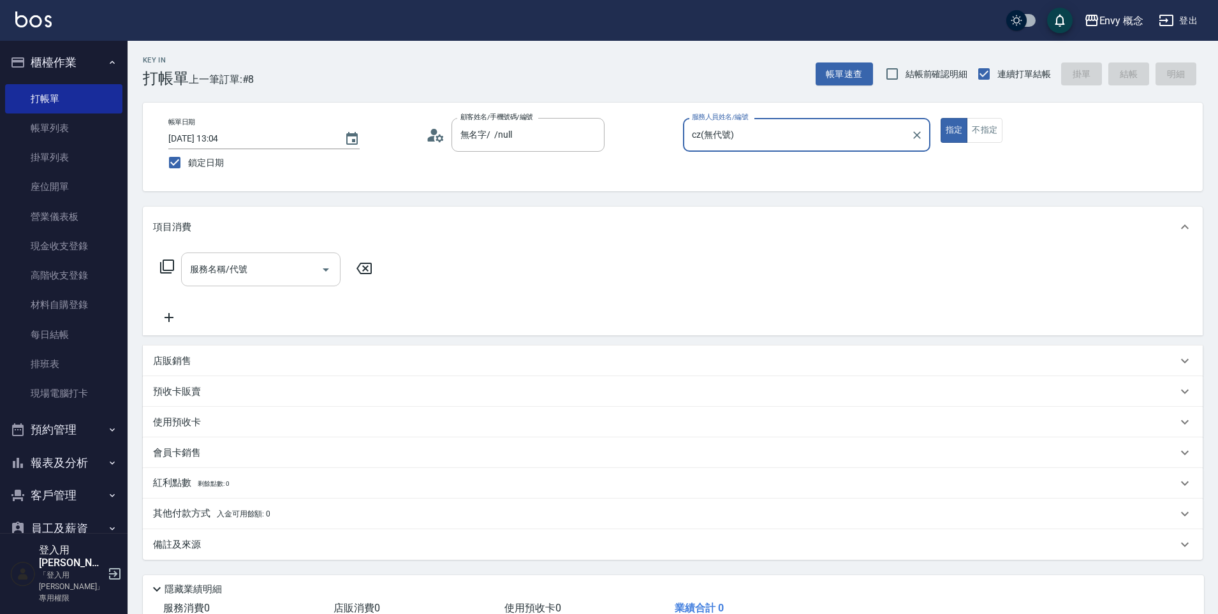
click at [253, 274] on input "服務名稱/代號" at bounding box center [251, 269] width 129 height 22
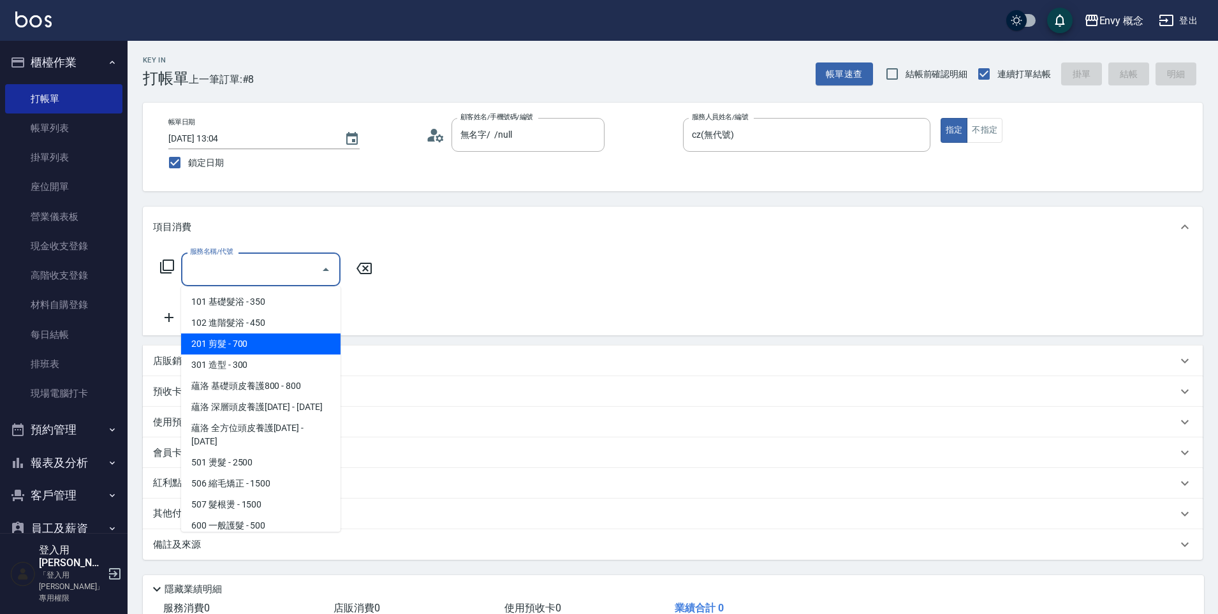
click at [238, 344] on span "201 剪髮 - 700" at bounding box center [260, 343] width 159 height 21
type input "201 剪髮(201)"
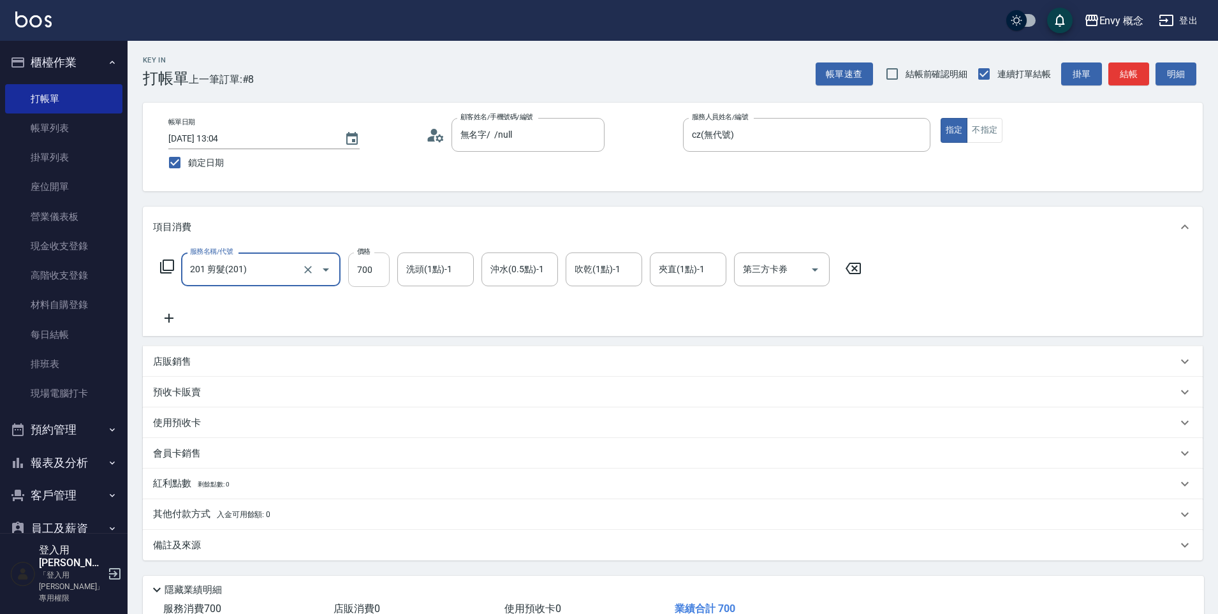
click at [372, 272] on input "700" at bounding box center [368, 269] width 41 height 34
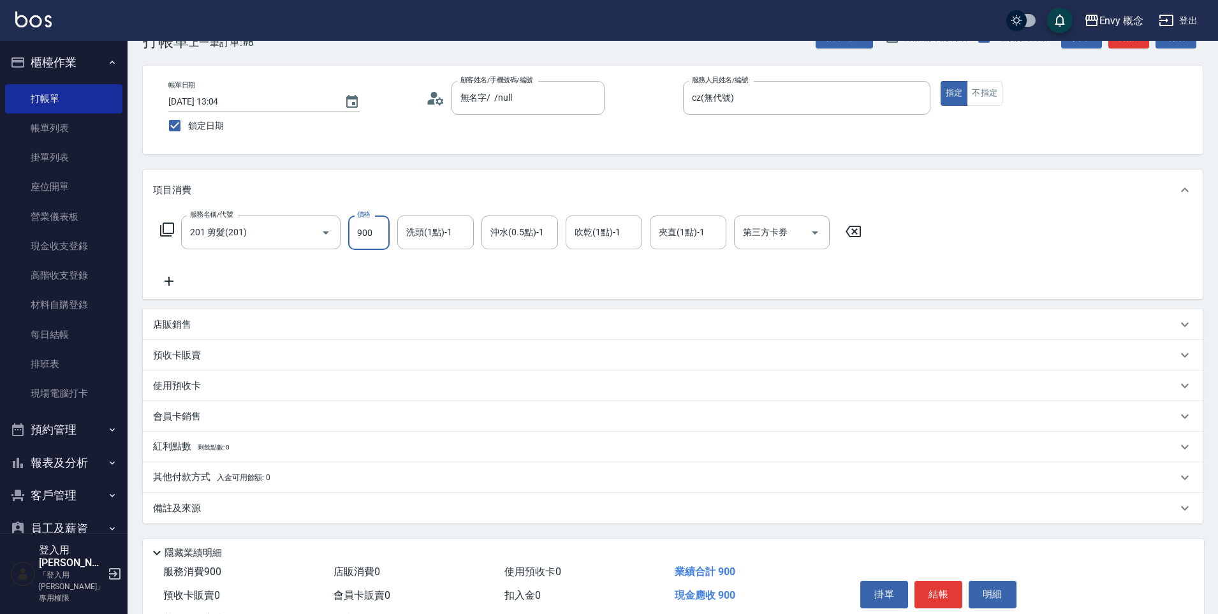
scroll to position [91, 0]
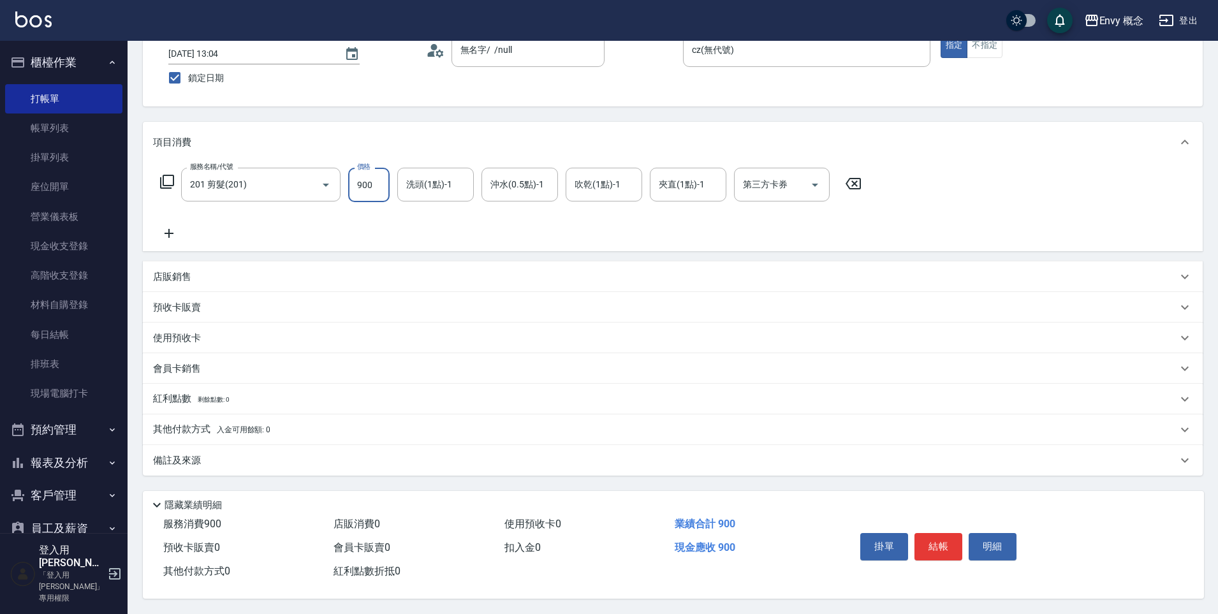
type input "900"
click at [201, 423] on p "其他付款方式 入金可用餘額: 0" at bounding box center [211, 430] width 117 height 14
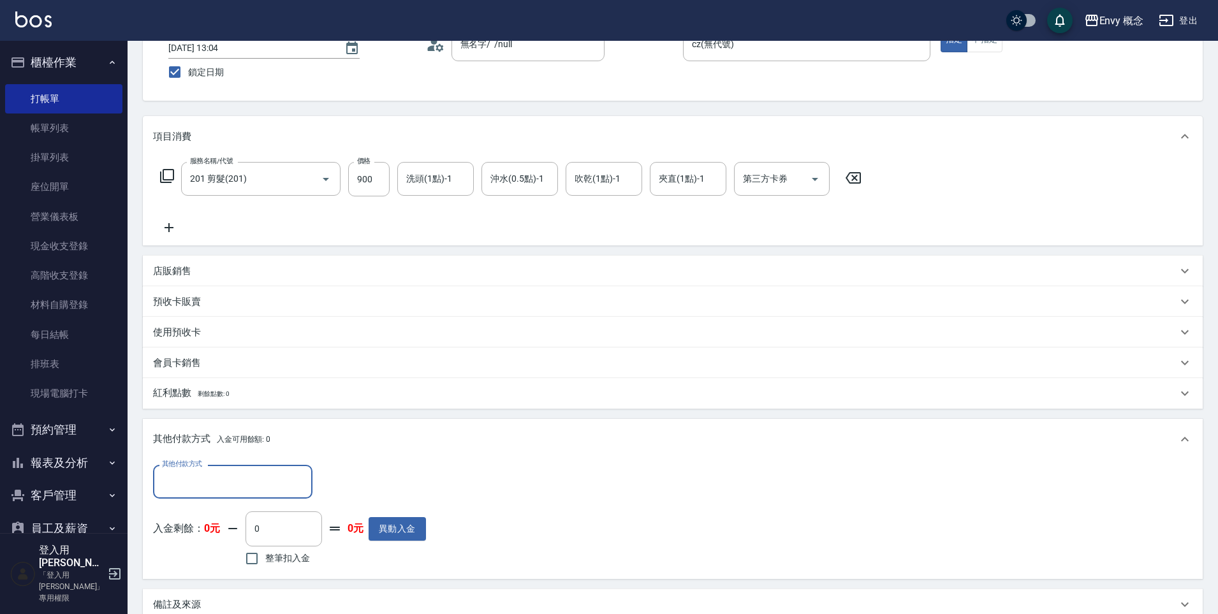
scroll to position [0, 0]
click at [194, 489] on input "其他付款方式" at bounding box center [233, 481] width 148 height 22
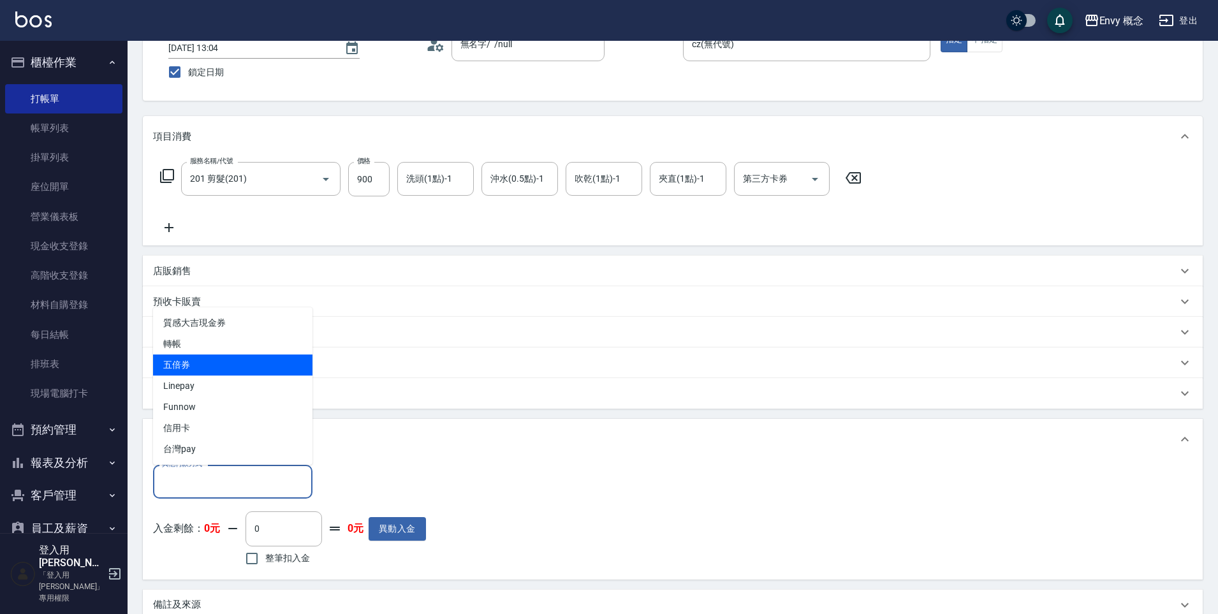
click at [219, 352] on span "轉帳" at bounding box center [232, 343] width 159 height 21
type input "轉帳"
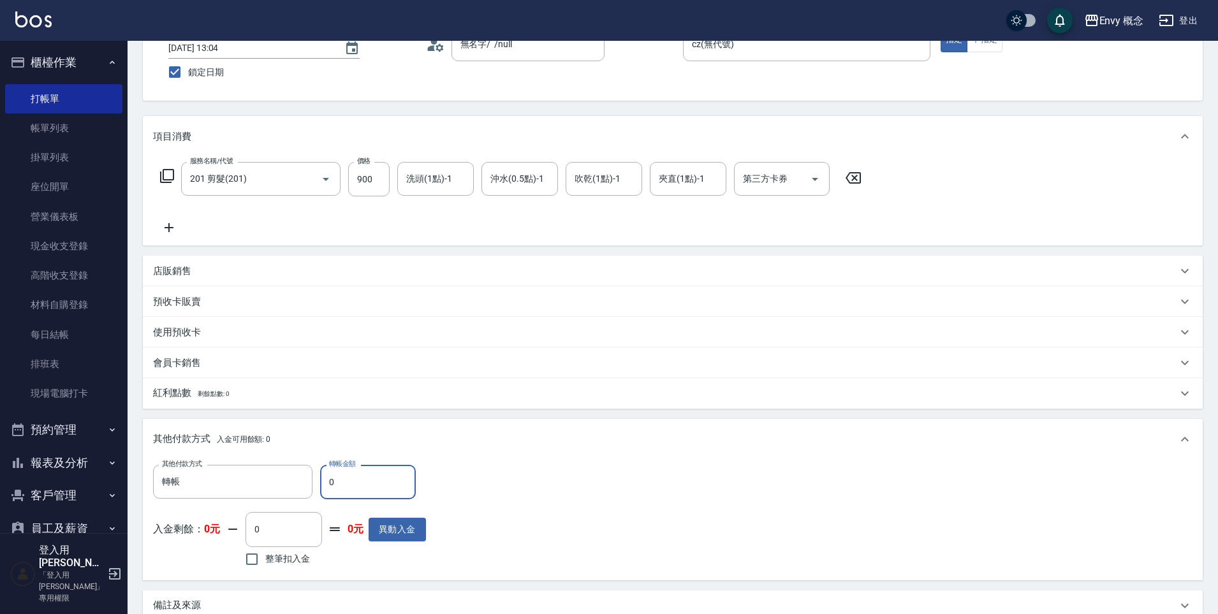
drag, startPoint x: 331, startPoint y: 482, endPoint x: 322, endPoint y: 481, distance: 8.9
click at [322, 481] on input "0" at bounding box center [368, 482] width 96 height 34
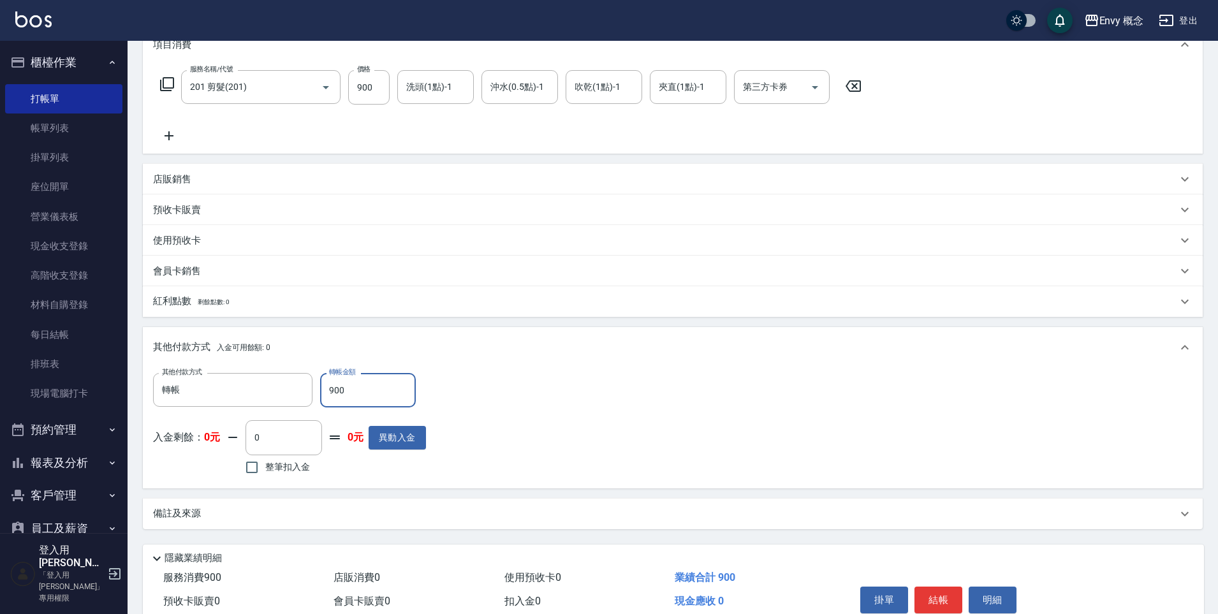
scroll to position [221, 0]
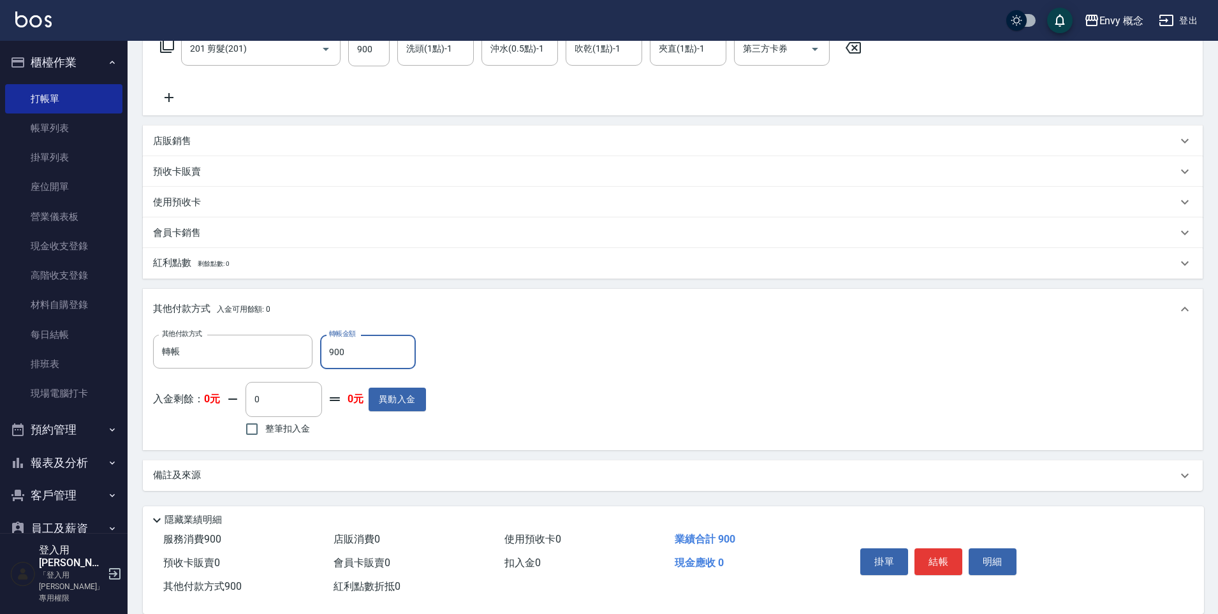
type input "900"
click at [936, 546] on div "掛單 結帳 明細" at bounding box center [938, 563] width 166 height 40
click at [937, 549] on button "結帳" at bounding box center [938, 561] width 48 height 27
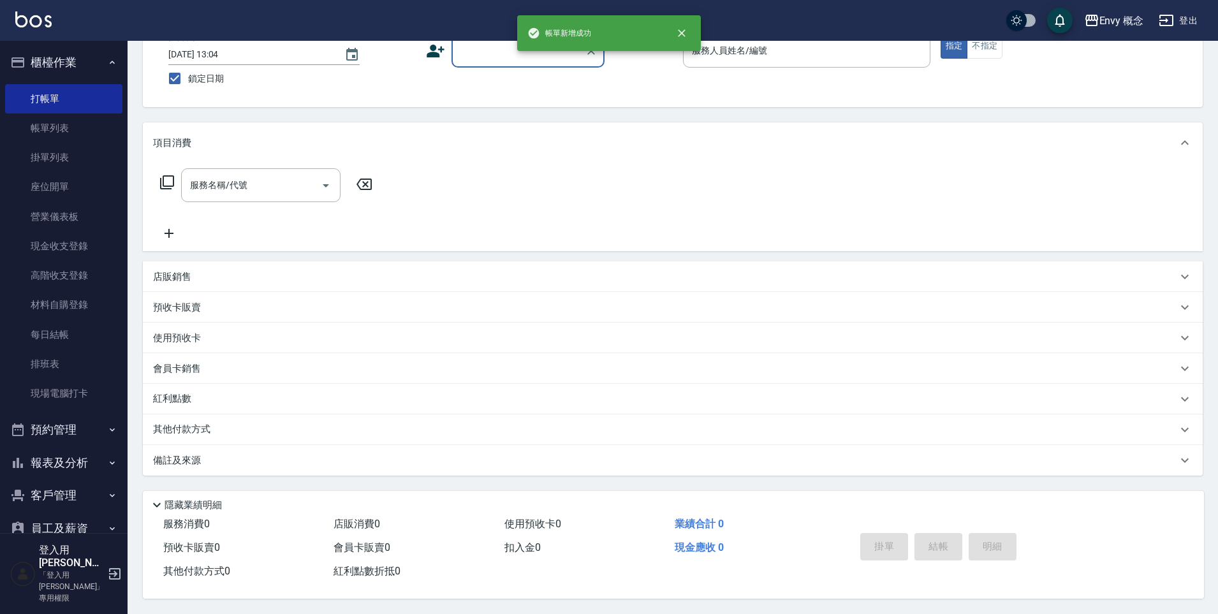
scroll to position [0, 0]
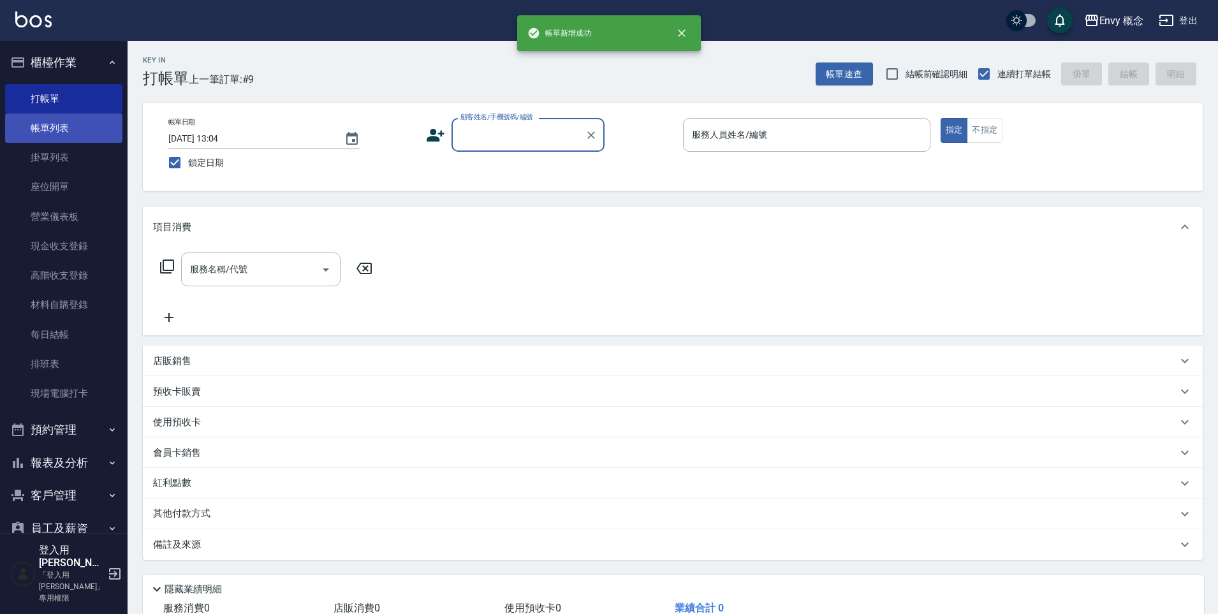
click at [73, 131] on link "帳單列表" at bounding box center [63, 127] width 117 height 29
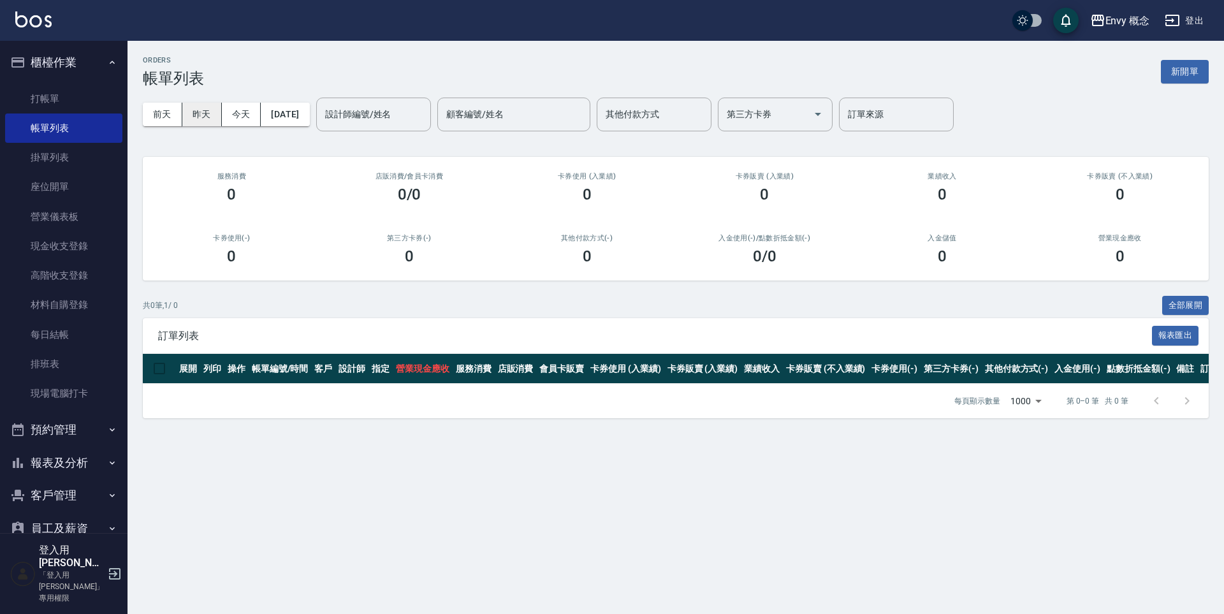
click at [206, 117] on button "昨天" at bounding box center [202, 115] width 40 height 24
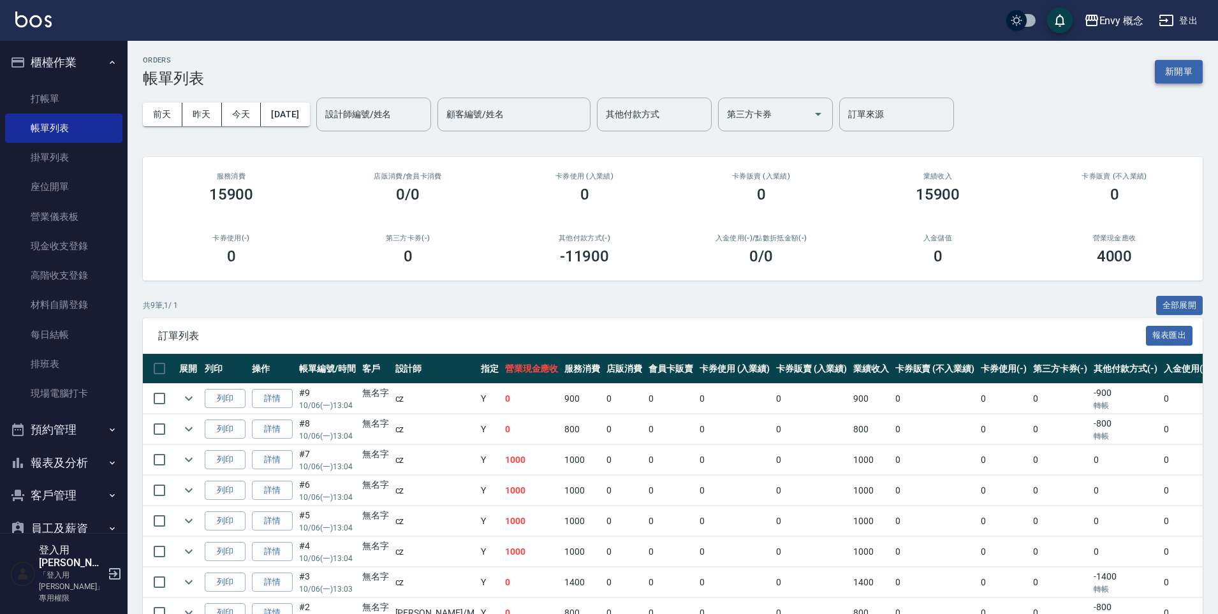
click at [1174, 73] on button "新開單" at bounding box center [1178, 72] width 48 height 24
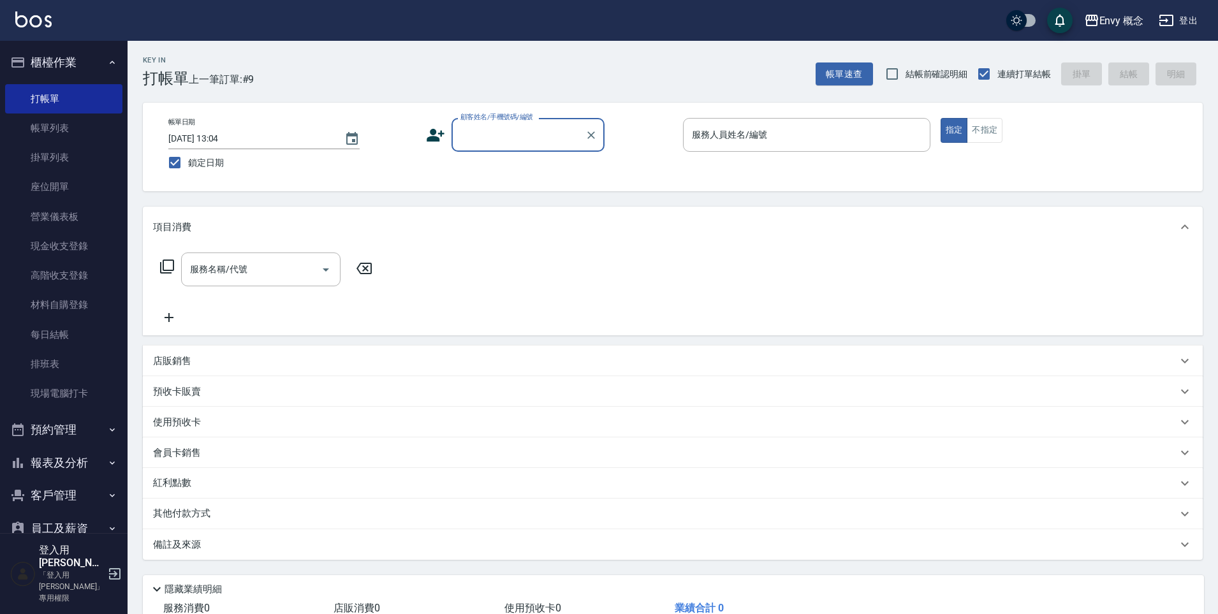
click at [504, 139] on input "顧客姓名/手機號碼/編號" at bounding box center [518, 135] width 122 height 22
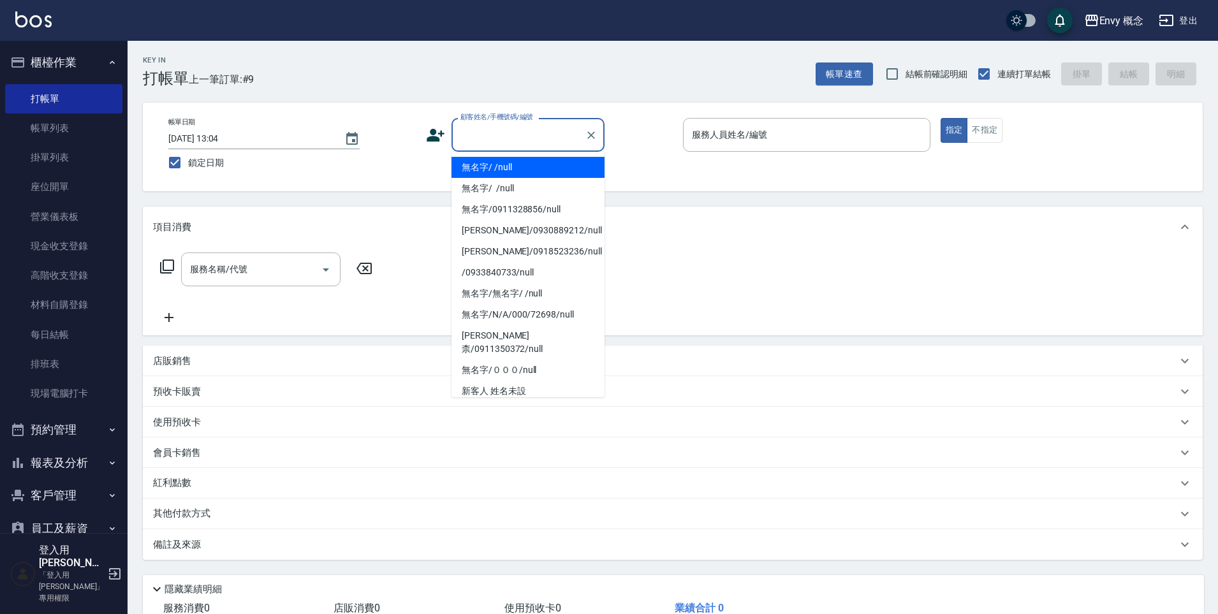
click at [509, 168] on li "無名字/ /null" at bounding box center [527, 167] width 153 height 21
type input "無名字/ /null"
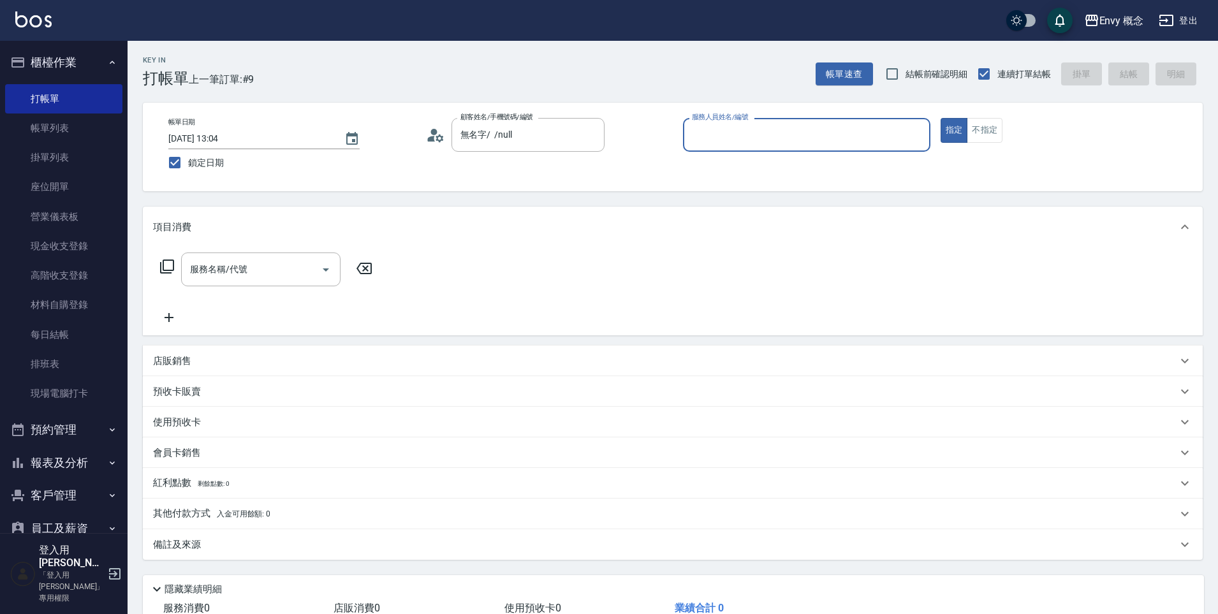
click at [717, 138] on input "服務人員姓名/編號" at bounding box center [806, 135] width 236 height 22
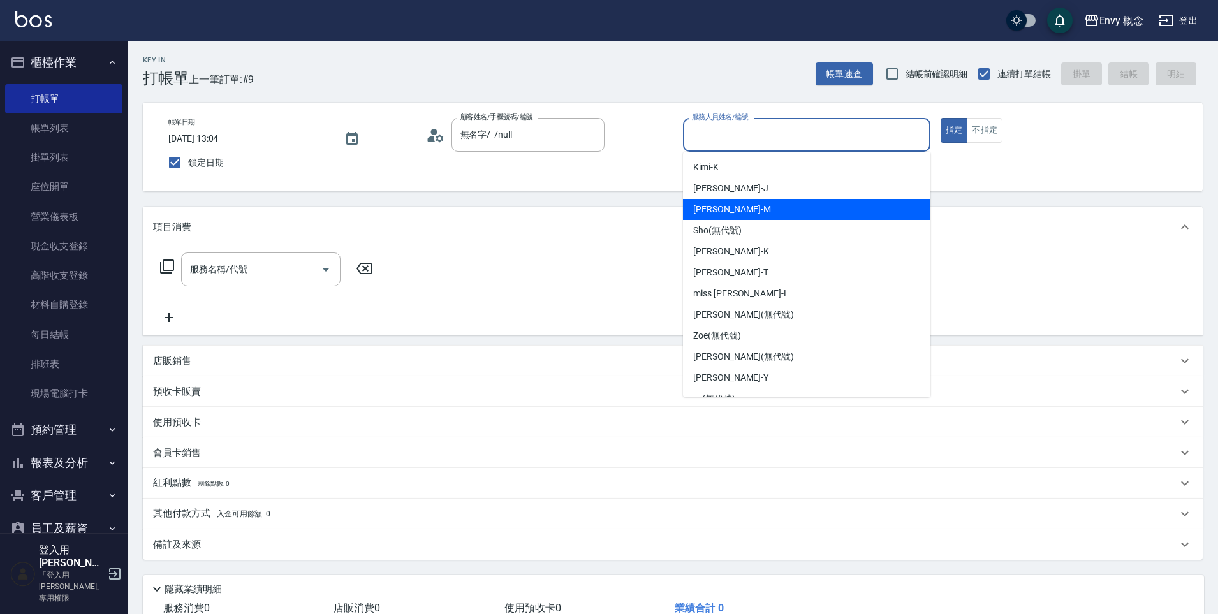
click at [725, 204] on div "Molly -M" at bounding box center [806, 209] width 247 height 21
type input "Molly-M"
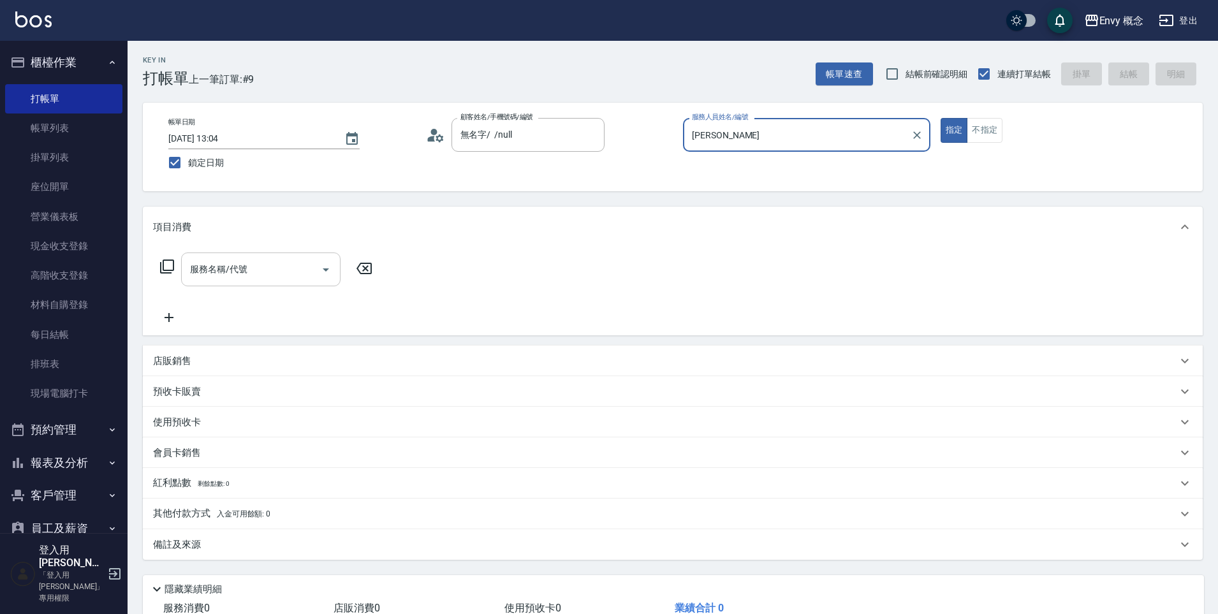
click at [212, 282] on div "服務名稱/代號" at bounding box center [260, 269] width 159 height 34
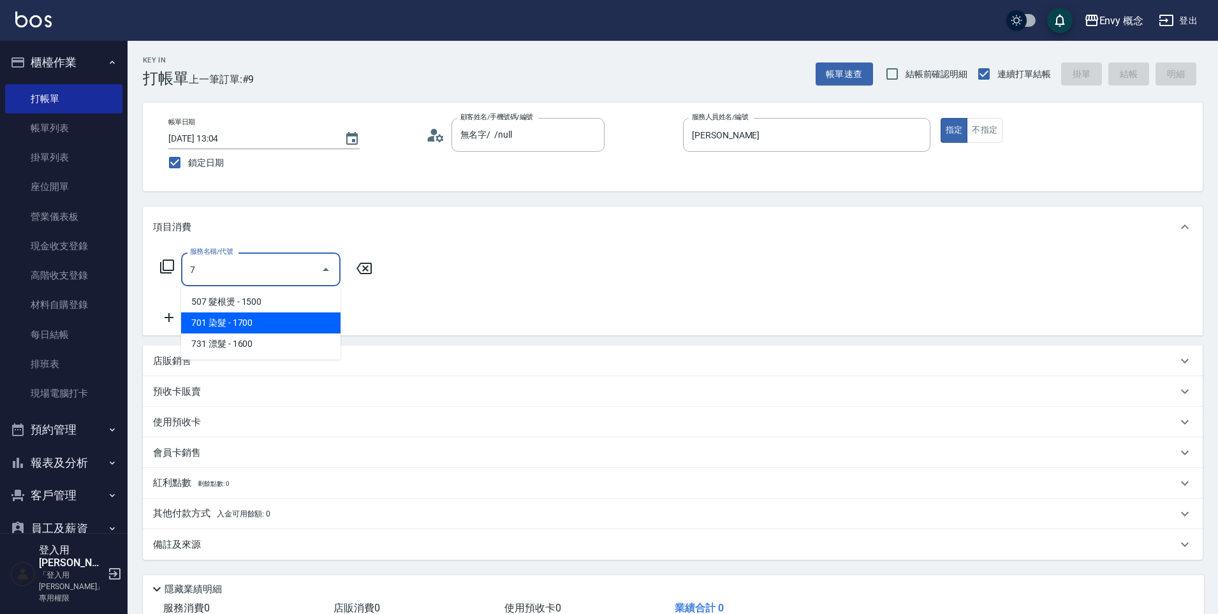
click at [226, 324] on span "701 染髮 - 1700" at bounding box center [260, 322] width 159 height 21
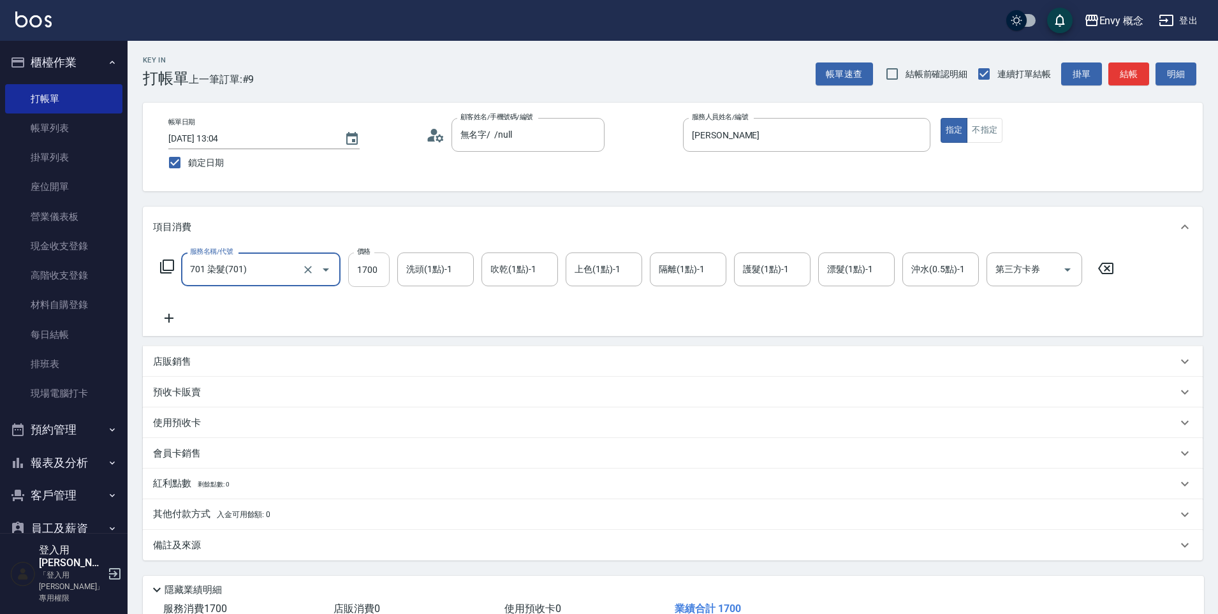
type input "701 染髮(701)"
click at [379, 274] on input "1700" at bounding box center [368, 269] width 41 height 34
type input "6800"
click at [207, 514] on p "其他付款方式 入金可用餘額: 0" at bounding box center [211, 514] width 117 height 14
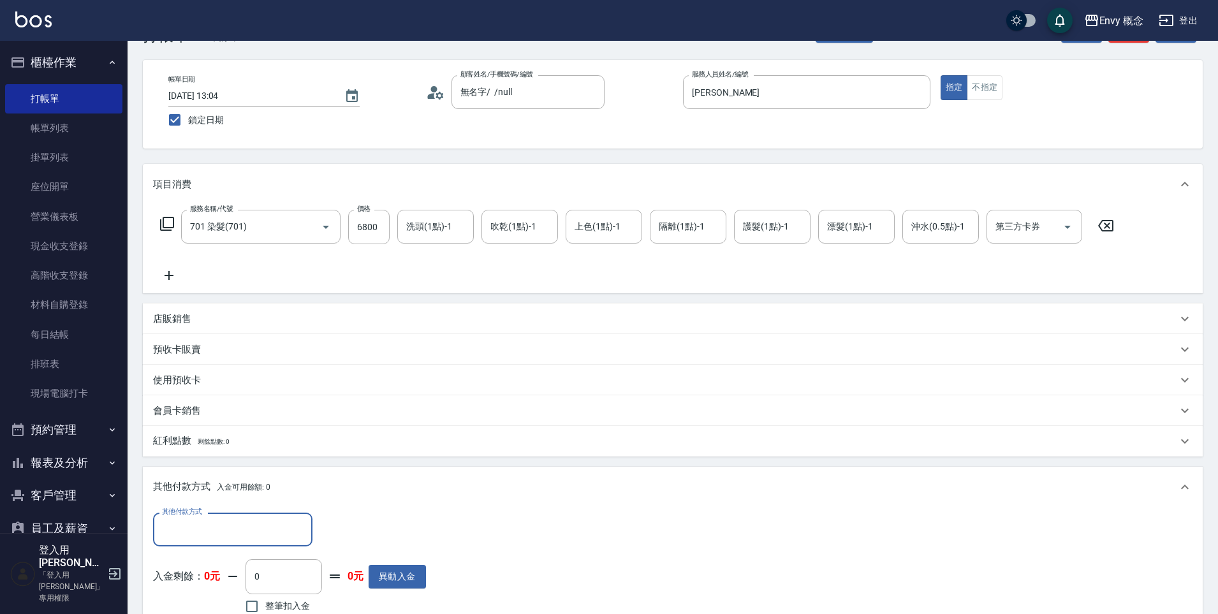
scroll to position [105, 0]
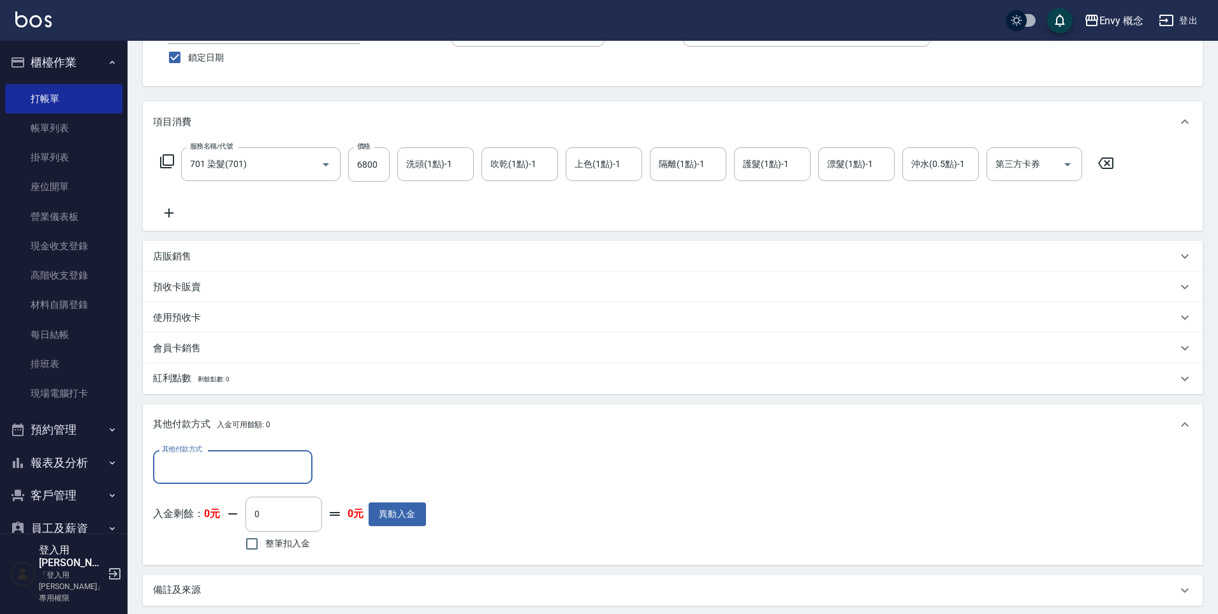
click at [196, 472] on input "其他付款方式" at bounding box center [233, 467] width 148 height 22
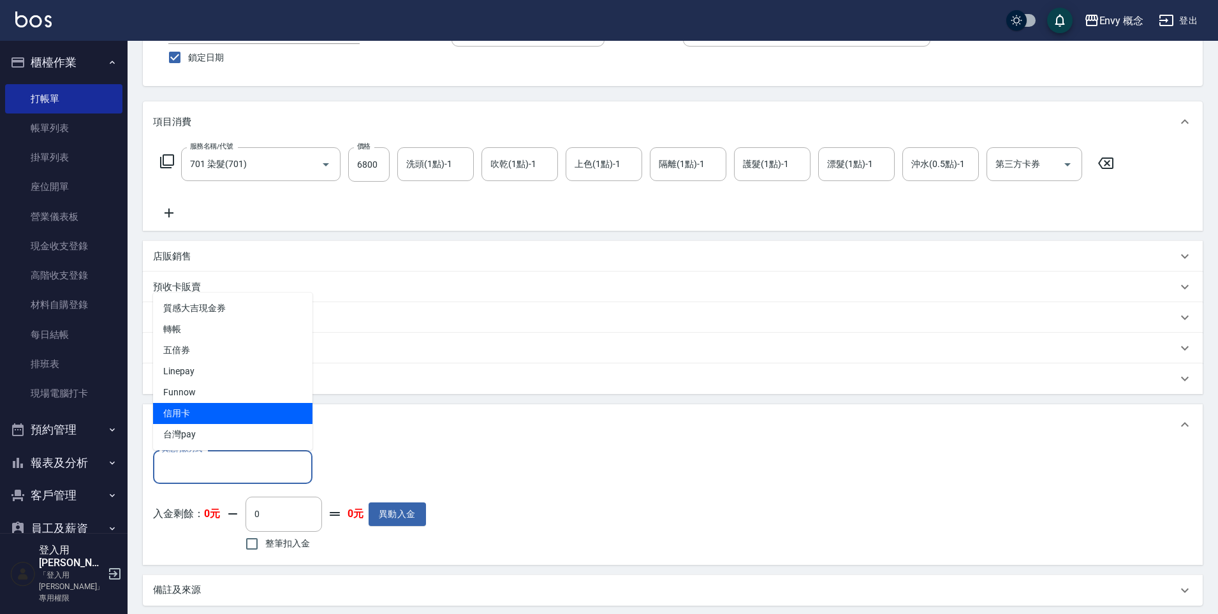
click at [205, 414] on span "信用卡" at bounding box center [232, 413] width 159 height 21
type input "信用卡"
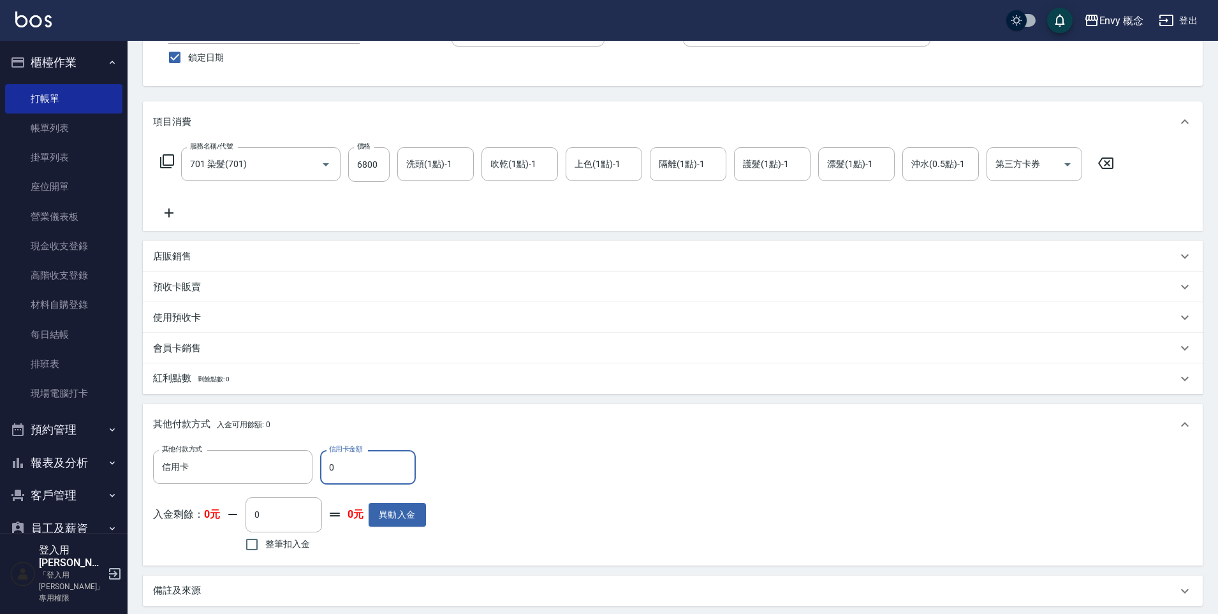
drag, startPoint x: 344, startPoint y: 467, endPoint x: 324, endPoint y: 467, distance: 19.8
click at [324, 467] on input "0" at bounding box center [368, 467] width 96 height 34
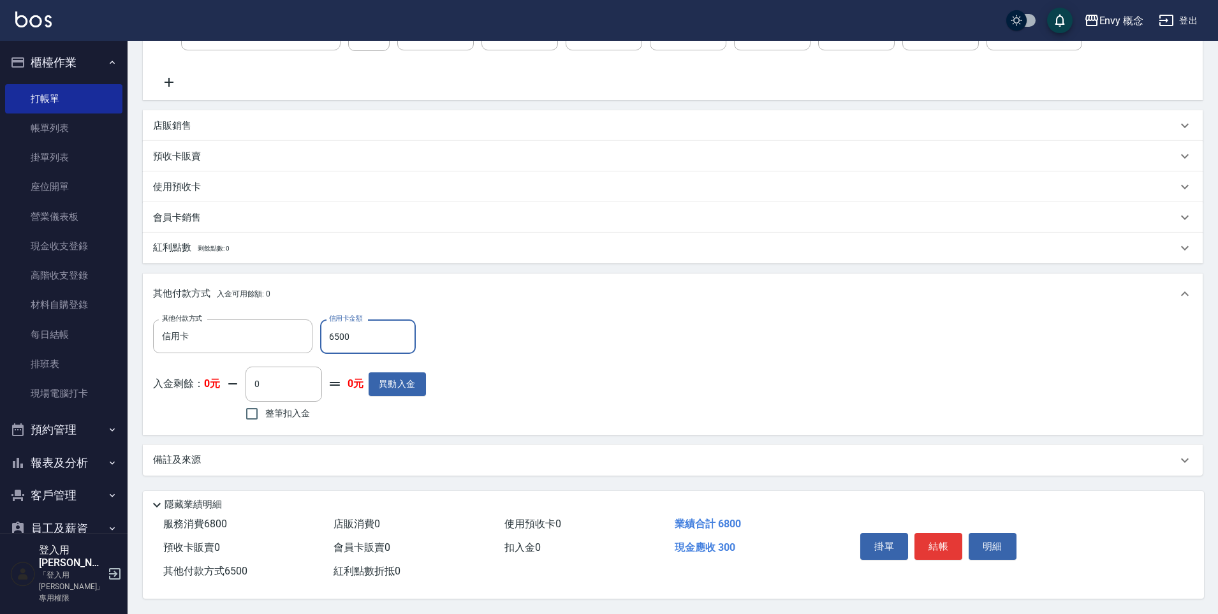
scroll to position [242, 0]
type input "6500"
click at [936, 539] on button "結帳" at bounding box center [938, 546] width 48 height 27
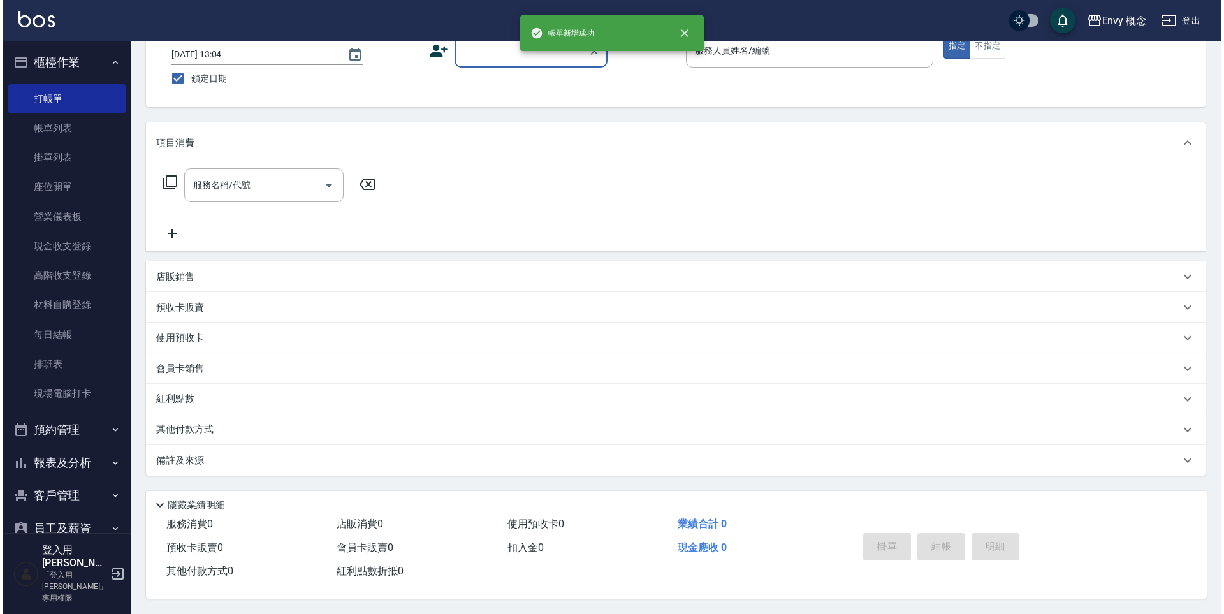
scroll to position [0, 0]
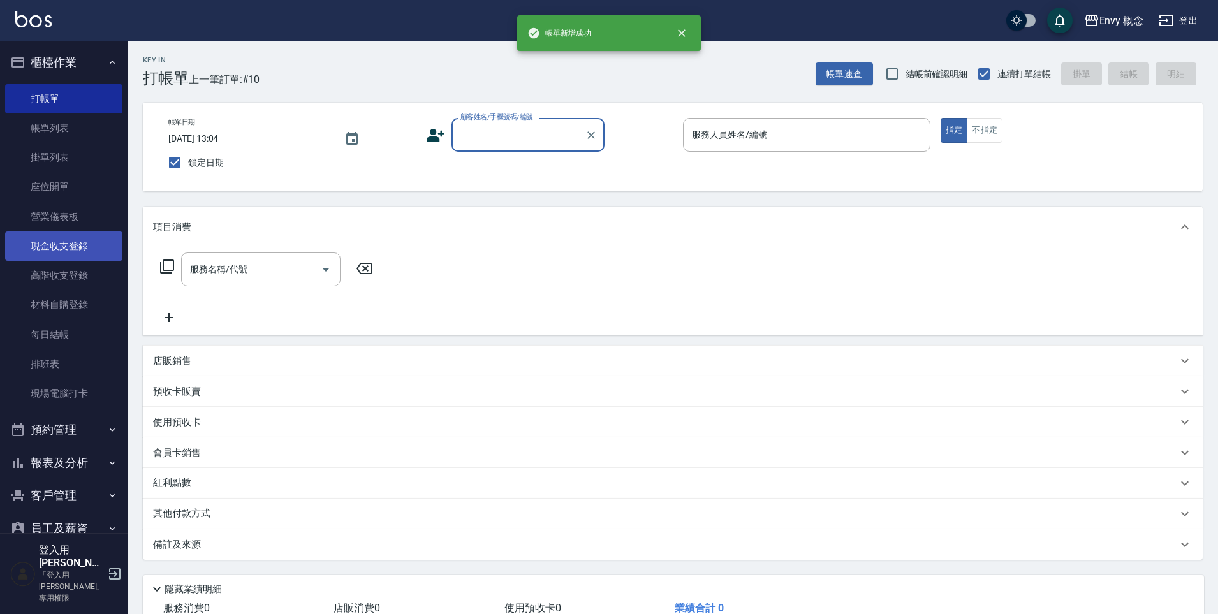
click at [69, 252] on link "現金收支登錄" at bounding box center [63, 245] width 117 height 29
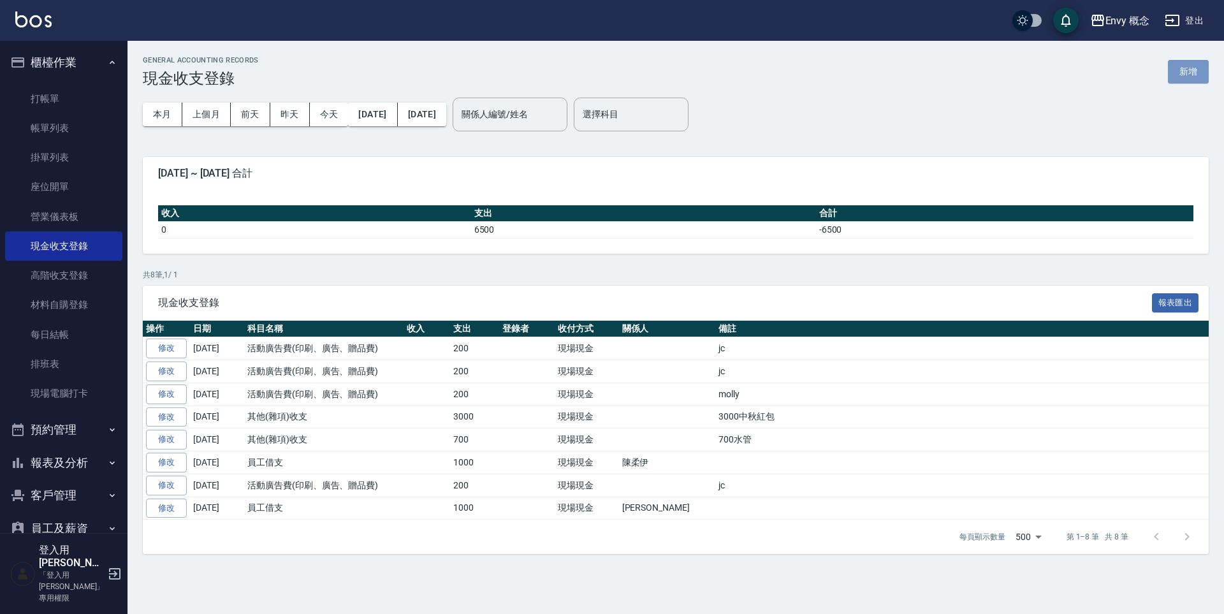
drag, startPoint x: 1193, startPoint y: 74, endPoint x: 1169, endPoint y: 76, distance: 23.7
click at [1193, 74] on button "新增" at bounding box center [1188, 72] width 41 height 24
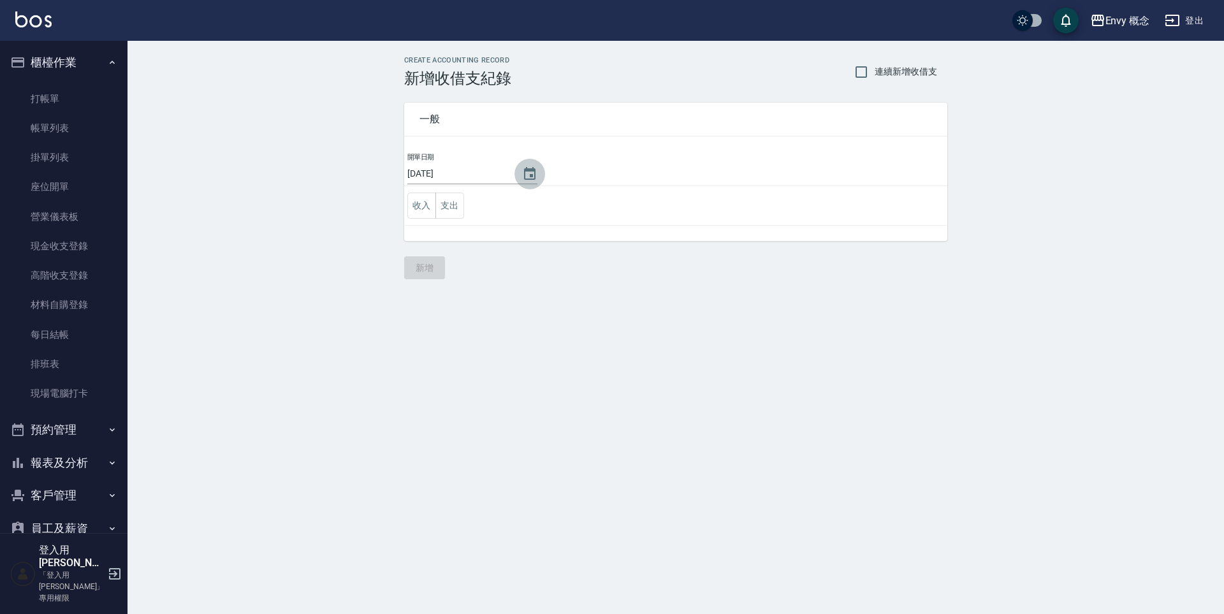
click at [524, 174] on icon "Choose date, selected date is 2025-10-07" at bounding box center [529, 173] width 15 height 15
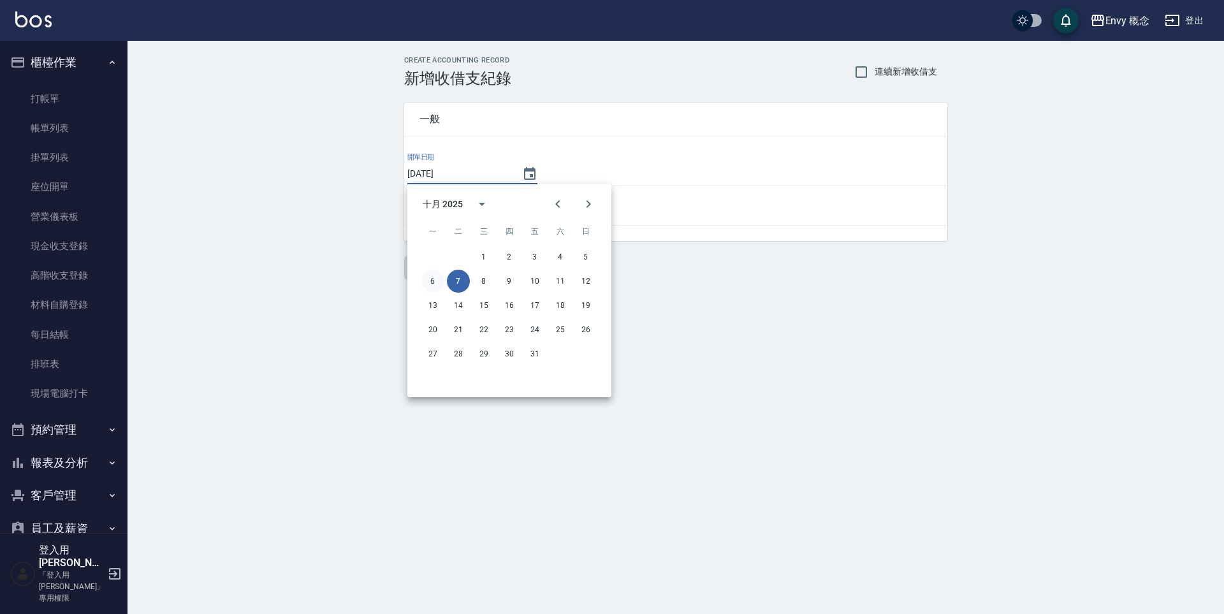
click at [434, 279] on button "6" at bounding box center [432, 281] width 23 height 23
type input "2025/10/06"
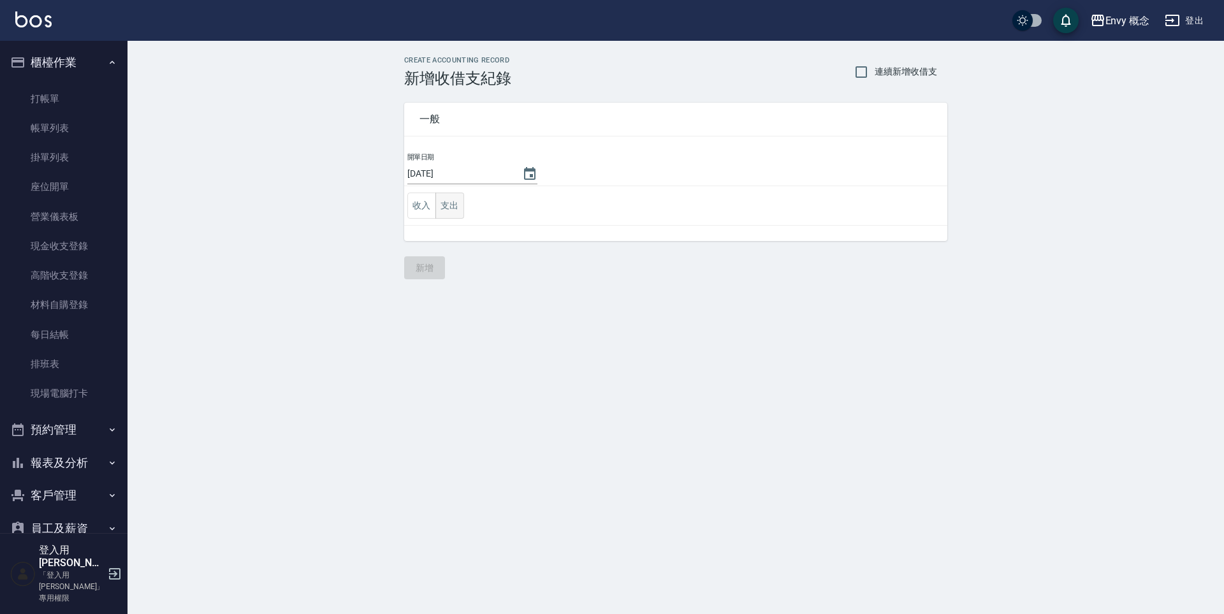
click at [443, 215] on button "支出" at bounding box center [449, 206] width 29 height 26
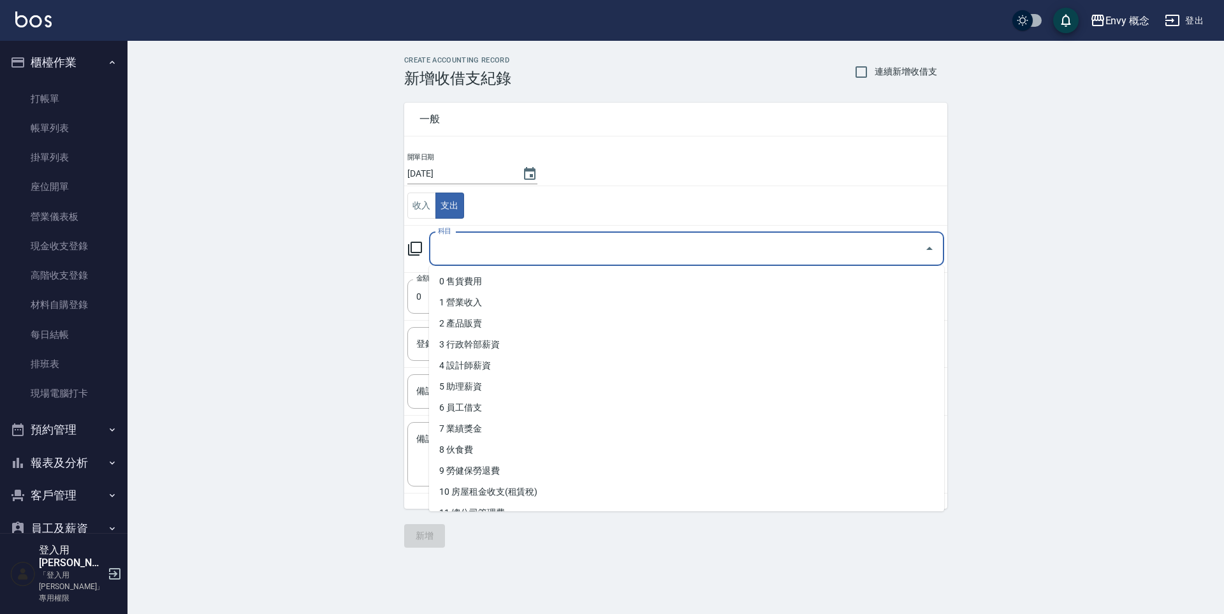
click at [465, 244] on input "科目" at bounding box center [677, 249] width 484 height 22
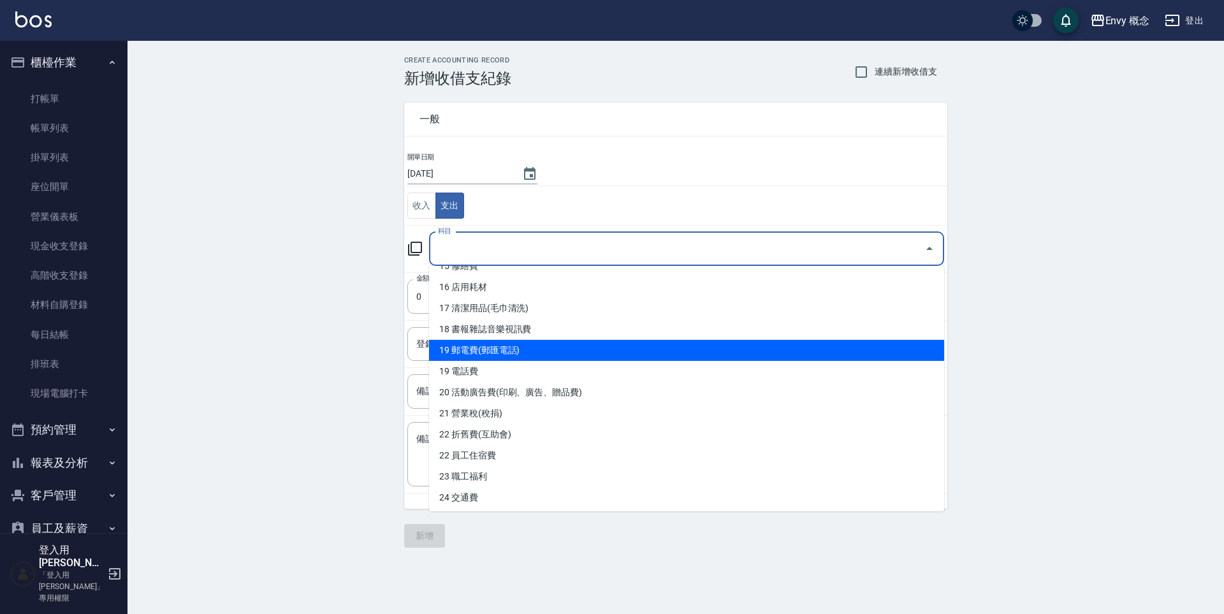
scroll to position [331, 0]
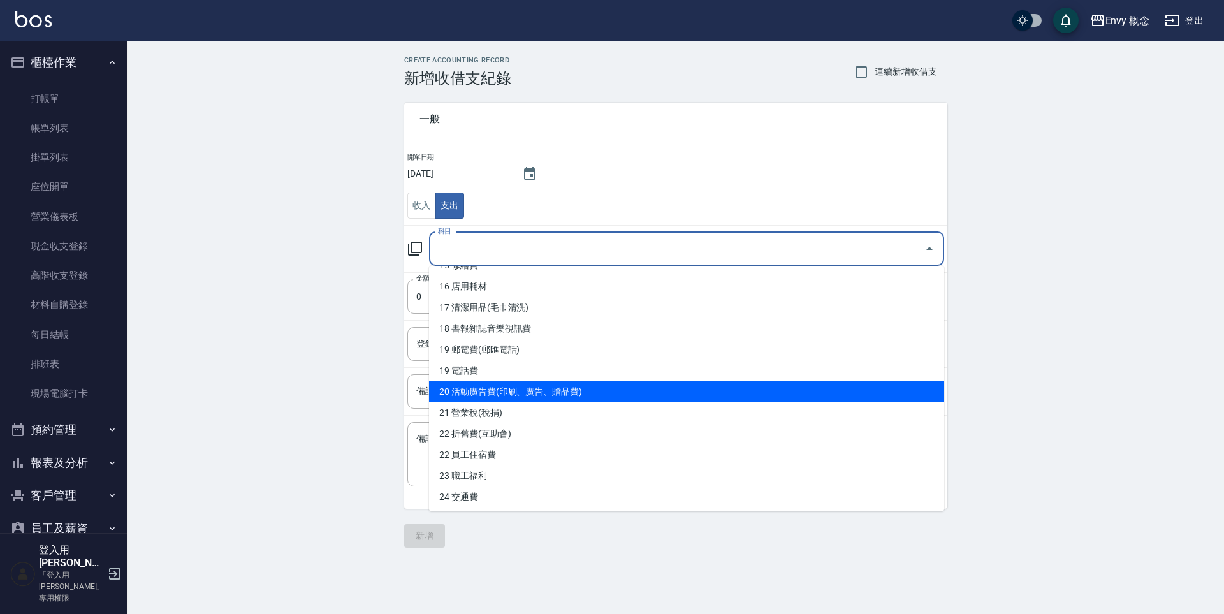
click at [528, 389] on li "20 活動廣告費(印刷、廣告、贈品費)" at bounding box center [686, 391] width 515 height 21
type input "20 活動廣告費(印刷、廣告、贈品費)"
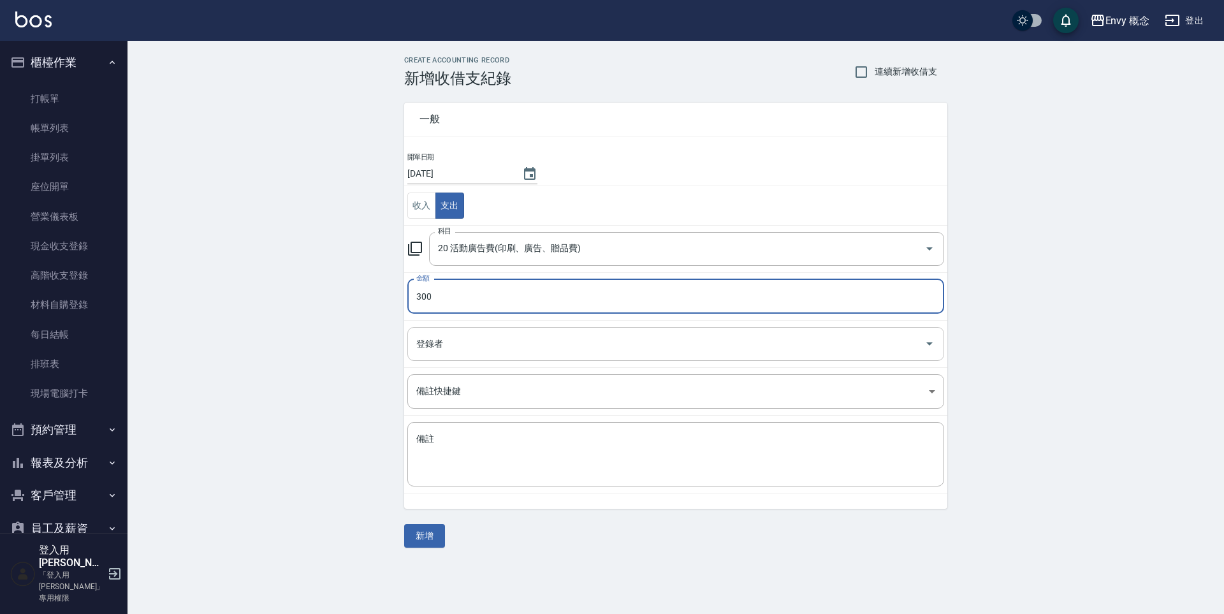
type input "300"
click at [465, 353] on input "登錄者" at bounding box center [666, 344] width 506 height 22
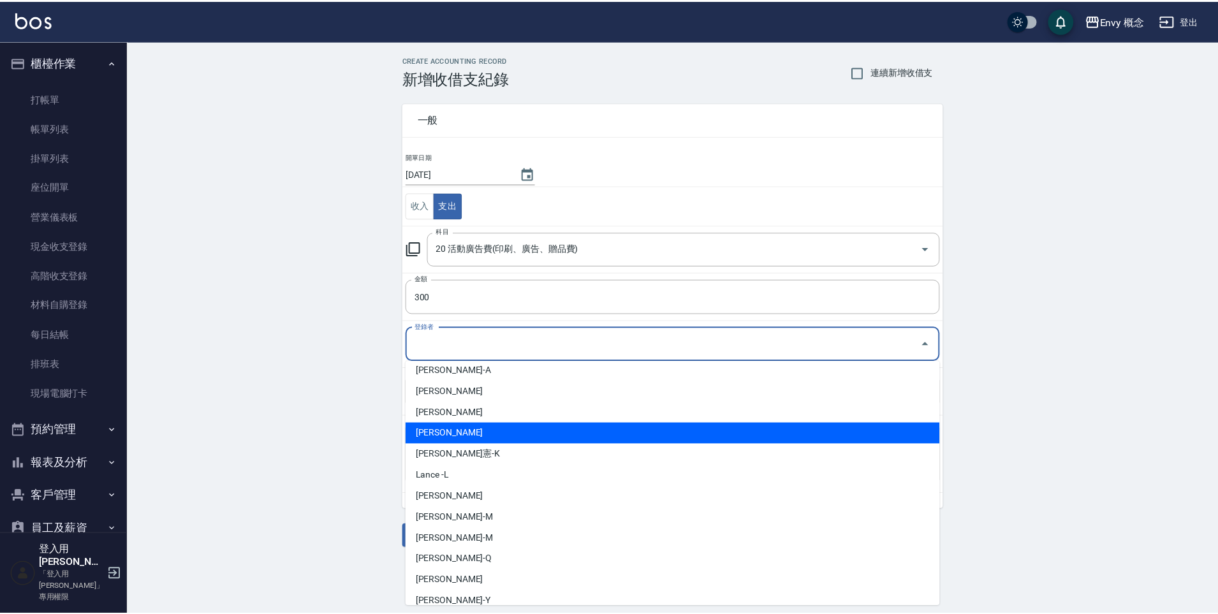
scroll to position [15, 0]
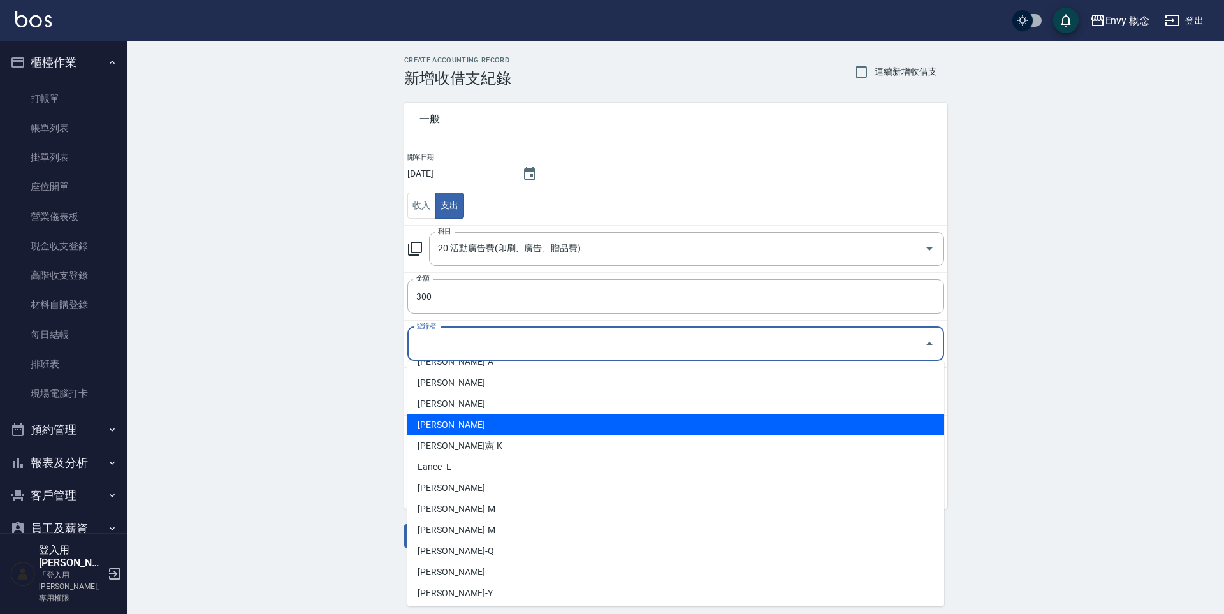
click at [337, 433] on div "CREATE ACCOUNTING RECORD 新增收借支紀錄 連續新增收借支 一般 開單日期 2025/10/06 收入 支出 科目 20 活動廣告費(印…" at bounding box center [675, 302] width 1096 height 522
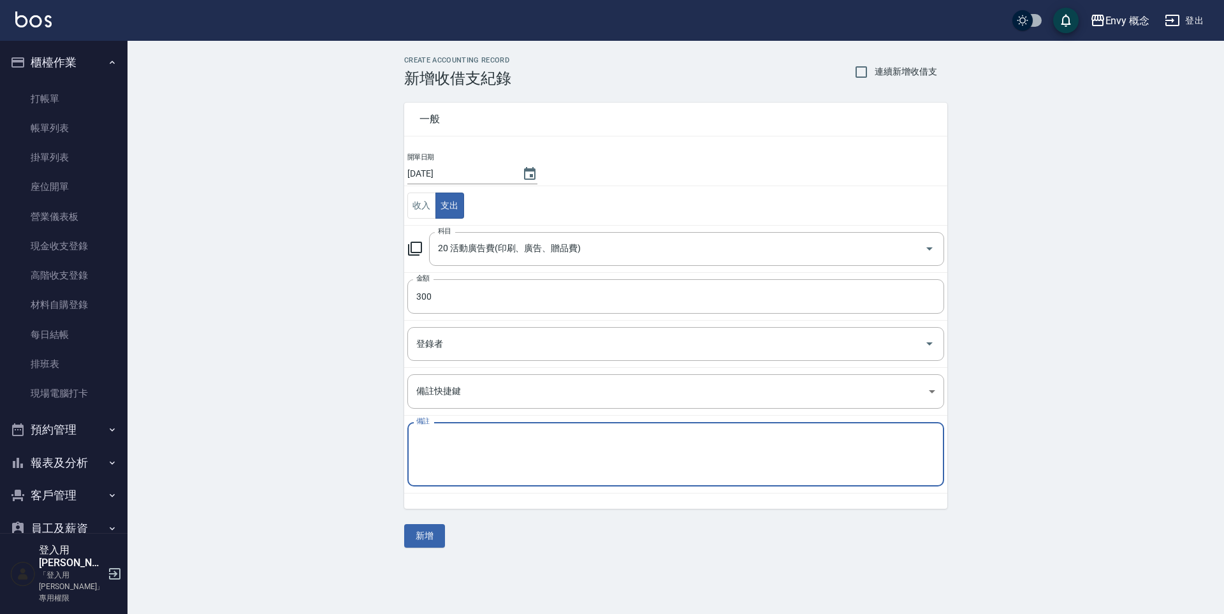
click at [454, 455] on textarea "備註" at bounding box center [675, 454] width 519 height 43
type textarea "mo 300"
click at [420, 536] on button "新增" at bounding box center [424, 536] width 41 height 24
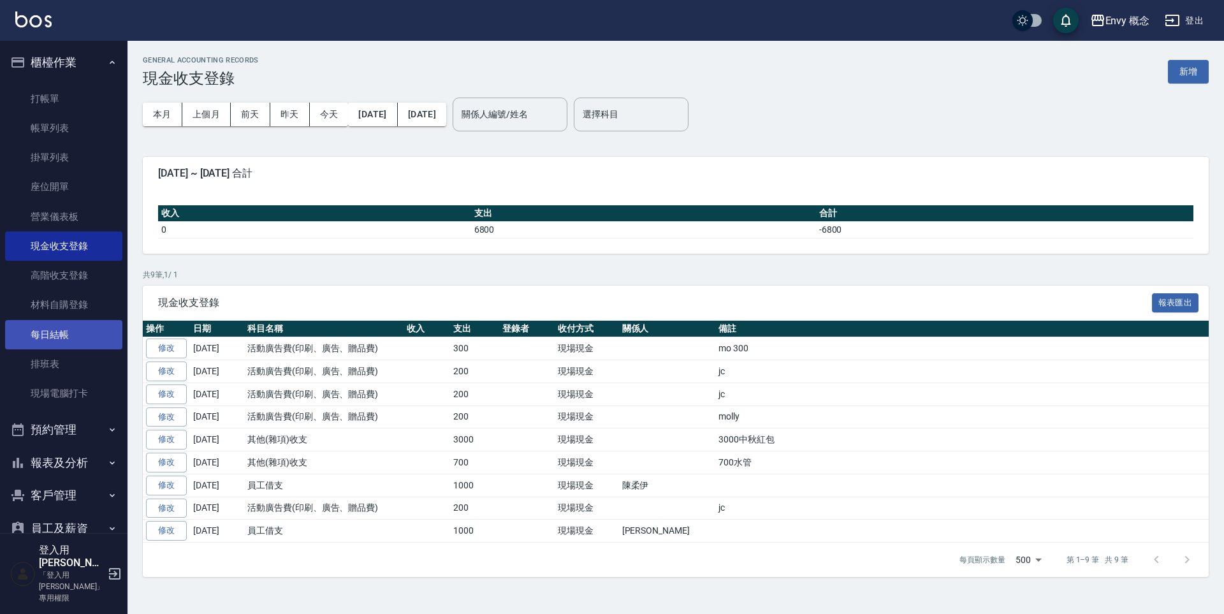
click at [57, 337] on link "每日結帳" at bounding box center [63, 334] width 117 height 29
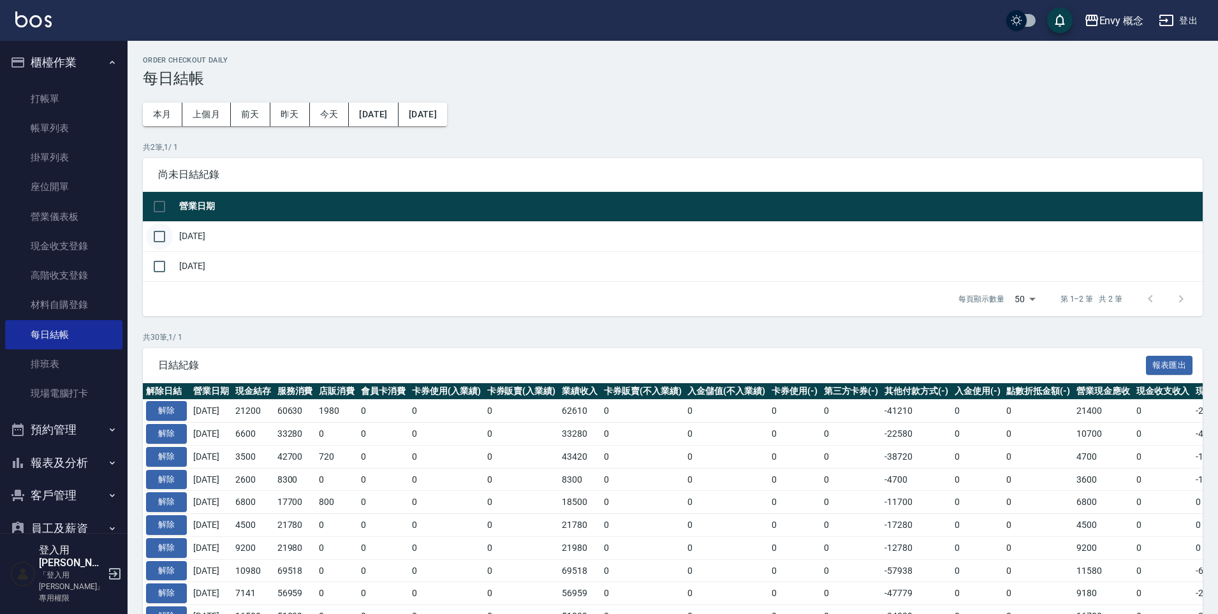
click at [159, 231] on input "checkbox" at bounding box center [159, 236] width 27 height 27
checkbox input "true"
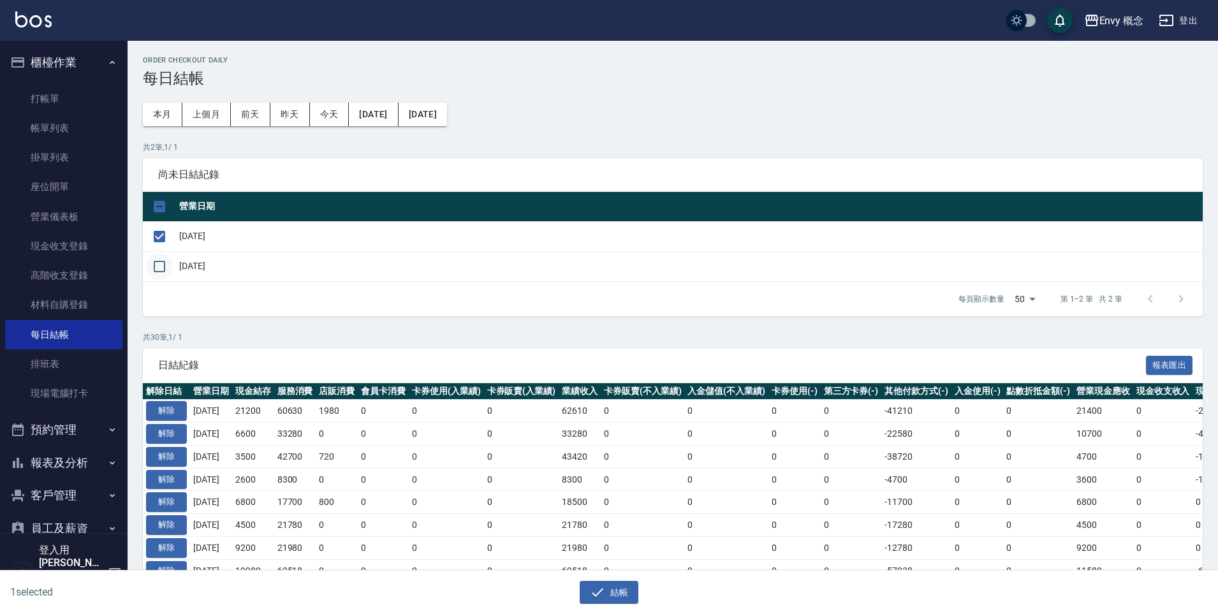
click at [161, 267] on input "checkbox" at bounding box center [159, 266] width 27 height 27
checkbox input "true"
click at [159, 271] on input "checkbox" at bounding box center [159, 266] width 27 height 27
checkbox input "false"
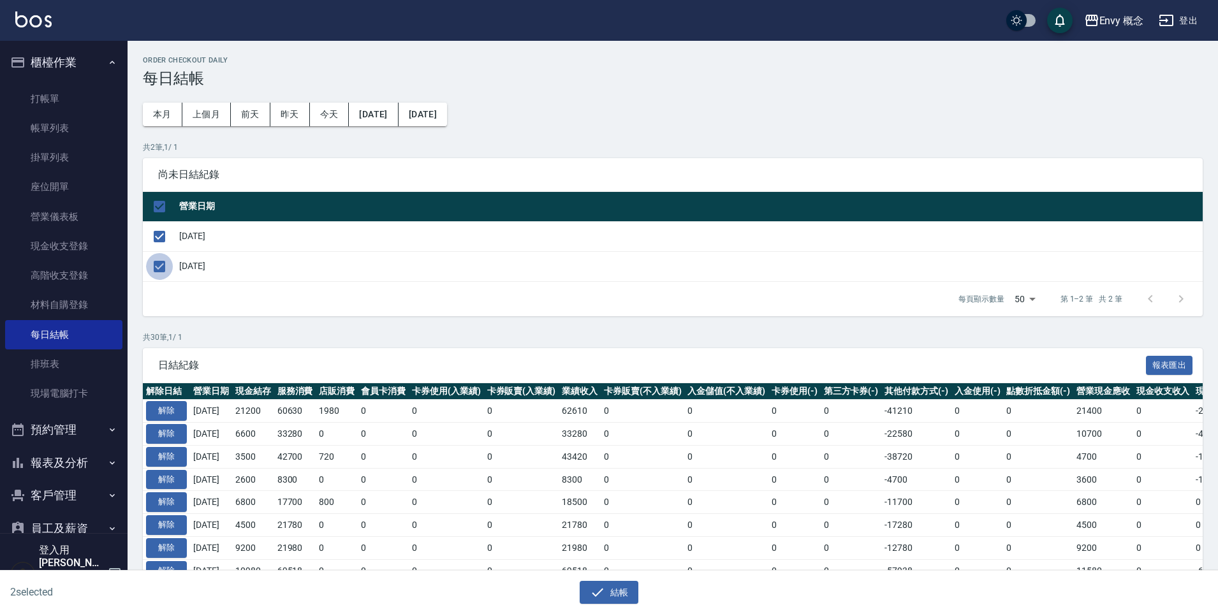
checkbox input "false"
click at [611, 588] on button "結帳" at bounding box center [608, 593] width 59 height 24
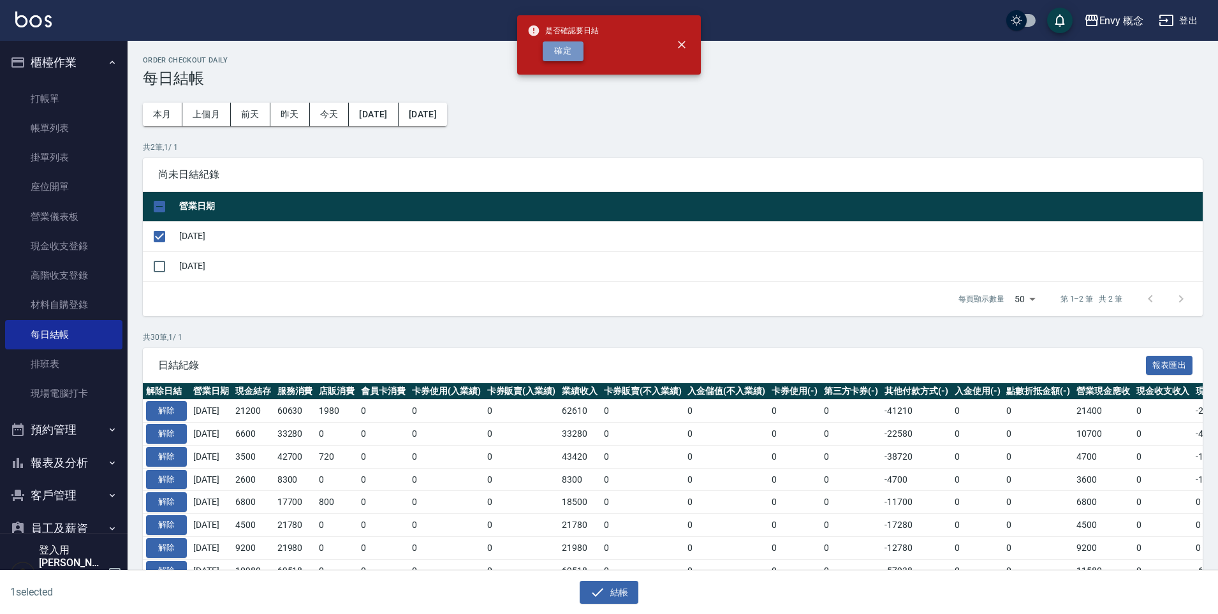
click at [567, 48] on button "確定" at bounding box center [562, 51] width 41 height 20
checkbox input "false"
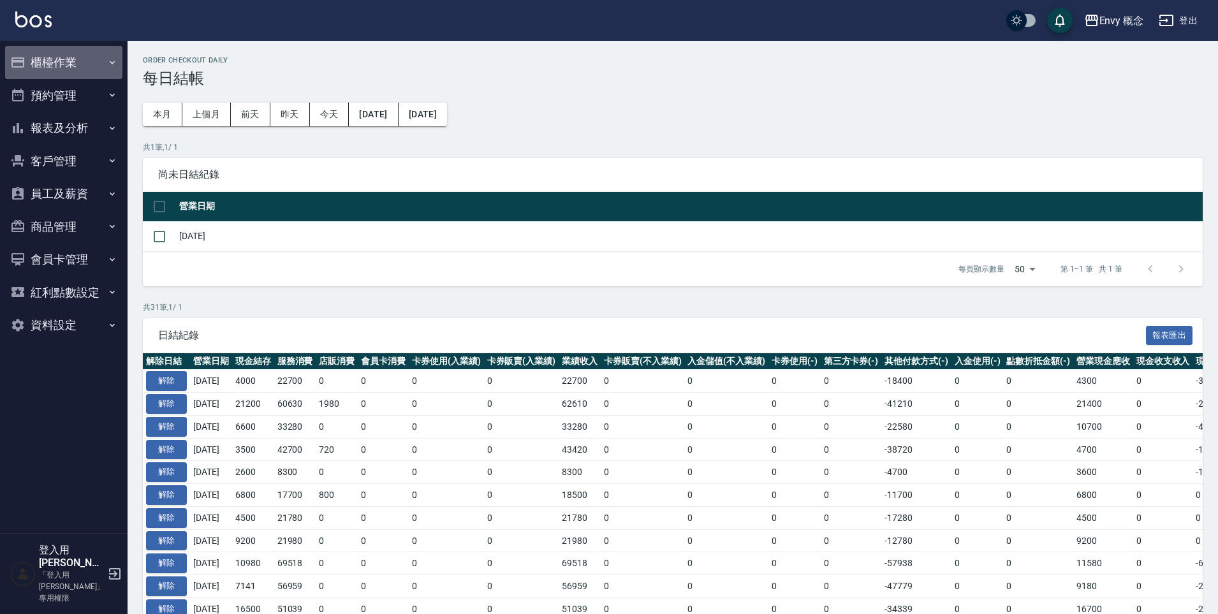
click at [54, 66] on button "櫃檯作業" at bounding box center [63, 62] width 117 height 33
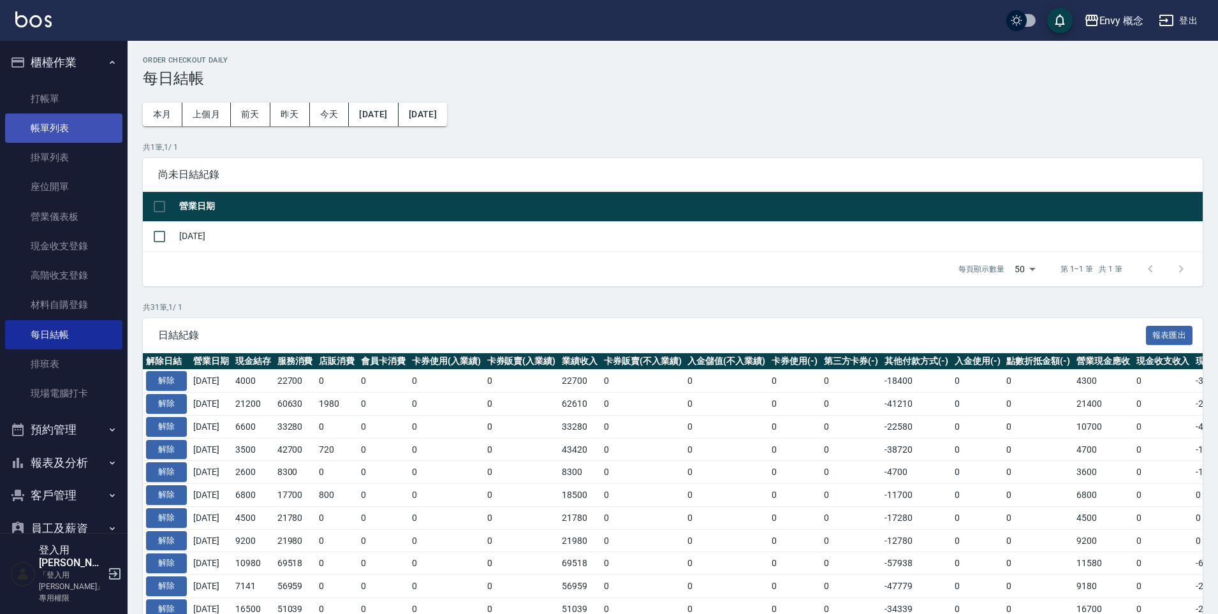
click at [65, 113] on link "帳單列表" at bounding box center [63, 127] width 117 height 29
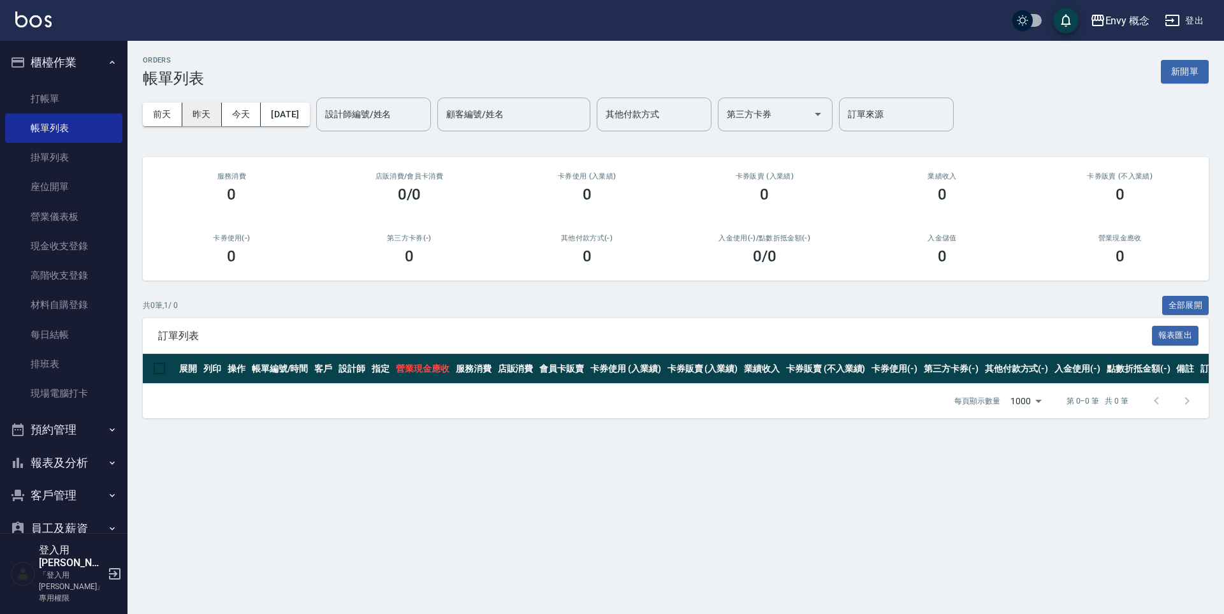
click at [205, 115] on button "昨天" at bounding box center [202, 115] width 40 height 24
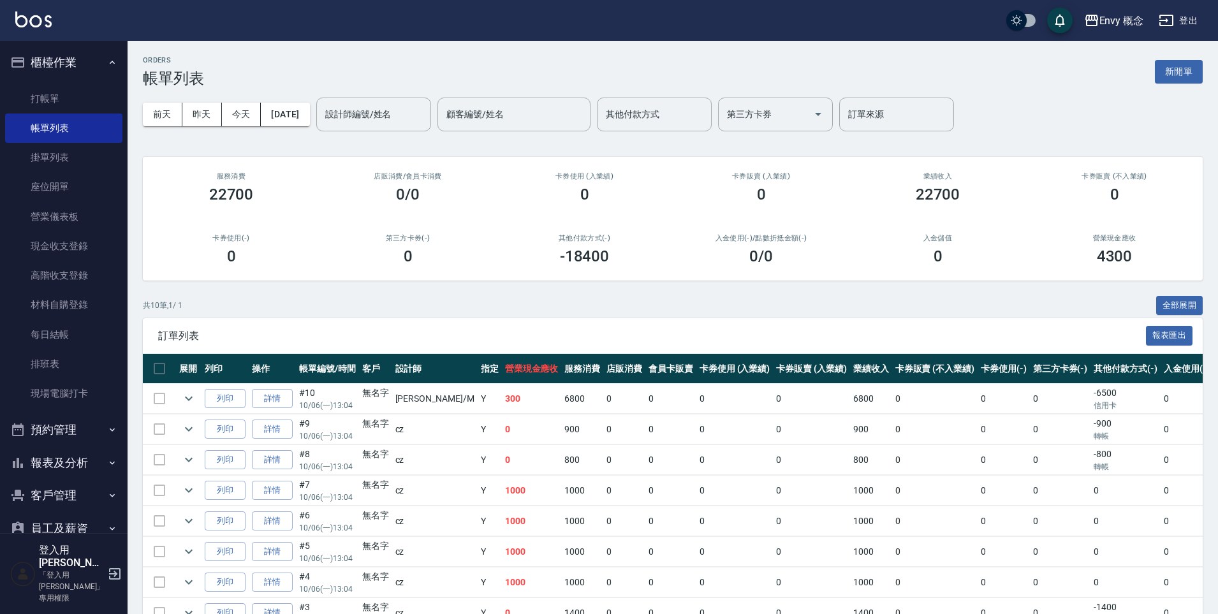
click at [1179, 26] on button "登出" at bounding box center [1177, 21] width 49 height 24
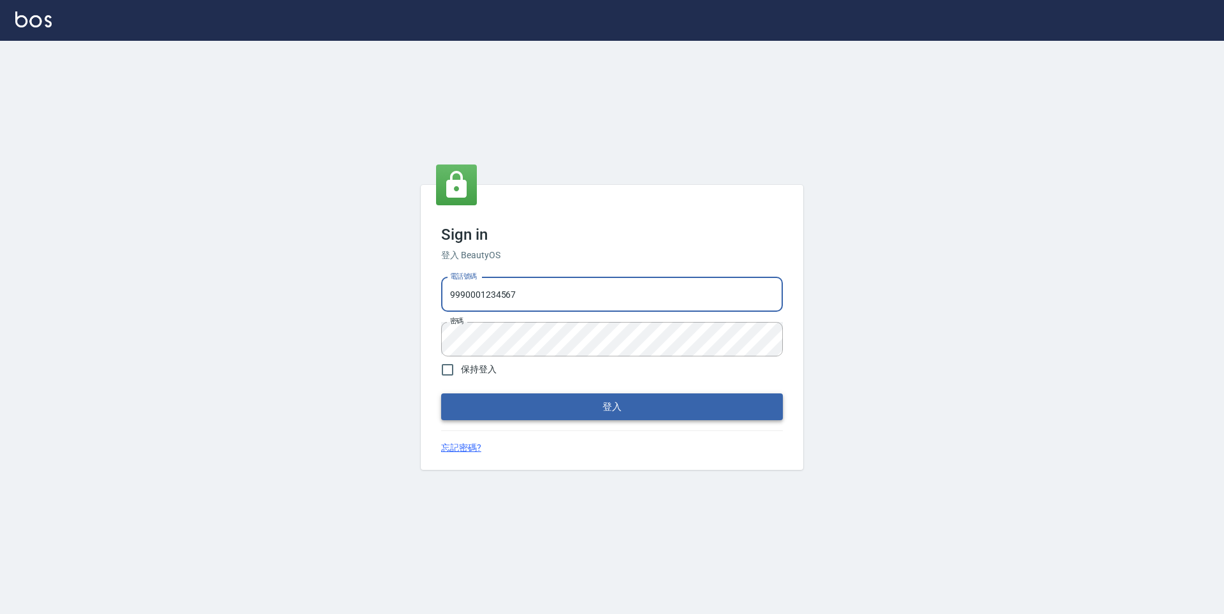
click at [572, 402] on button "登入" at bounding box center [612, 406] width 342 height 27
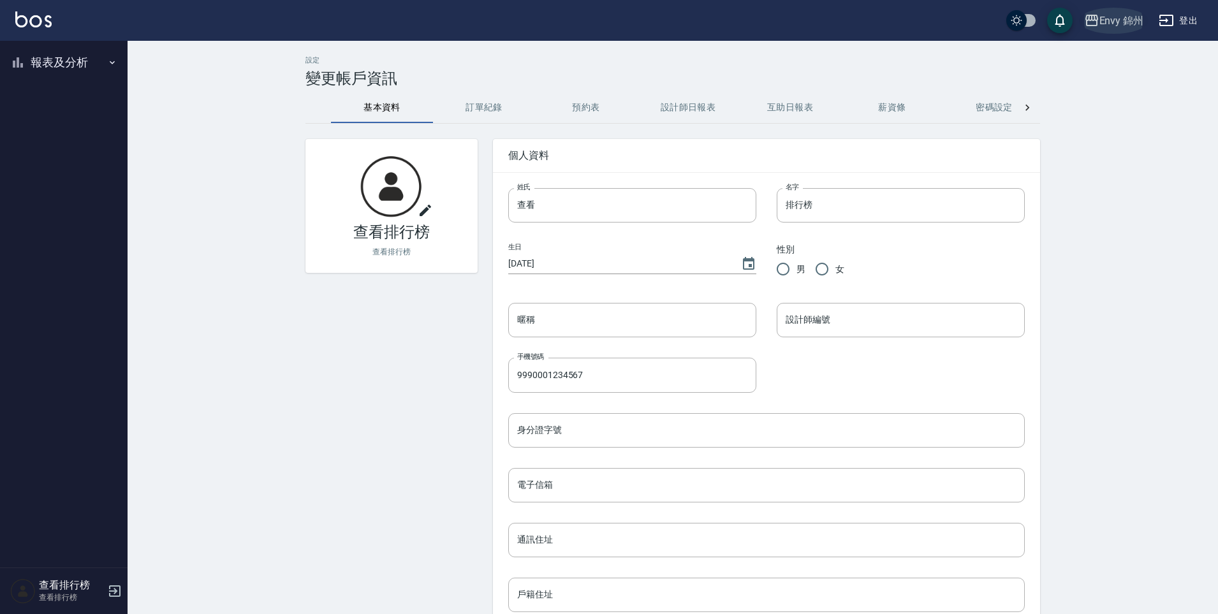
click at [1120, 23] on div "Envy 錦州" at bounding box center [1121, 21] width 45 height 16
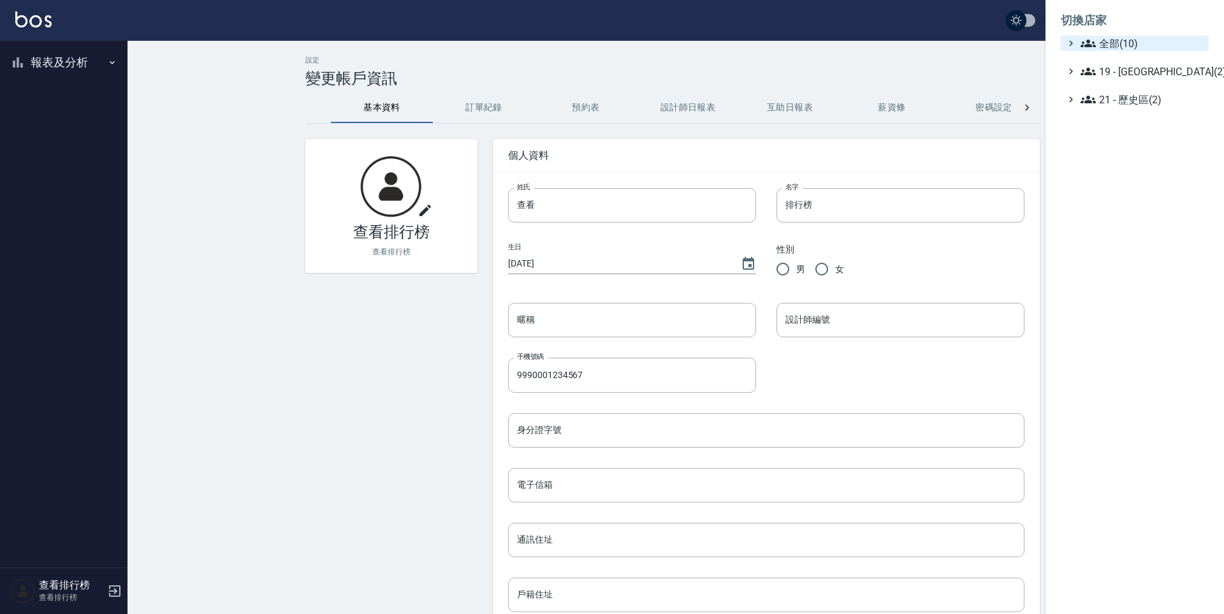
click at [1132, 50] on span "全部(10)" at bounding box center [1142, 43] width 123 height 15
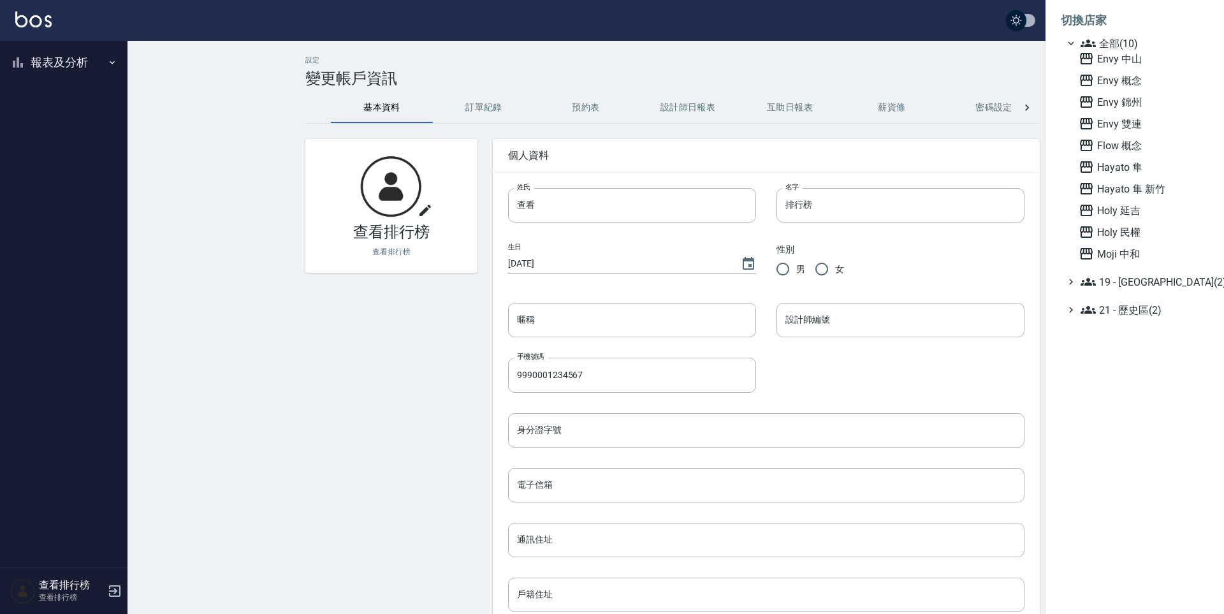
click at [108, 222] on div at bounding box center [612, 307] width 1224 height 614
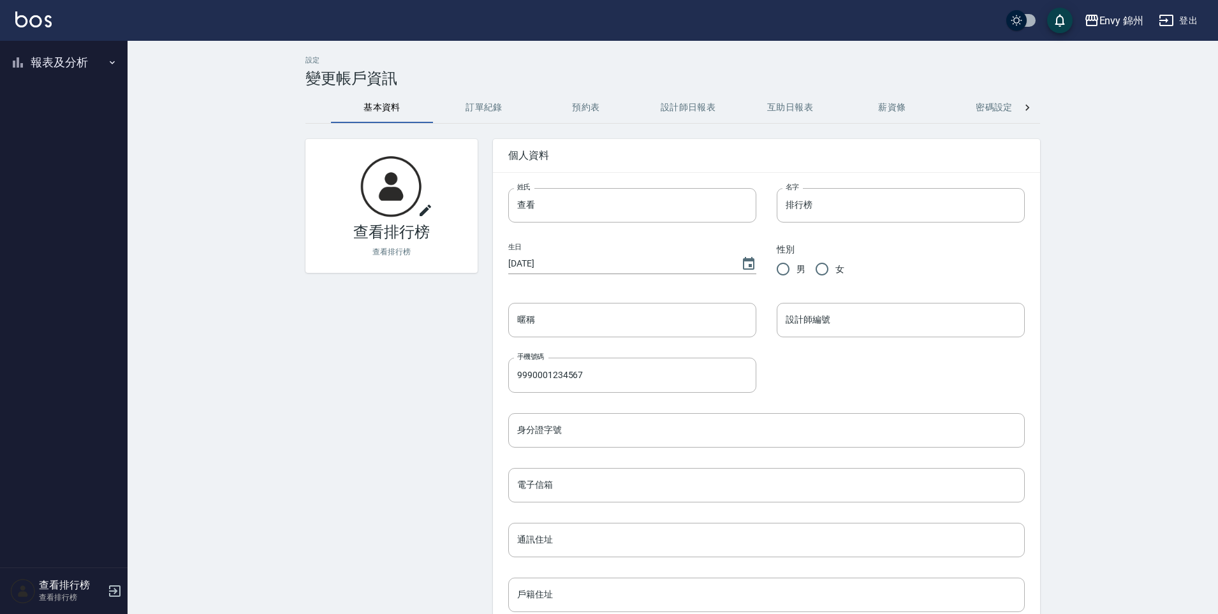
click at [71, 61] on button "報表及分析" at bounding box center [63, 62] width 117 height 33
click at [84, 163] on link "設計師排行榜" at bounding box center [63, 157] width 117 height 29
